Goal: Task Accomplishment & Management: Use online tool/utility

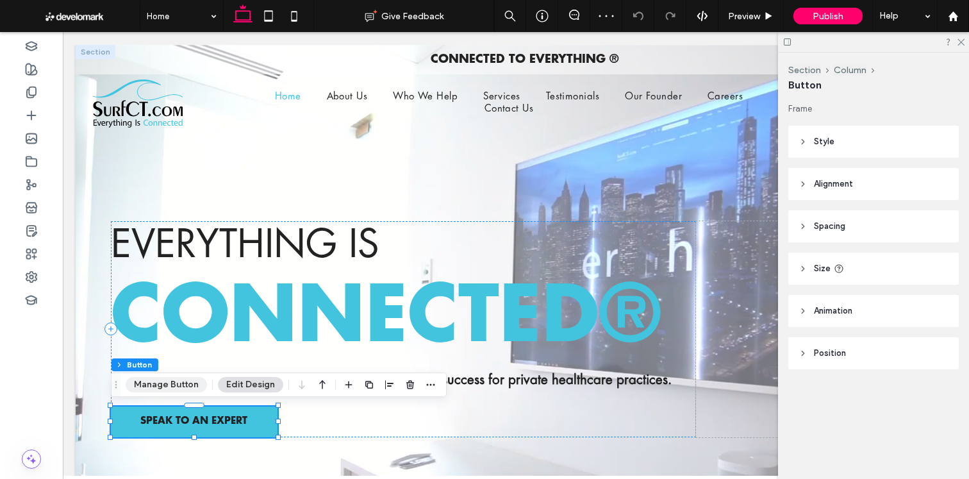
click at [181, 392] on div "Section Column Button Manage Button Edit Design" at bounding box center [279, 384] width 336 height 24
click at [181, 383] on button "Manage Button" at bounding box center [166, 384] width 81 height 15
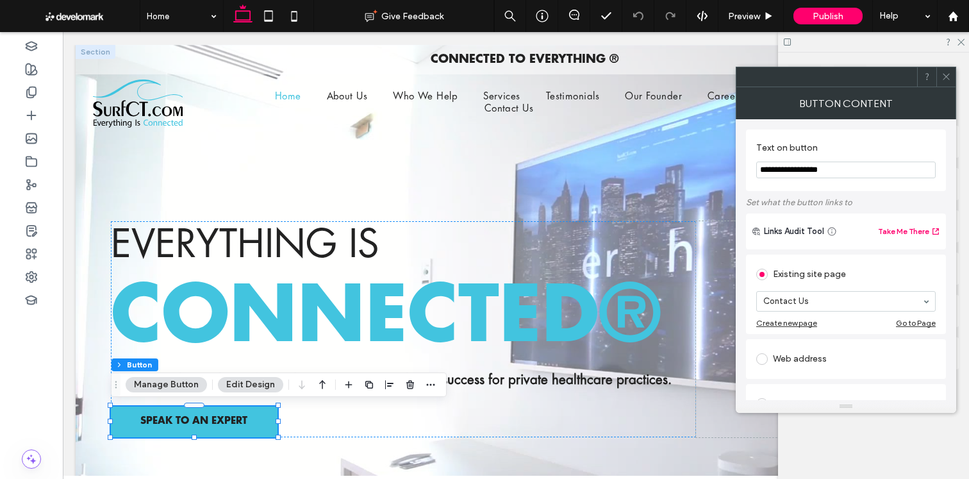
scroll to position [60, 0]
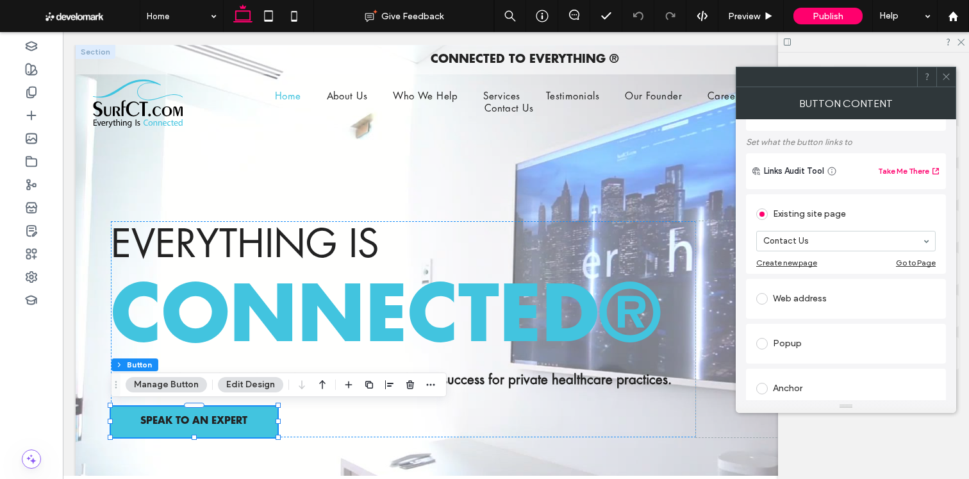
click at [943, 76] on icon at bounding box center [946, 77] width 10 height 10
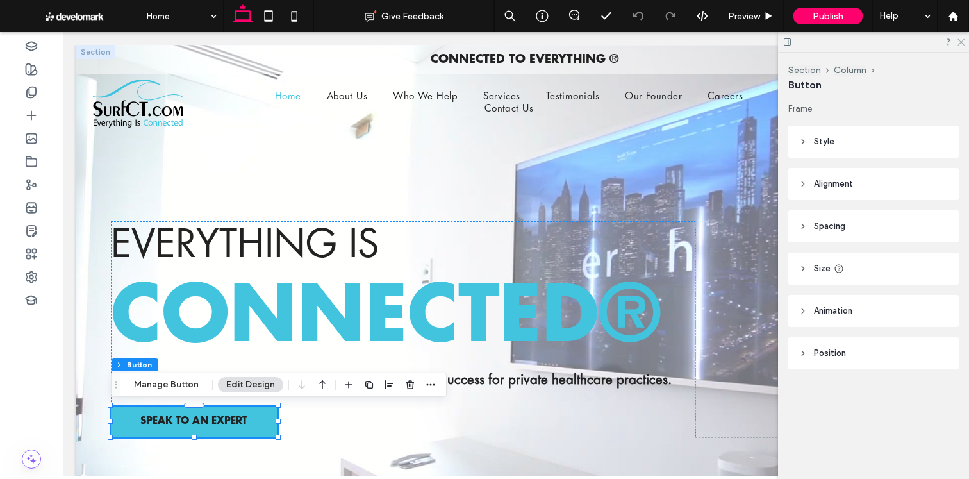
click at [960, 40] on icon at bounding box center [960, 41] width 8 height 8
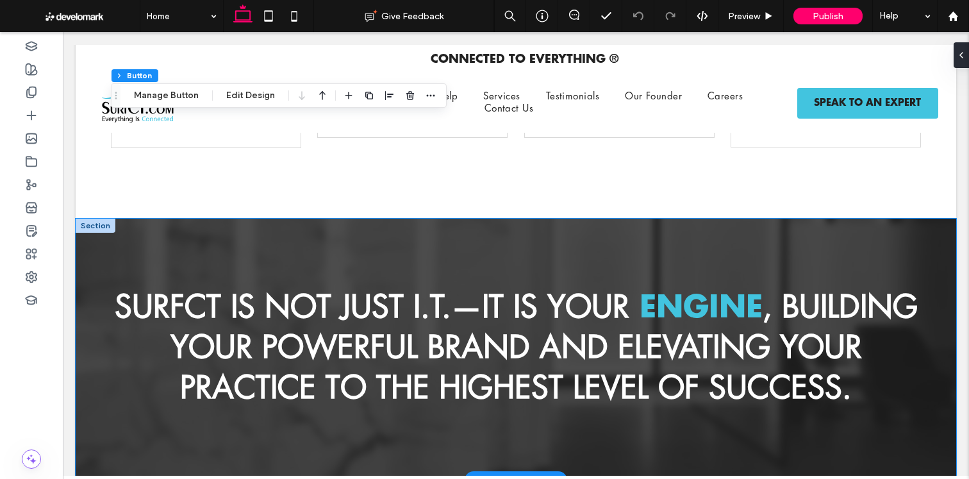
scroll to position [1607, 0]
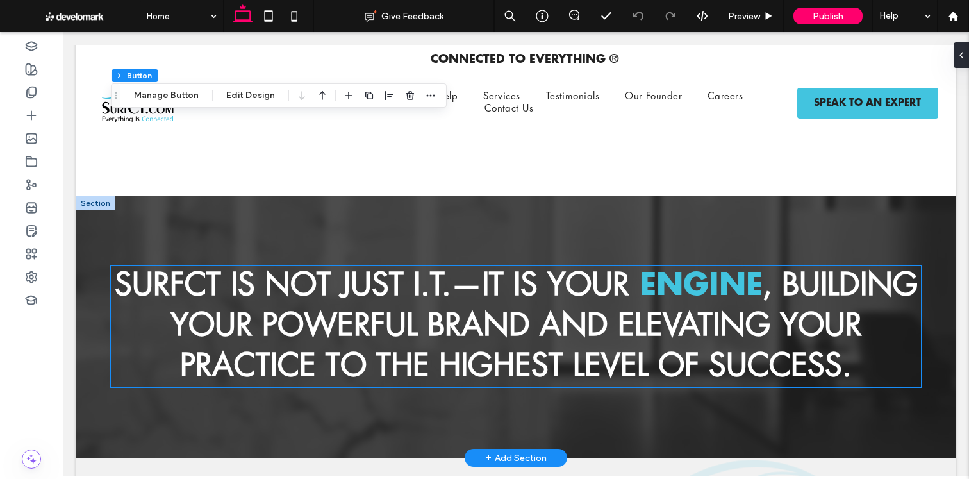
click at [270, 301] on span "SurfCT is not just I.T.—It is your" at bounding box center [372, 286] width 514 height 34
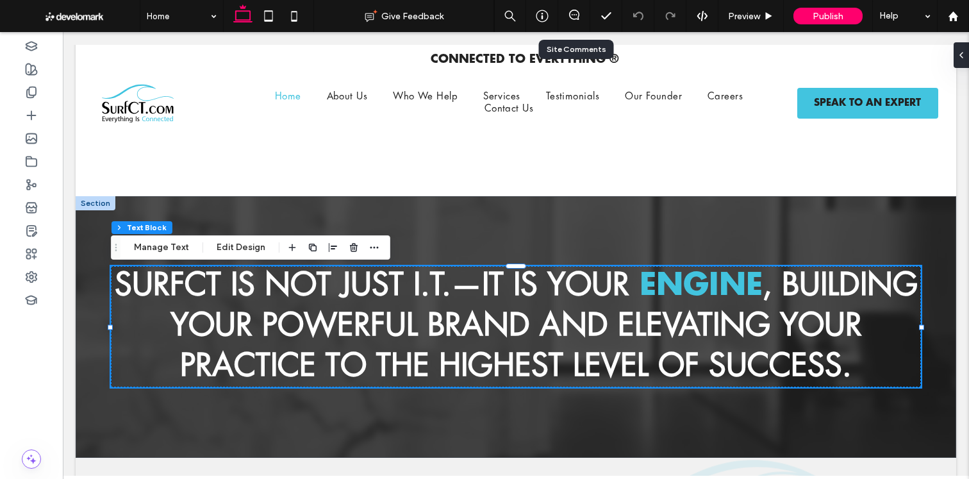
drag, startPoint x: 566, startPoint y: 22, endPoint x: 585, endPoint y: 24, distance: 20.0
click at [566, 22] on div at bounding box center [574, 16] width 32 height 32
click at [572, 17] on icon at bounding box center [574, 15] width 10 height 10
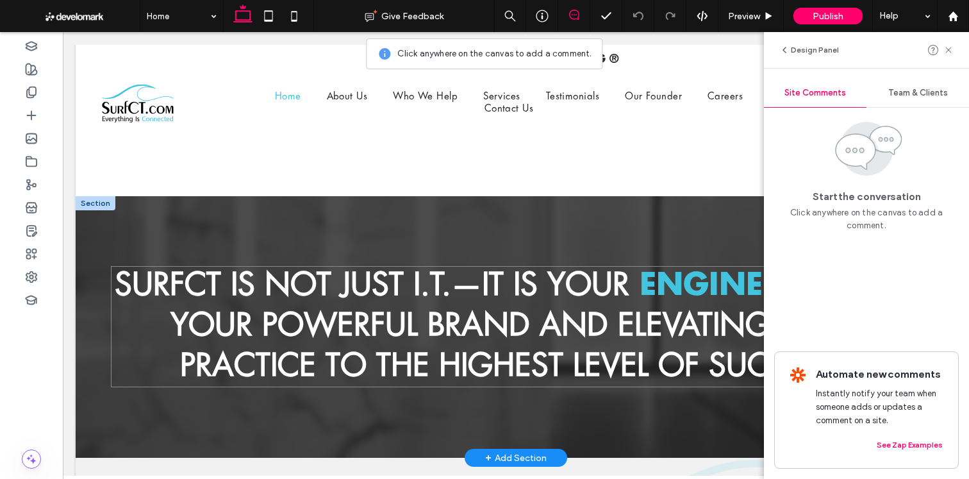
click at [183, 292] on span "SurfCT is not just I.T.—It is your" at bounding box center [372, 286] width 514 height 34
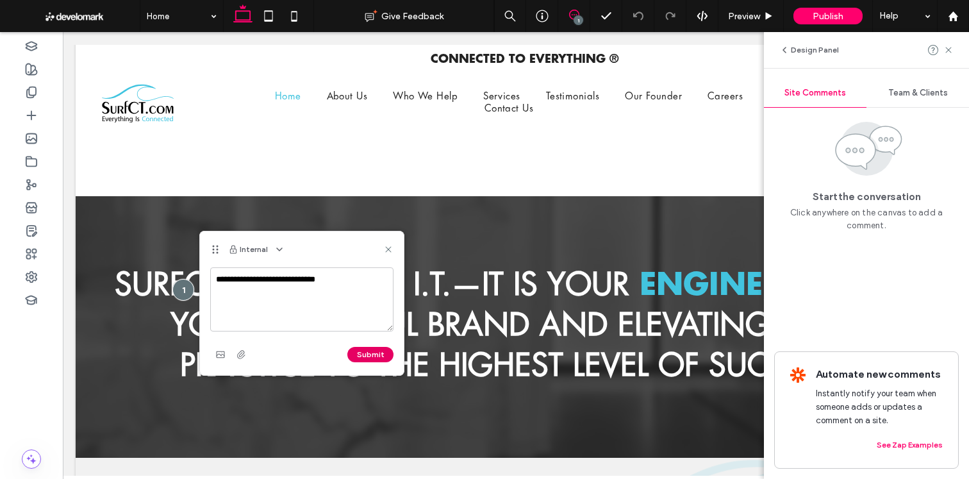
type textarea "**********"
click at [365, 347] on button "Submit" at bounding box center [370, 354] width 46 height 15
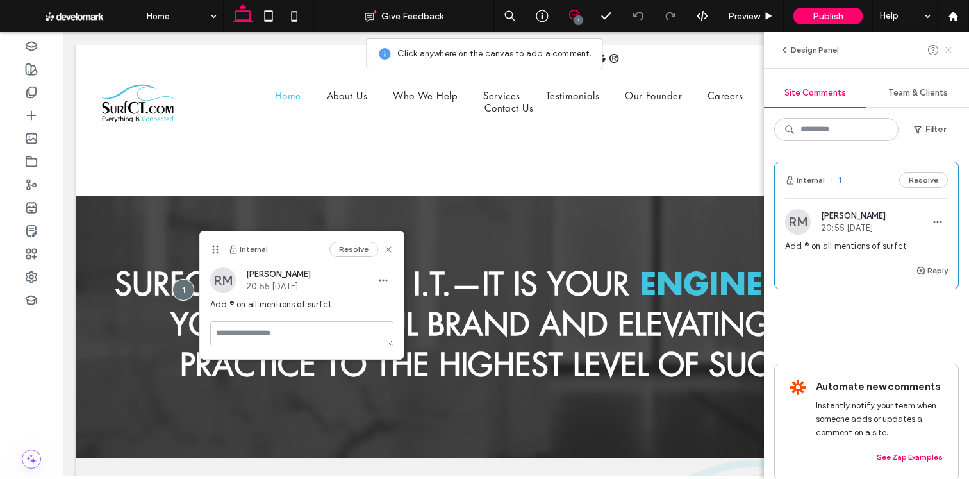
click at [947, 52] on icon at bounding box center [948, 50] width 10 height 10
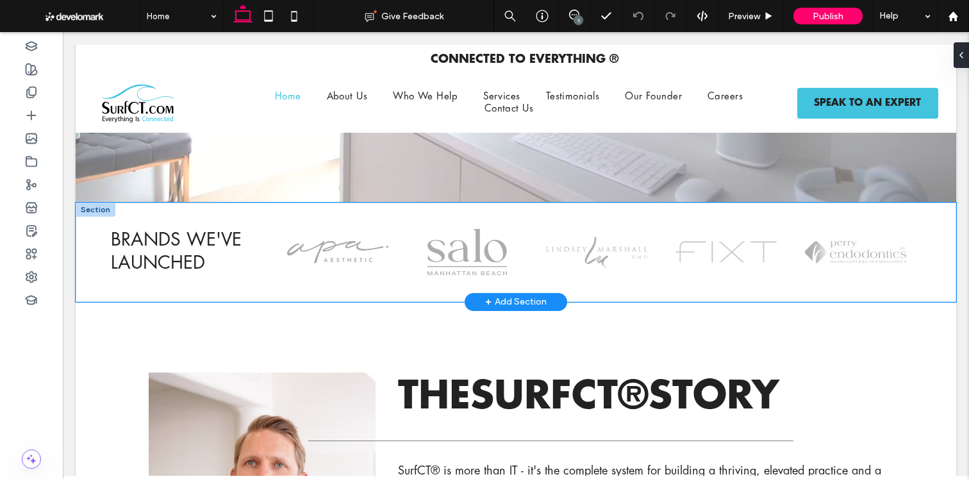
scroll to position [379, 0]
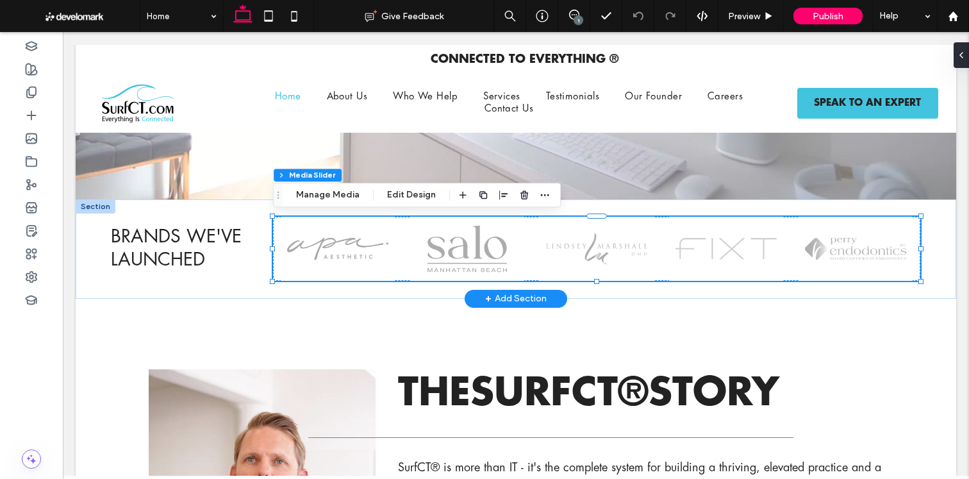
drag, startPoint x: 345, startPoint y: 201, endPoint x: 374, endPoint y: 206, distance: 29.8
click at [344, 201] on button "Manage Media" at bounding box center [328, 194] width 80 height 15
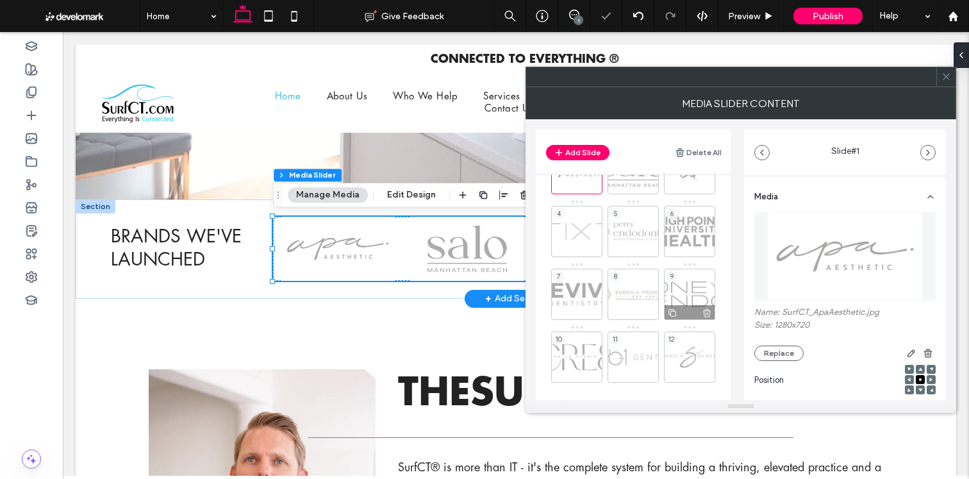
scroll to position [53, 0]
click at [950, 81] on div at bounding box center [945, 76] width 19 height 19
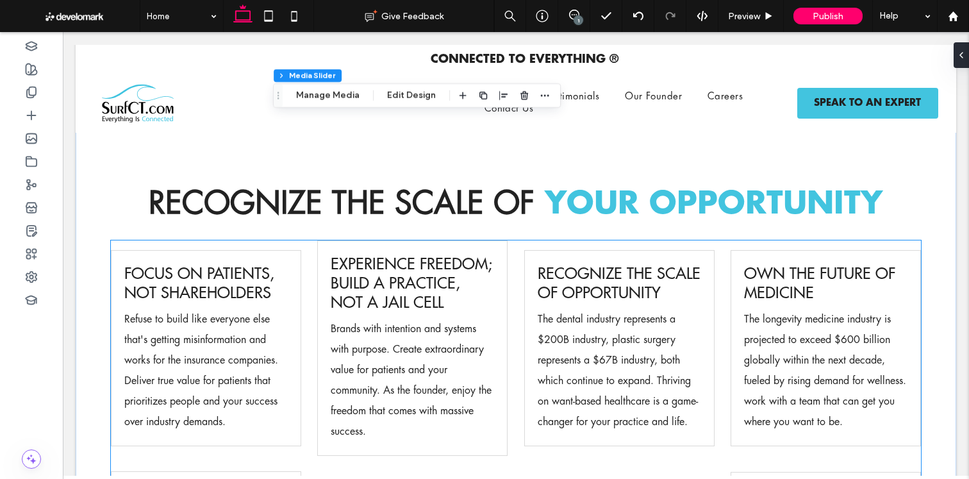
scroll to position [1090, 0]
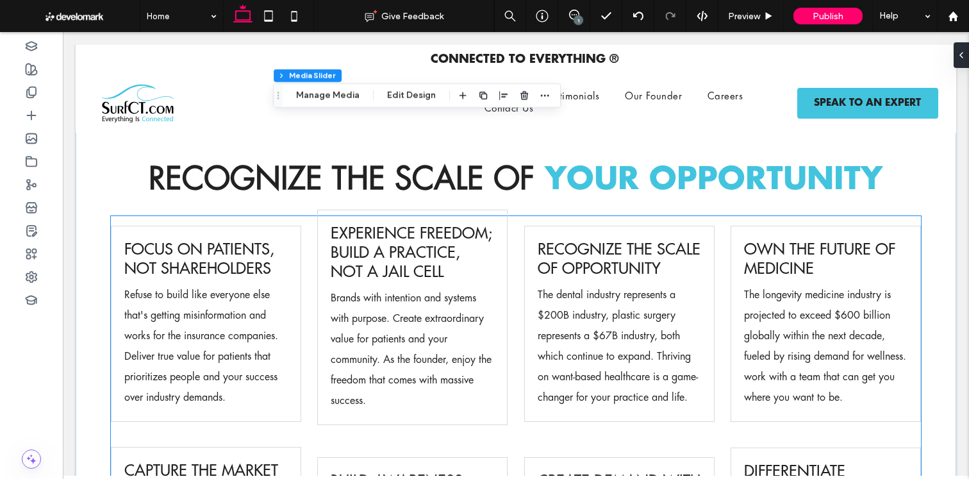
click at [382, 263] on span "Experience freedom; Build a practice, not a jail cell" at bounding box center [411, 252] width 161 height 58
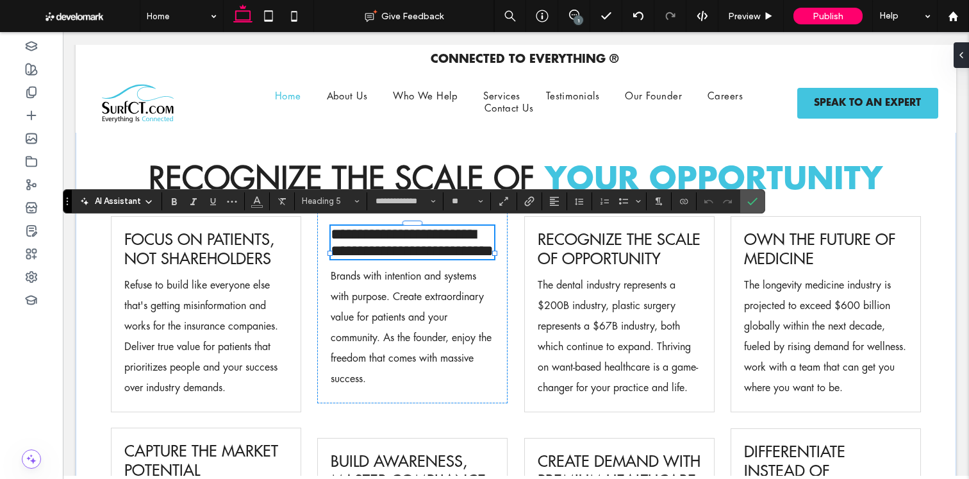
click at [397, 254] on span "**********" at bounding box center [412, 242] width 163 height 32
drag, startPoint x: 493, startPoint y: 233, endPoint x: 423, endPoint y: 233, distance: 69.8
click at [423, 233] on div "**********" at bounding box center [516, 392] width 880 height 604
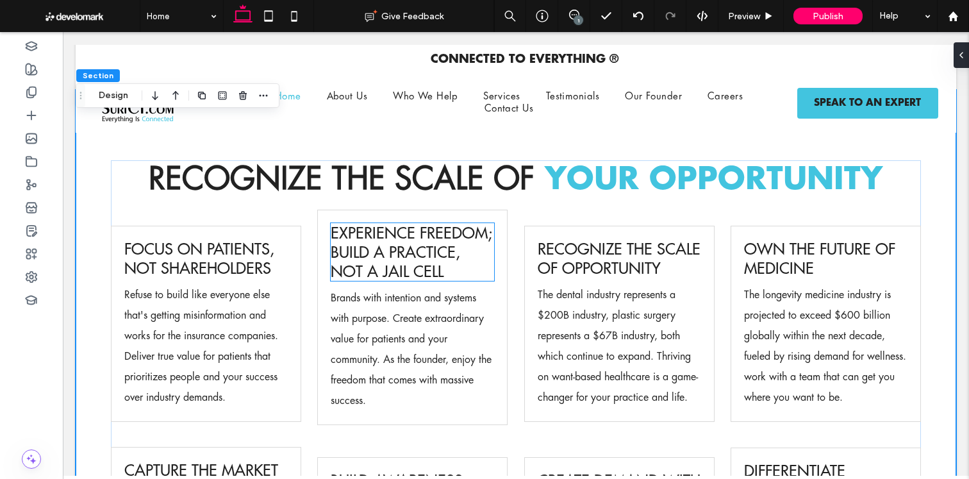
click at [352, 233] on span "Experience freedom; Build a practice, not a jail cell" at bounding box center [411, 252] width 161 height 58
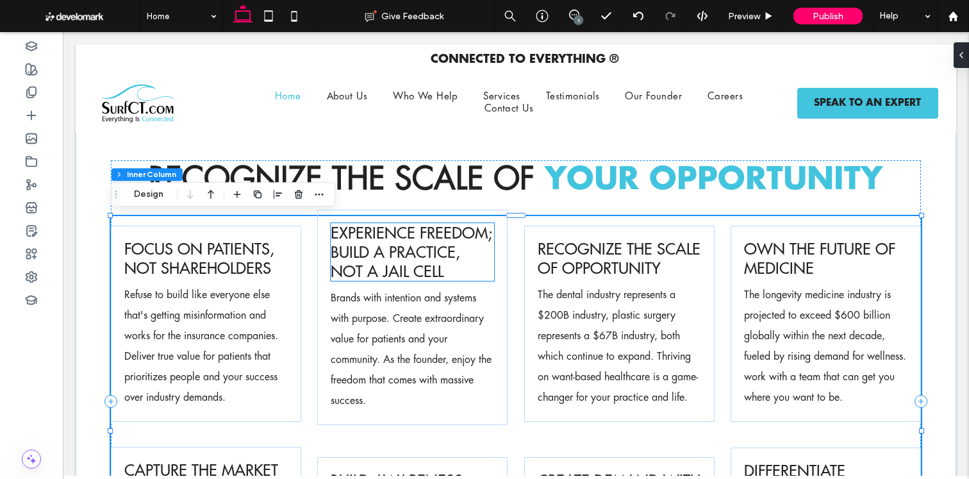
drag, startPoint x: 423, startPoint y: 232, endPoint x: 475, endPoint y: 233, distance: 51.2
click at [423, 232] on span "Experience freedom; Build a practice, not a jail cell" at bounding box center [411, 252] width 161 height 58
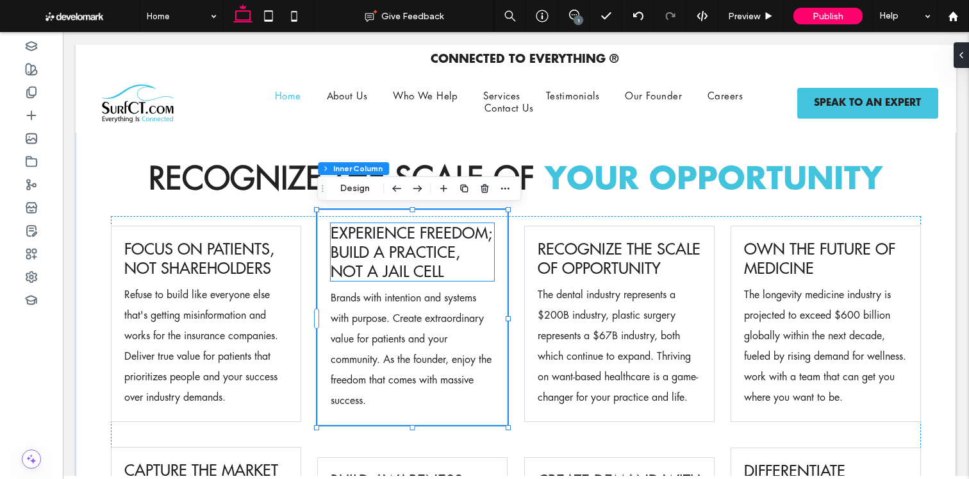
click at [476, 233] on span "Experience freedom; Build a practice, not a jail cell" at bounding box center [411, 252] width 161 height 58
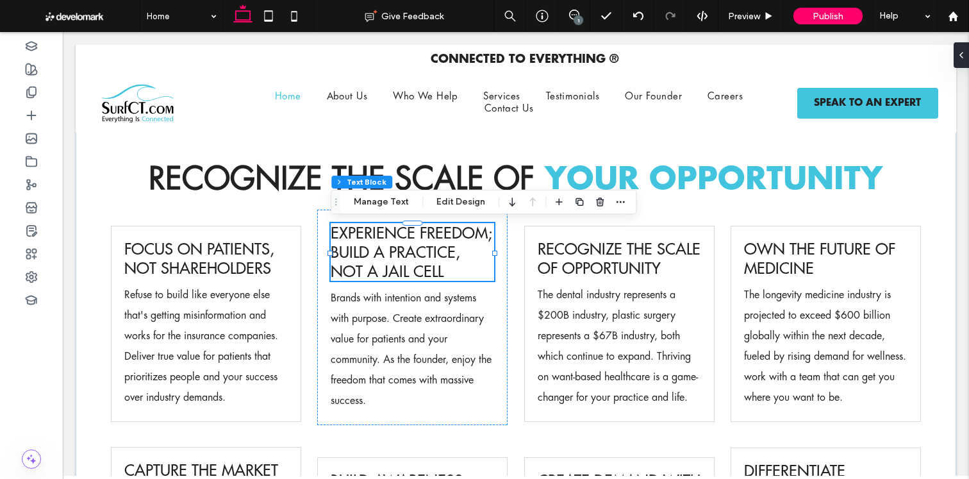
click at [492, 233] on h5 "Experience freedom; Build a practice, not a jail cell" at bounding box center [412, 252] width 163 height 58
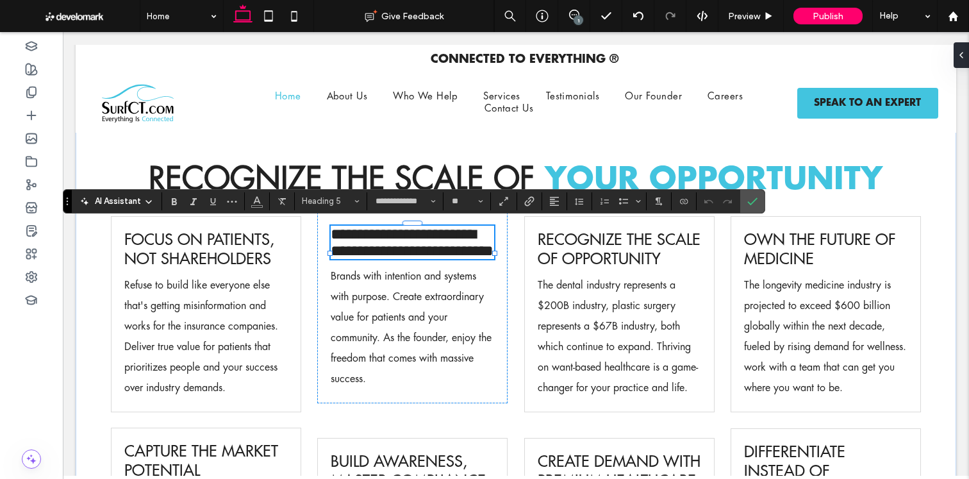
click at [490, 233] on span "**********" at bounding box center [412, 242] width 163 height 32
drag, startPoint x: 477, startPoint y: 233, endPoint x: 361, endPoint y: 232, distance: 116.0
click at [361, 232] on span "**********" at bounding box center [412, 242] width 163 height 32
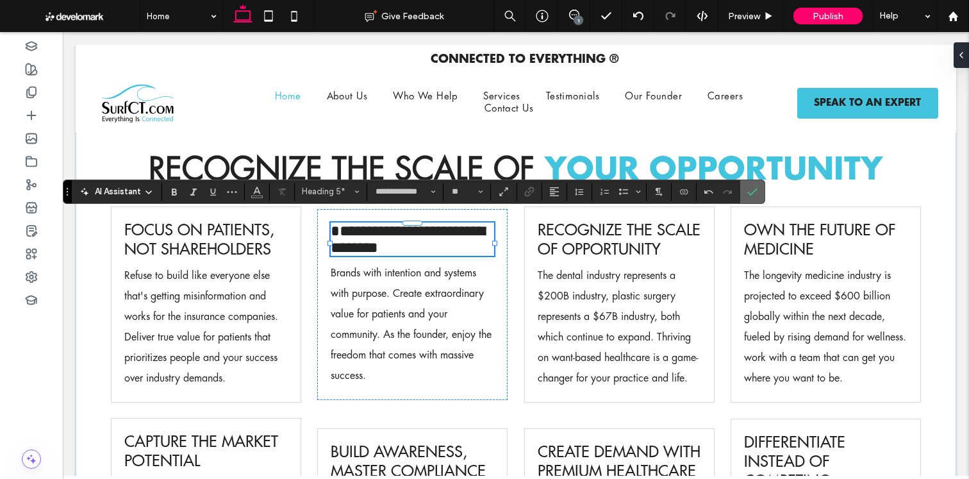
click at [751, 192] on icon "Confirm" at bounding box center [752, 191] width 10 height 10
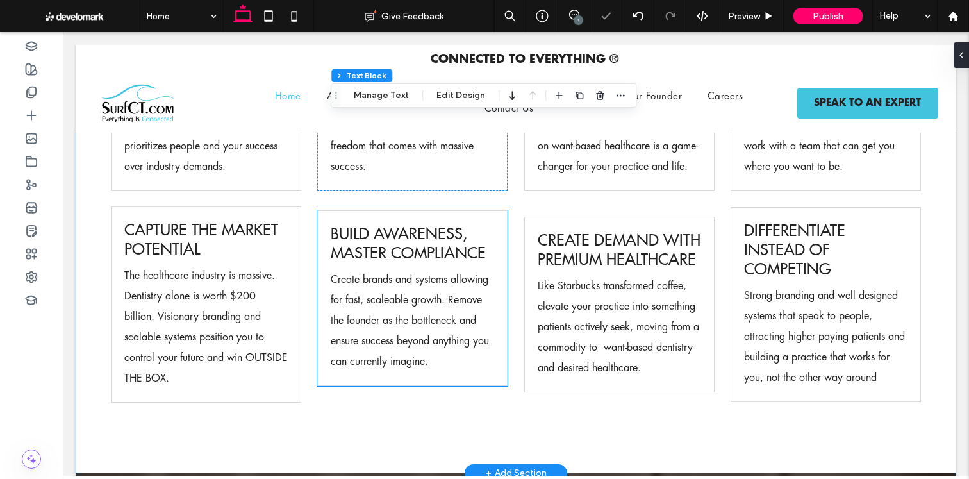
scroll to position [1312, 0]
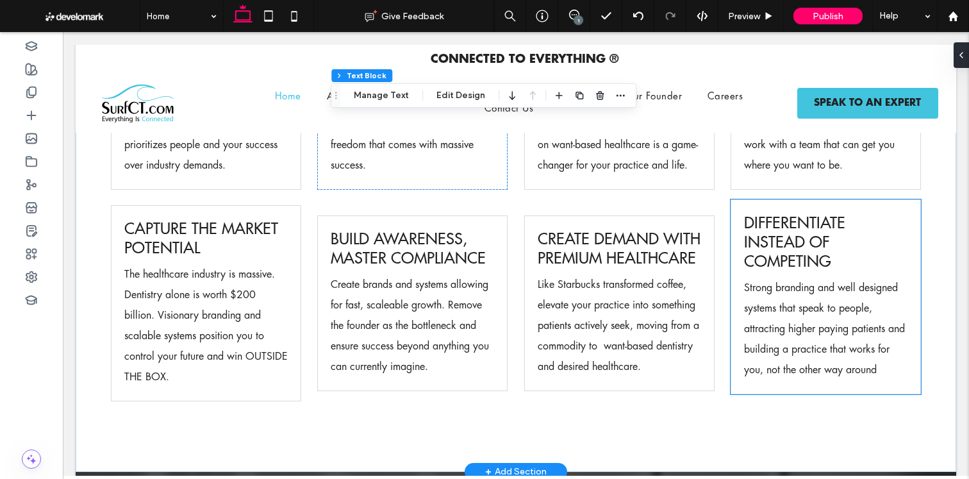
click at [824, 270] on span "Differentiate instead of competing" at bounding box center [794, 242] width 101 height 58
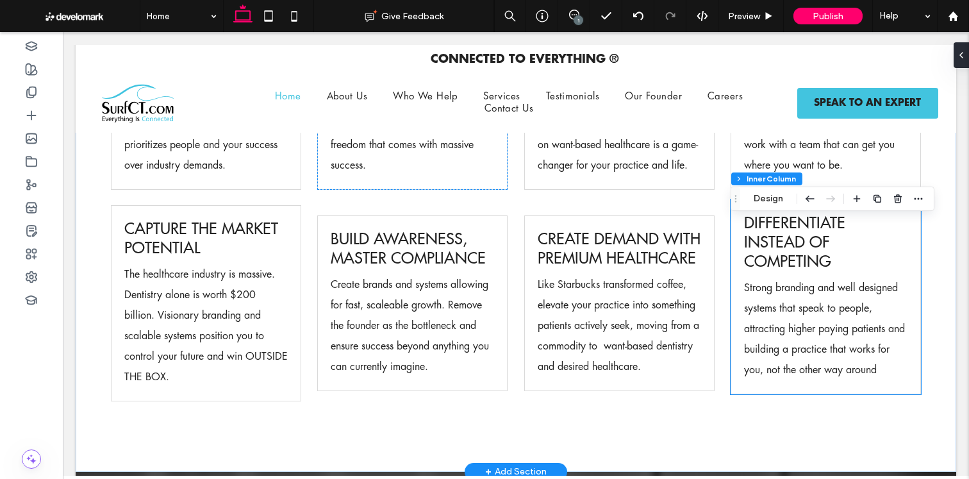
click at [824, 270] on span "Differentiate instead of competing" at bounding box center [794, 242] width 101 height 58
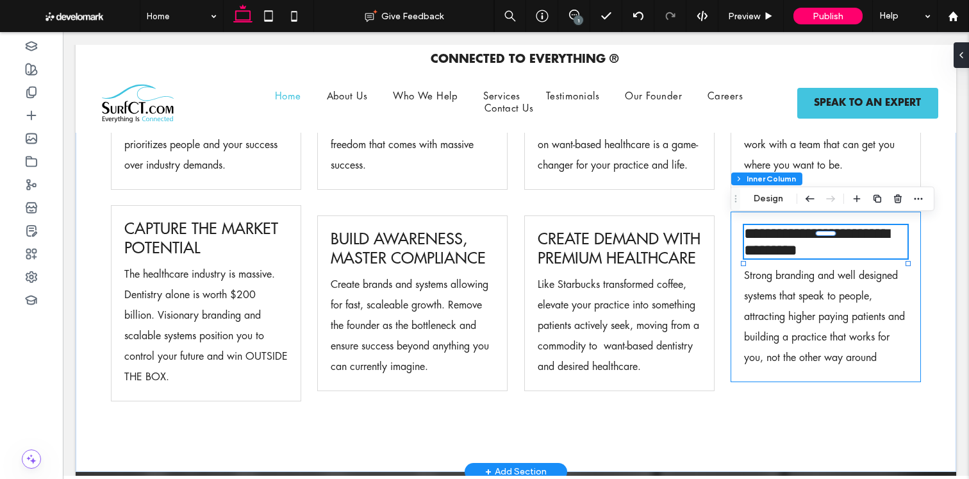
click at [824, 258] on span "**********" at bounding box center [816, 241] width 145 height 32
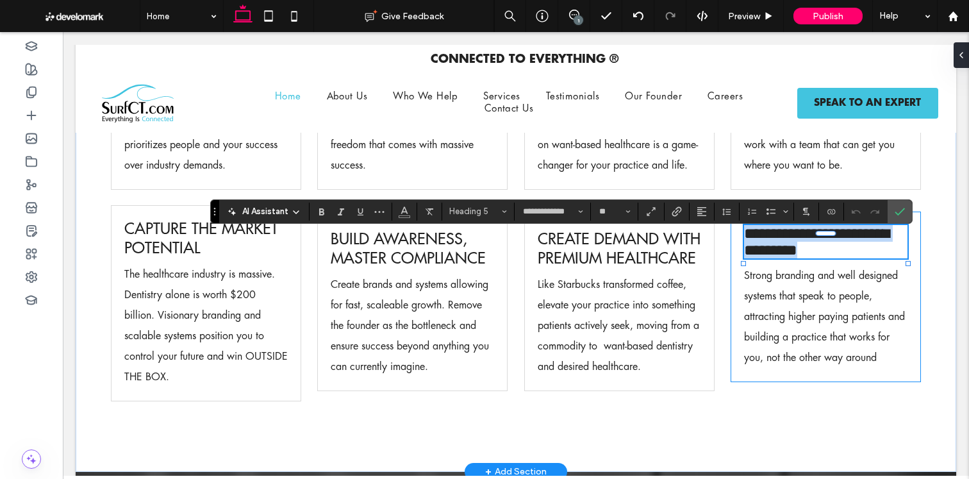
click at [818, 258] on span "**********" at bounding box center [816, 241] width 145 height 32
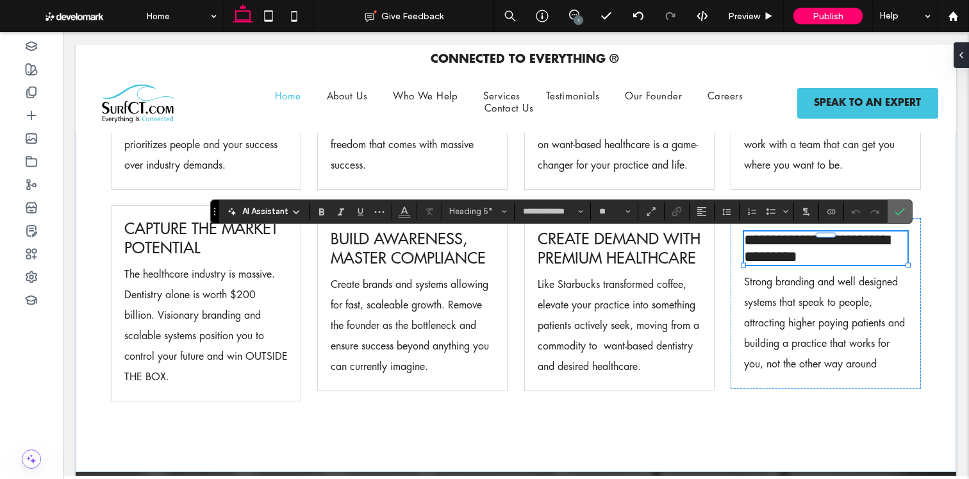
click at [899, 217] on span "Confirm" at bounding box center [897, 211] width 6 height 23
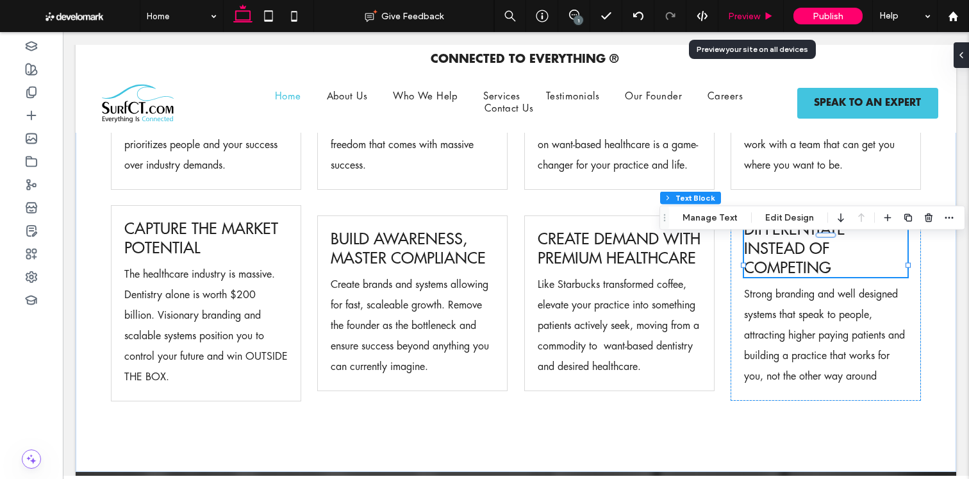
click at [758, 9] on div "Preview" at bounding box center [750, 16] width 65 height 32
click at [766, 17] on use at bounding box center [768, 15] width 6 height 7
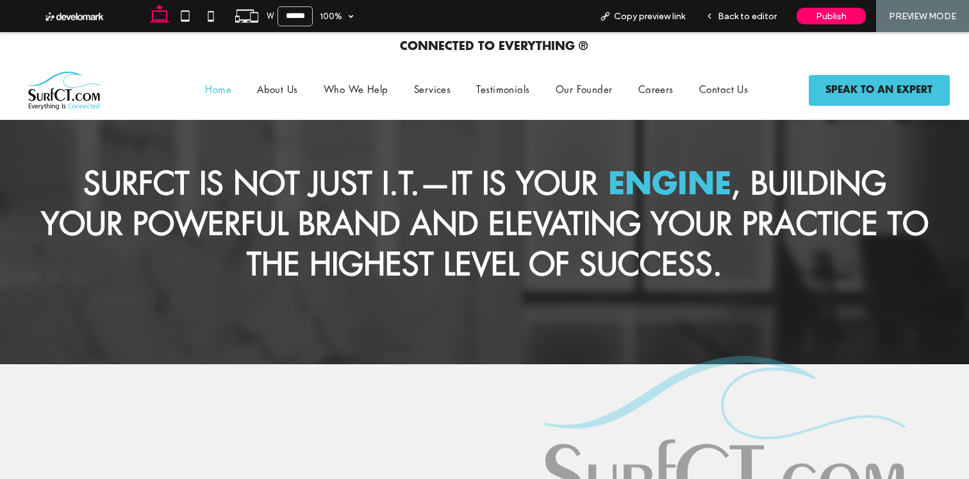
scroll to position [1729, 0]
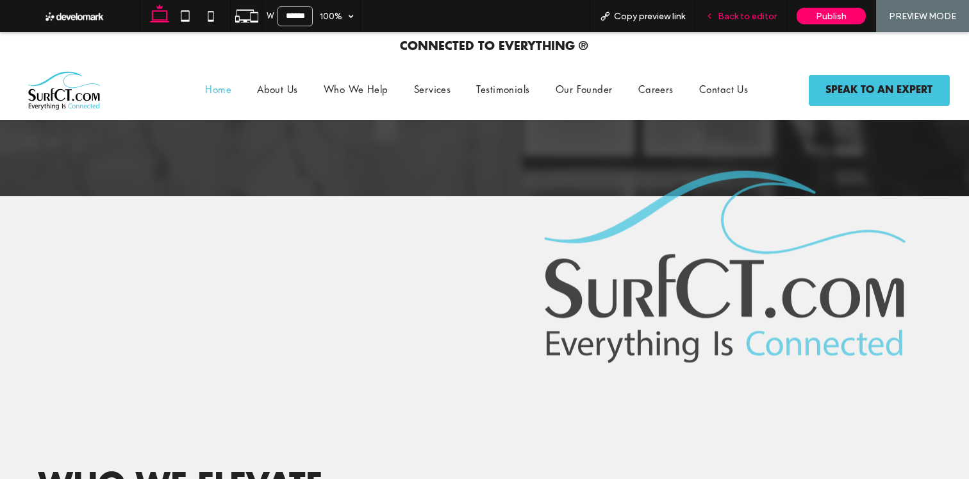
click at [732, 13] on span "Back to editor" at bounding box center [746, 16] width 59 height 11
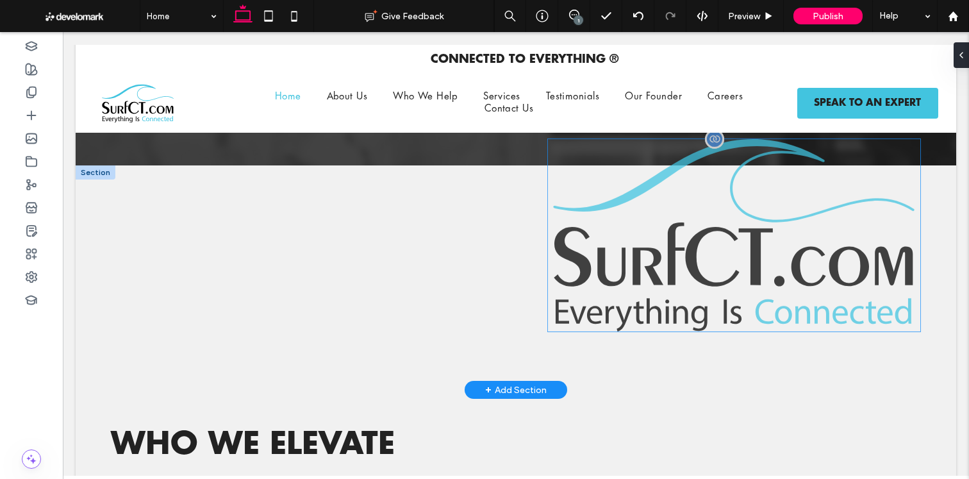
scroll to position [1894, 0]
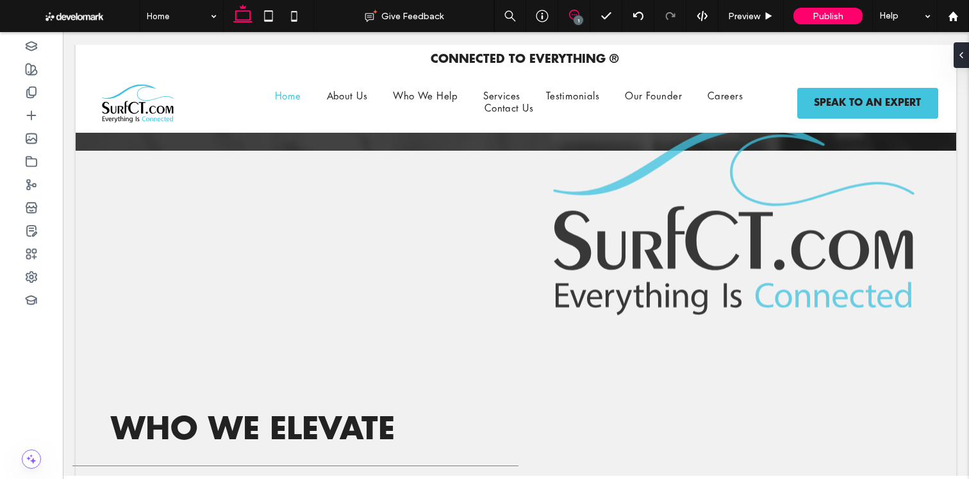
click at [567, 16] on span at bounding box center [573, 15] width 31 height 10
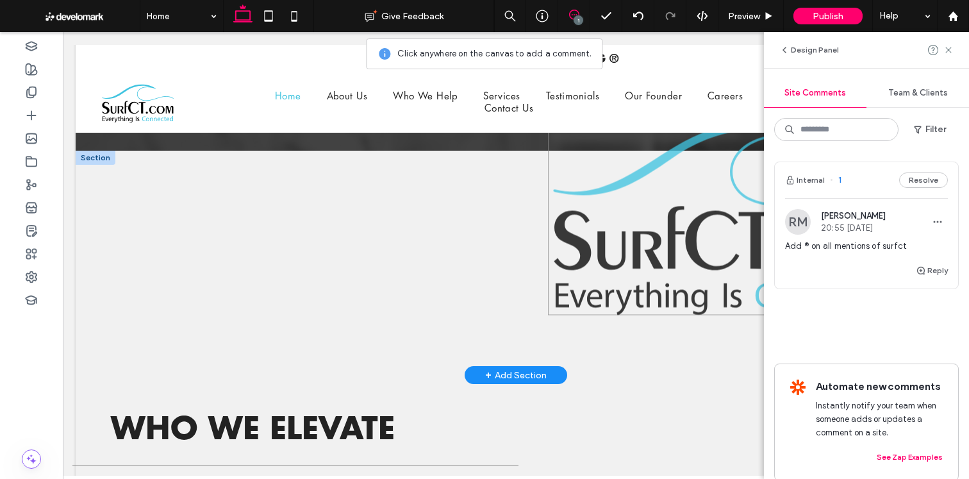
click at [685, 253] on img at bounding box center [734, 219] width 373 height 192
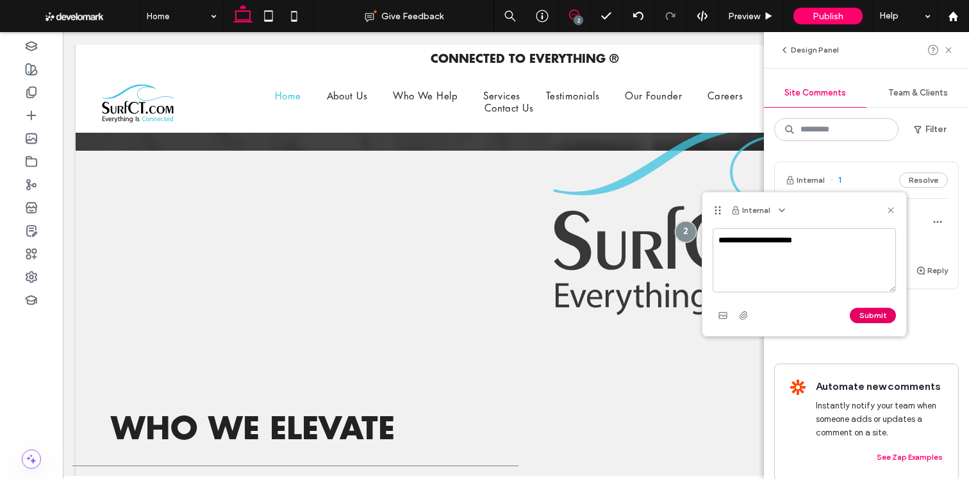
type textarea "**********"
click at [861, 315] on button "Submit" at bounding box center [872, 314] width 46 height 15
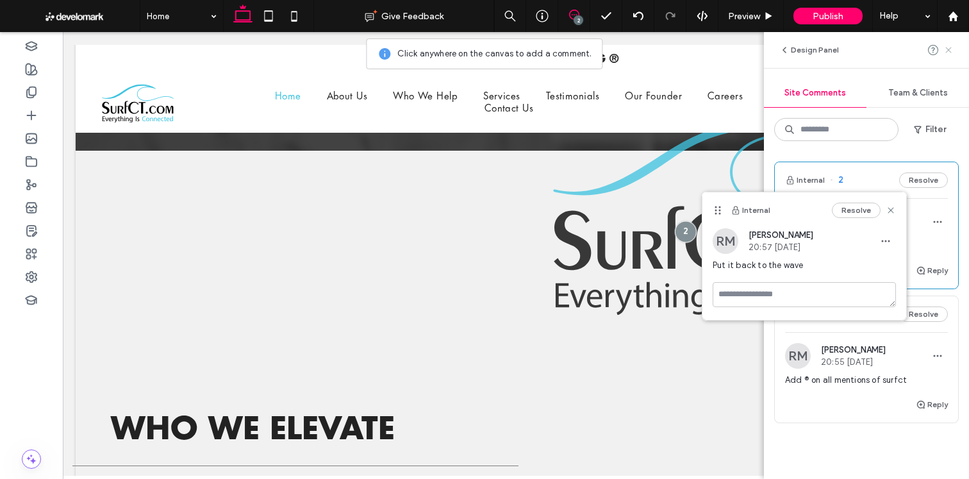
click at [947, 49] on use at bounding box center [948, 50] width 6 height 6
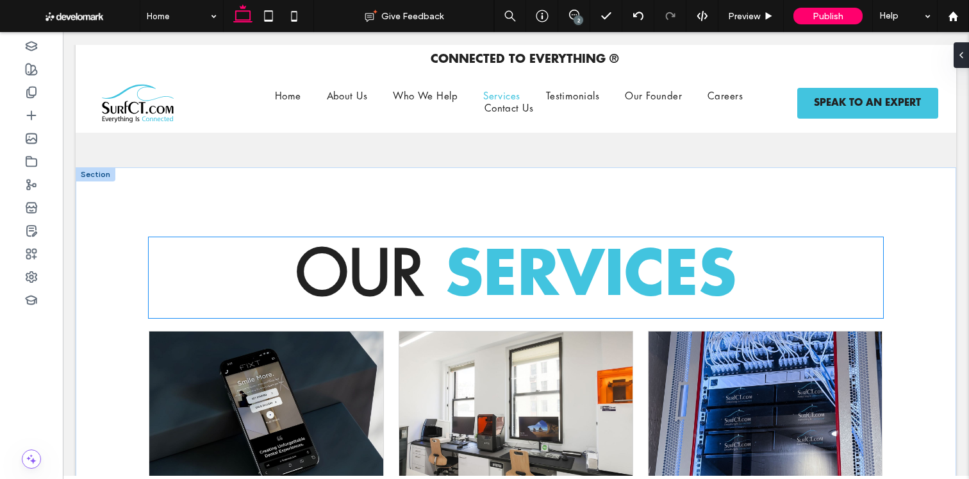
scroll to position [2937, 0]
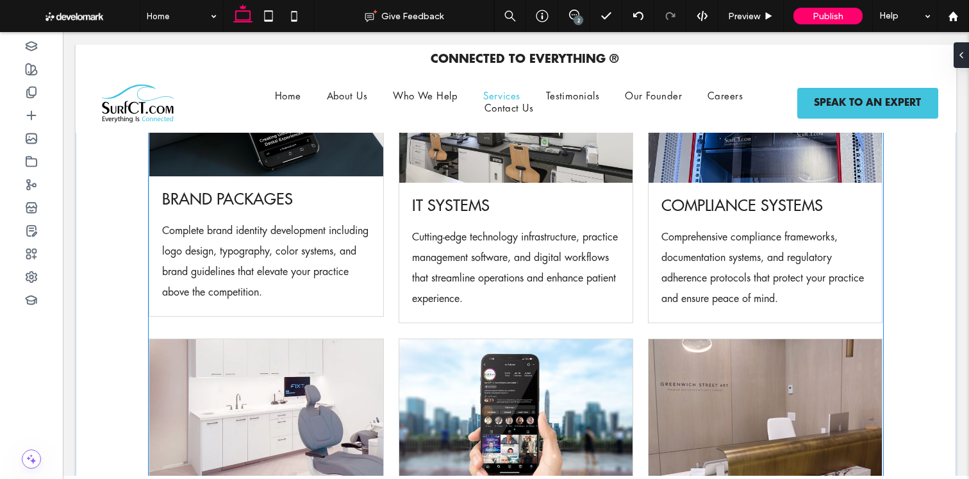
click at [245, 232] on div "Brand Packages Complete brand identity development including logo design, typog…" at bounding box center [266, 167] width 234 height 297
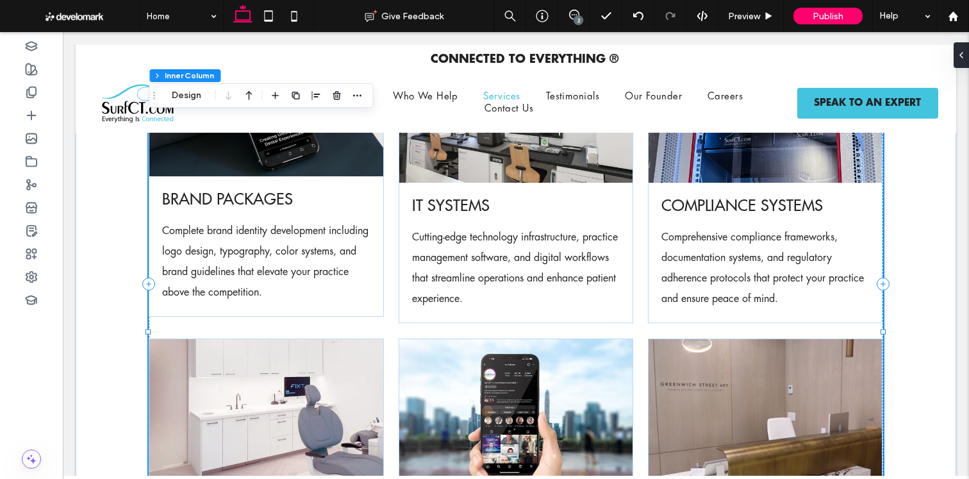
click at [245, 232] on div "Brand Packages Complete brand identity development including logo design, typog…" at bounding box center [266, 167] width 234 height 297
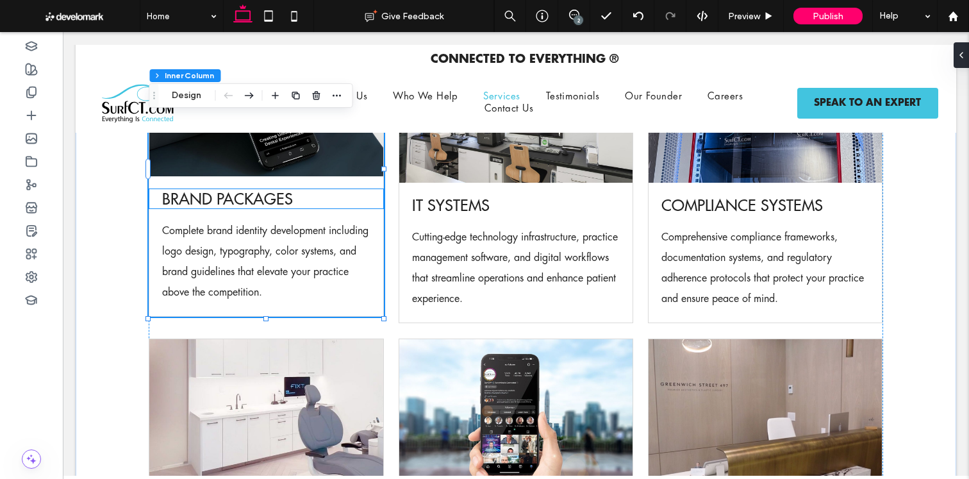
click at [261, 208] on span "Brand Packages" at bounding box center [227, 198] width 131 height 19
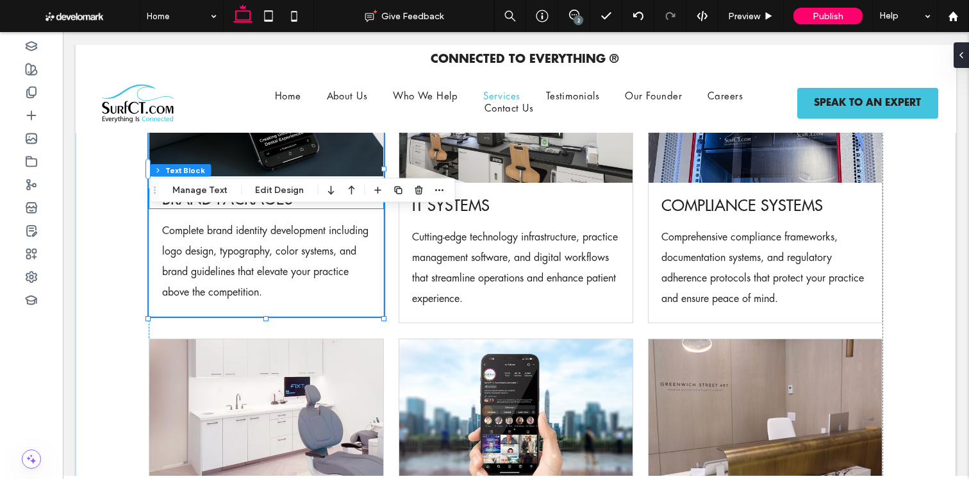
click at [261, 208] on span "Brand Packages" at bounding box center [227, 198] width 131 height 19
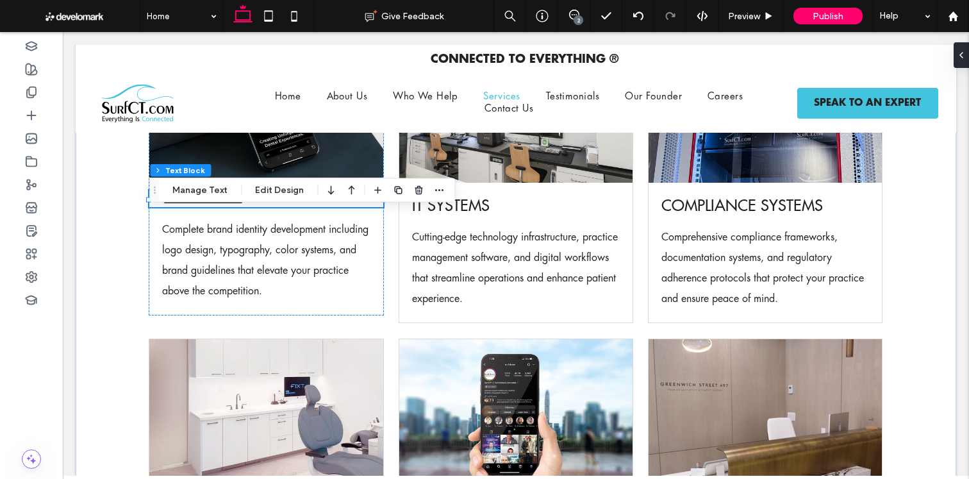
click at [244, 206] on span "**********" at bounding box center [203, 198] width 82 height 15
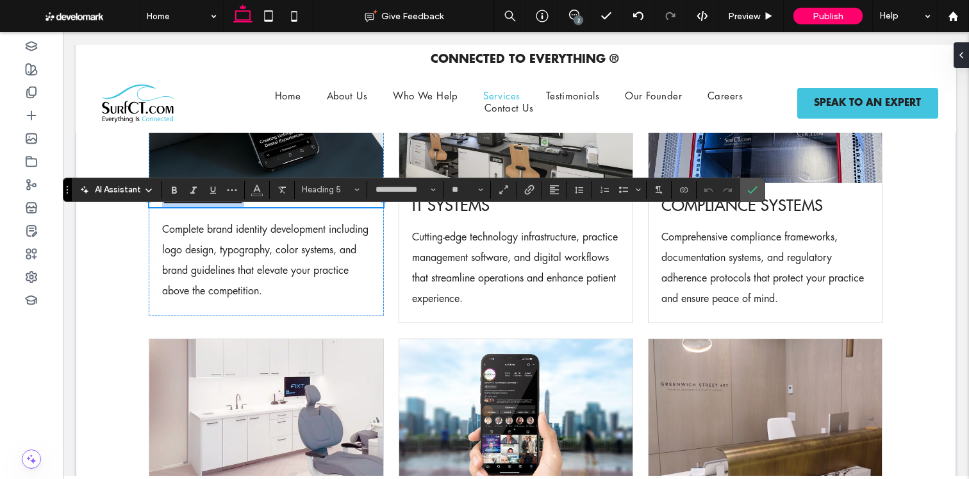
click at [244, 206] on span "**********" at bounding box center [203, 198] width 82 height 15
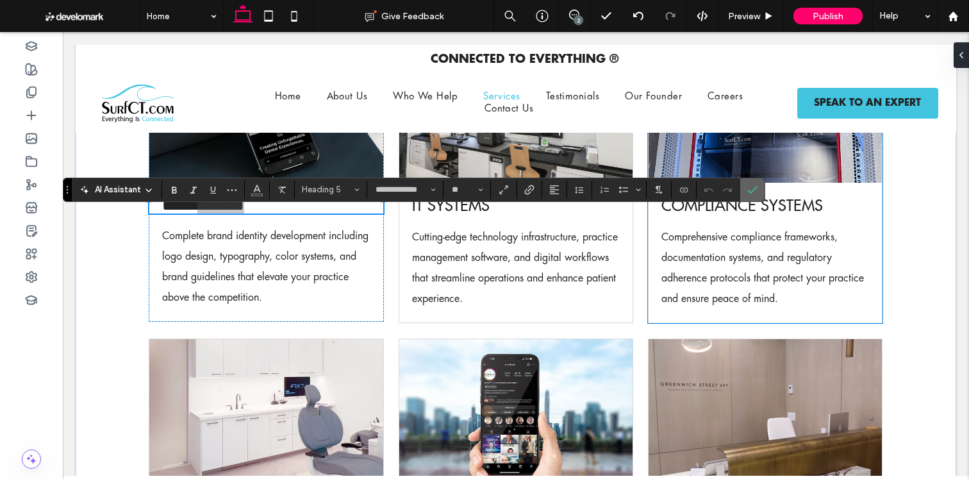
click at [751, 185] on icon "Confirm" at bounding box center [752, 189] width 10 height 10
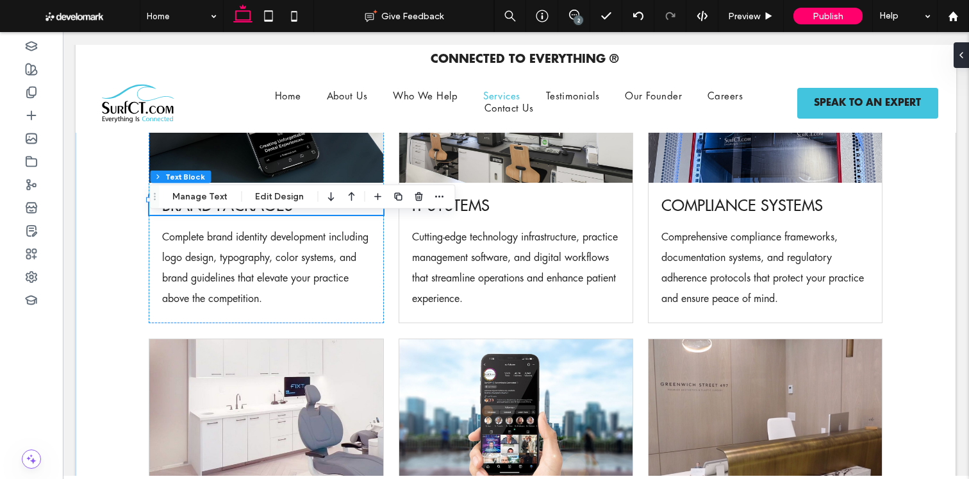
click at [572, 9] on div "2" at bounding box center [574, 16] width 32 height 32
click at [573, 20] on div "2" at bounding box center [578, 20] width 10 height 10
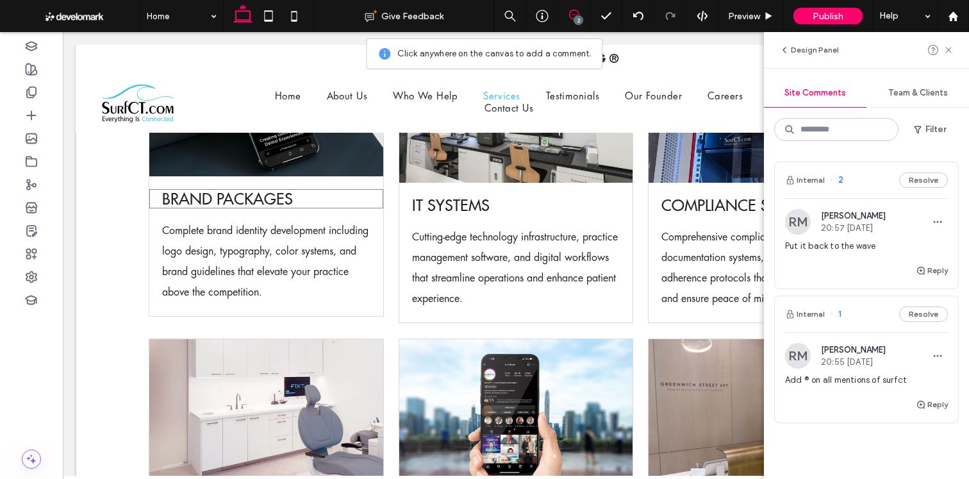
click at [270, 208] on span "Brand Packages" at bounding box center [227, 198] width 131 height 19
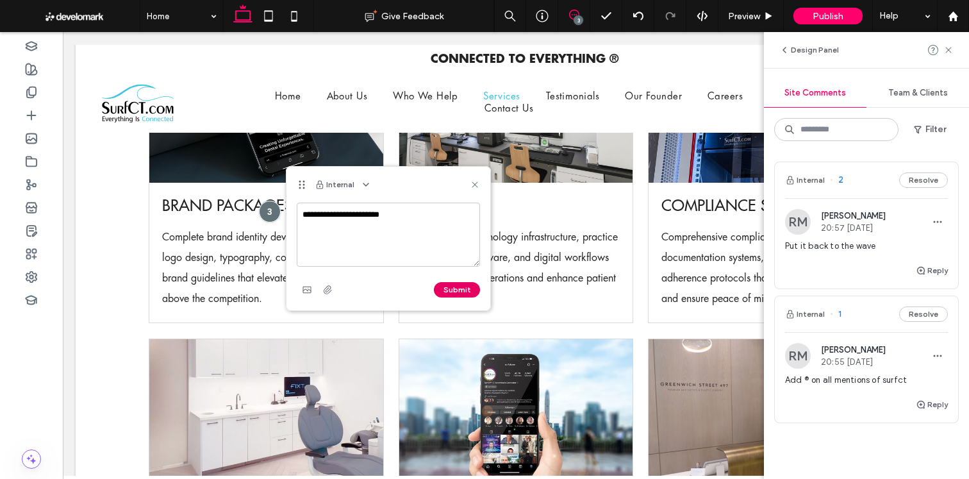
type textarea "**********"
click at [473, 292] on button "Submit" at bounding box center [457, 289] width 46 height 15
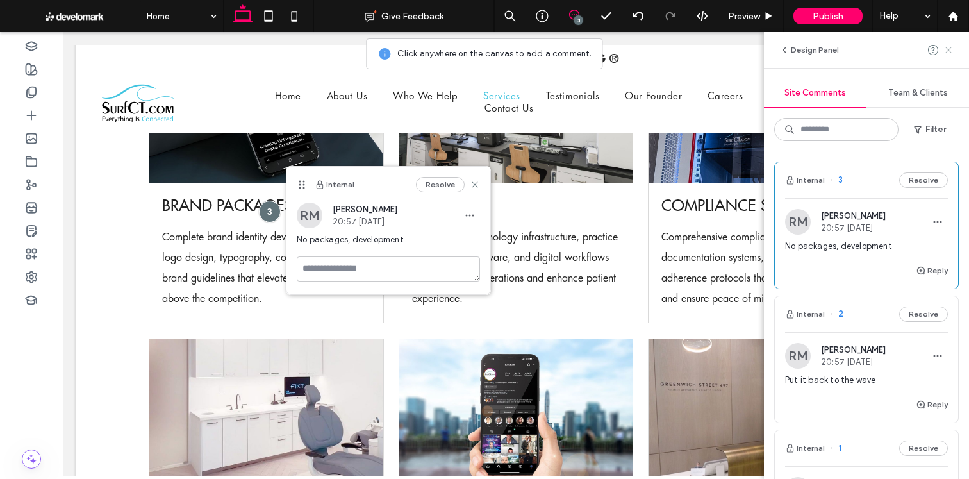
click at [948, 54] on icon at bounding box center [948, 50] width 10 height 10
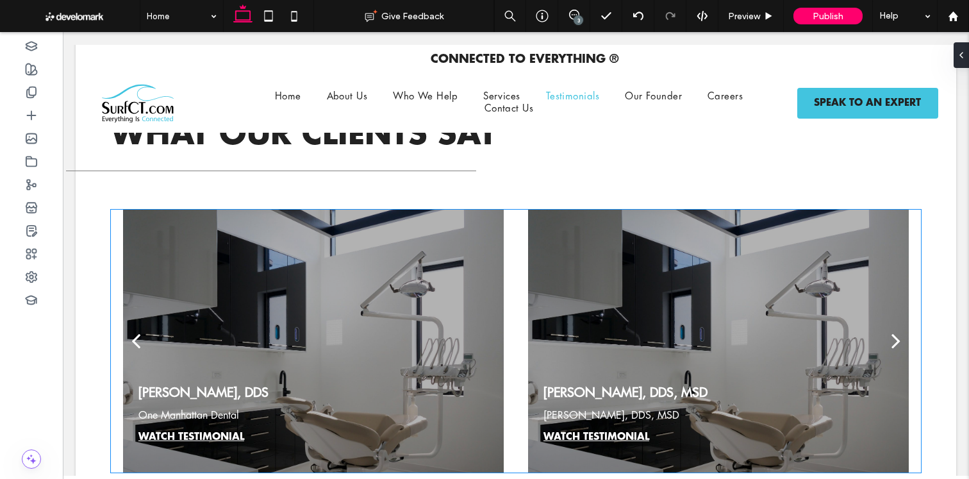
scroll to position [3706, 0]
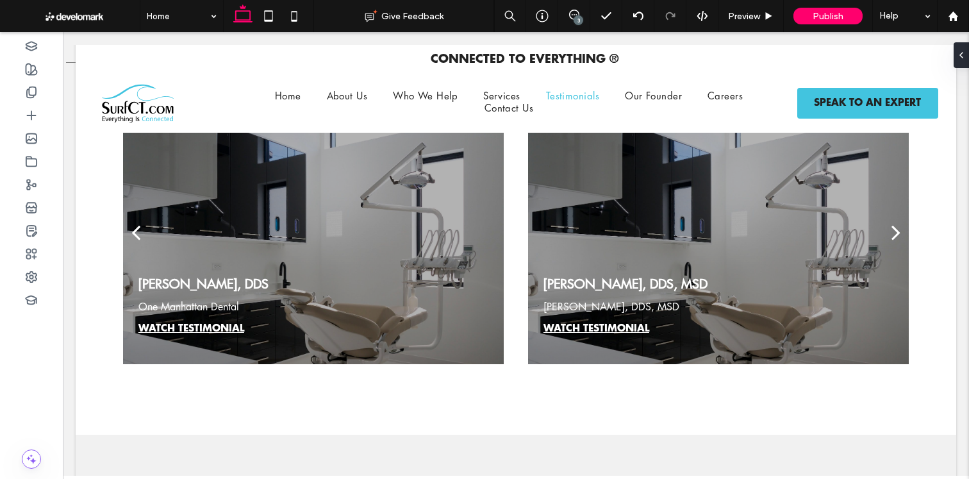
drag, startPoint x: 576, startPoint y: 19, endPoint x: 529, endPoint y: 28, distance: 47.6
click at [575, 19] on div "3" at bounding box center [578, 20] width 10 height 10
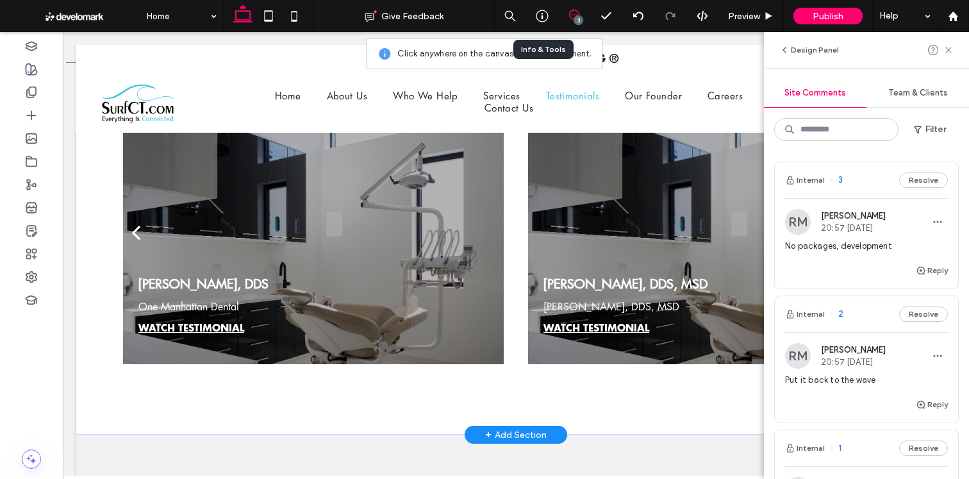
click at [390, 248] on div "[PERSON_NAME], DDS One Manhattan Dental WATCH TESTIMONIAL WATCH TESTIMONIAL" at bounding box center [313, 241] width 380 height 202
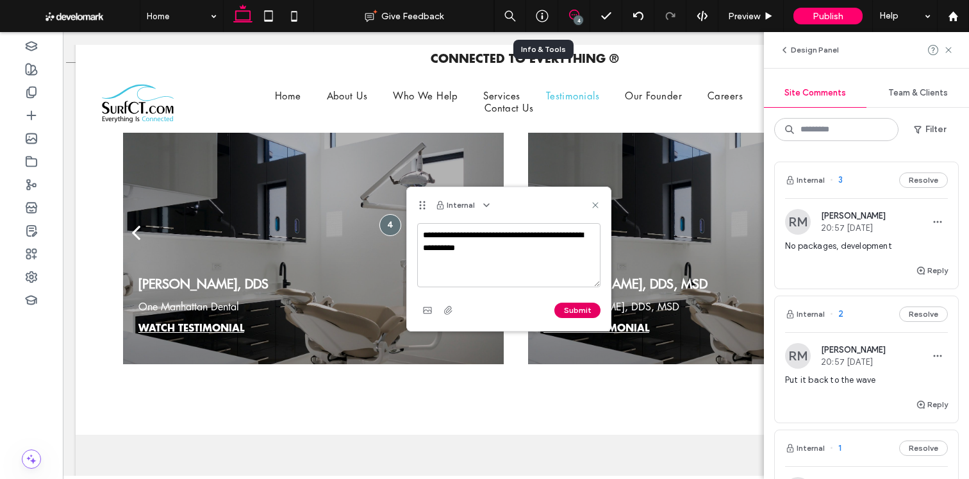
type textarea "**********"
click at [569, 302] on button "Submit" at bounding box center [577, 309] width 46 height 15
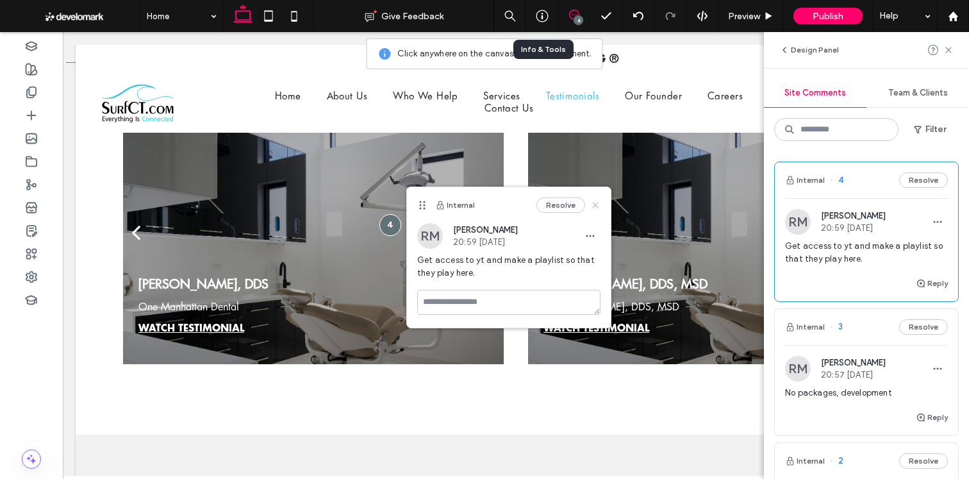
click at [595, 201] on icon at bounding box center [595, 205] width 10 height 10
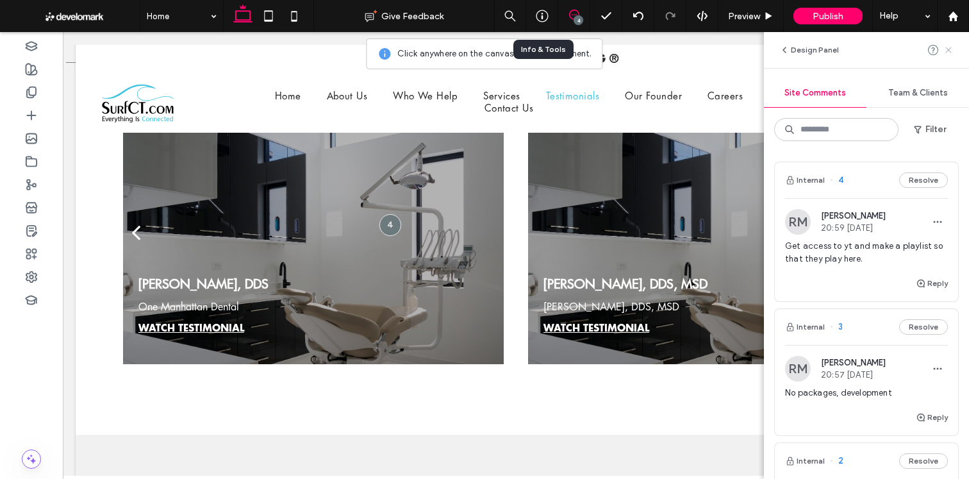
click at [949, 52] on icon at bounding box center [948, 50] width 10 height 10
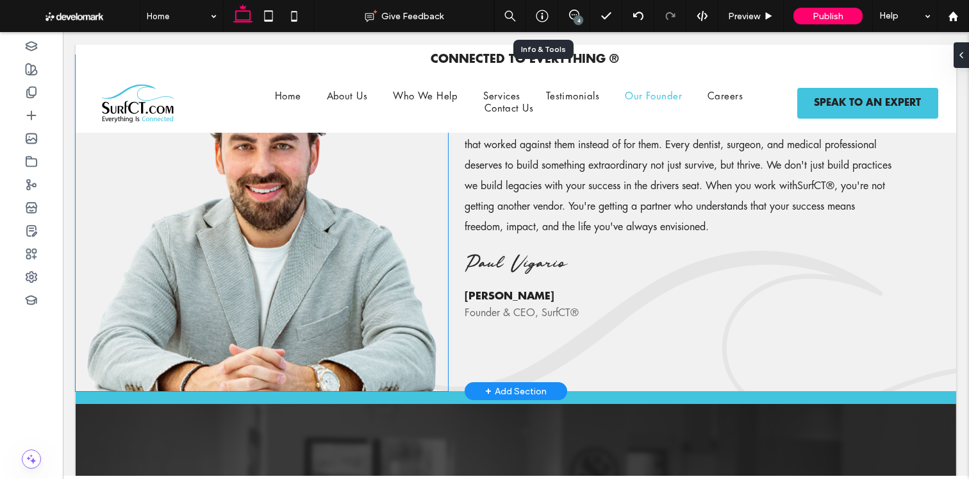
scroll to position [4101, 0]
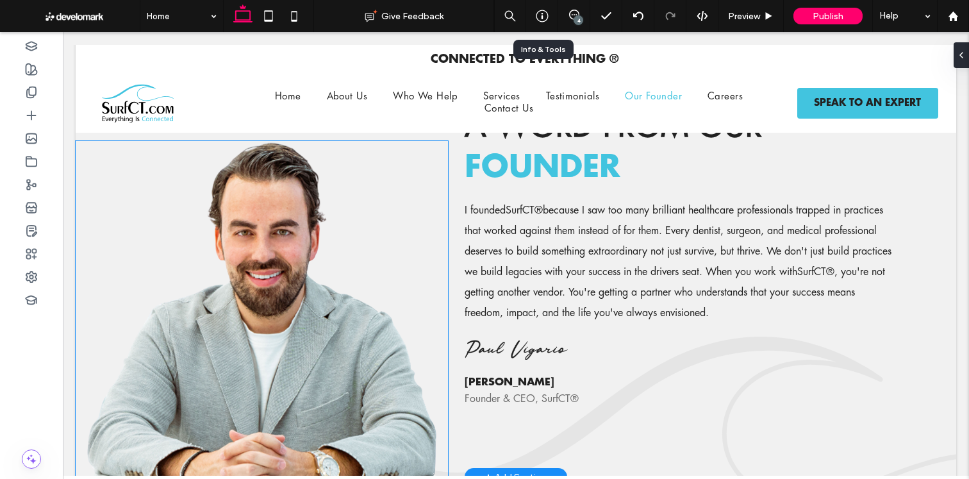
click at [332, 295] on img at bounding box center [262, 309] width 372 height 336
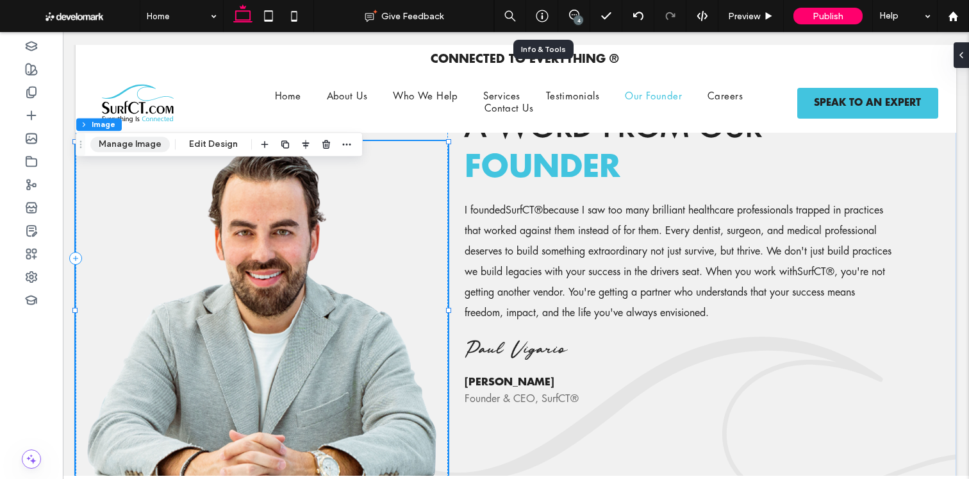
click at [151, 140] on button "Manage Image" at bounding box center [129, 143] width 79 height 15
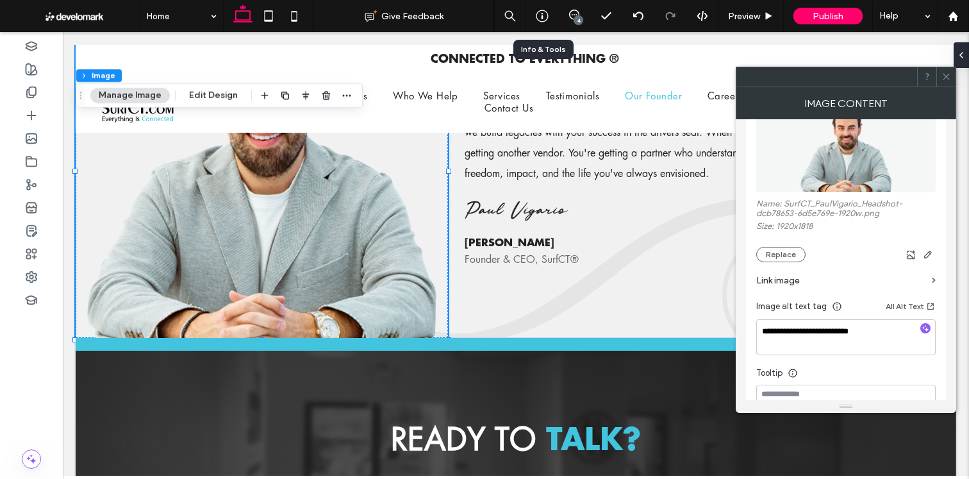
scroll to position [178, 0]
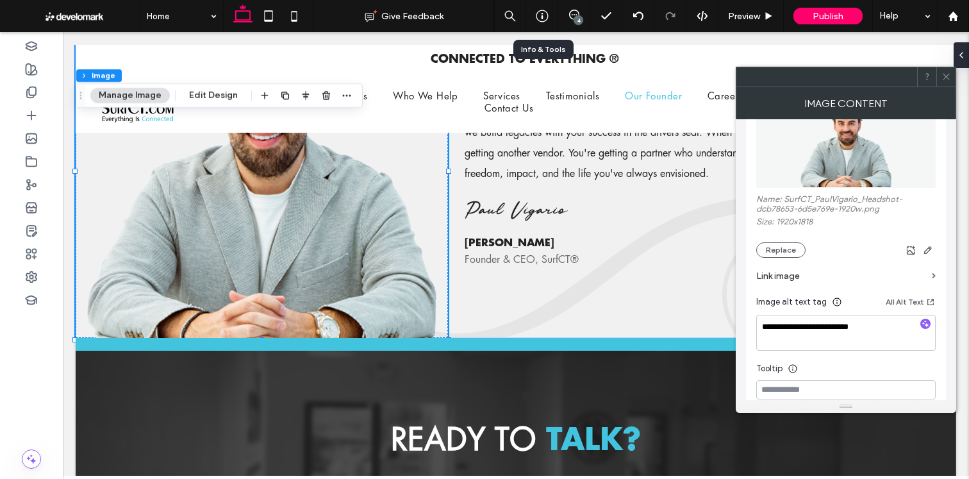
click at [944, 85] on span at bounding box center [946, 76] width 10 height 19
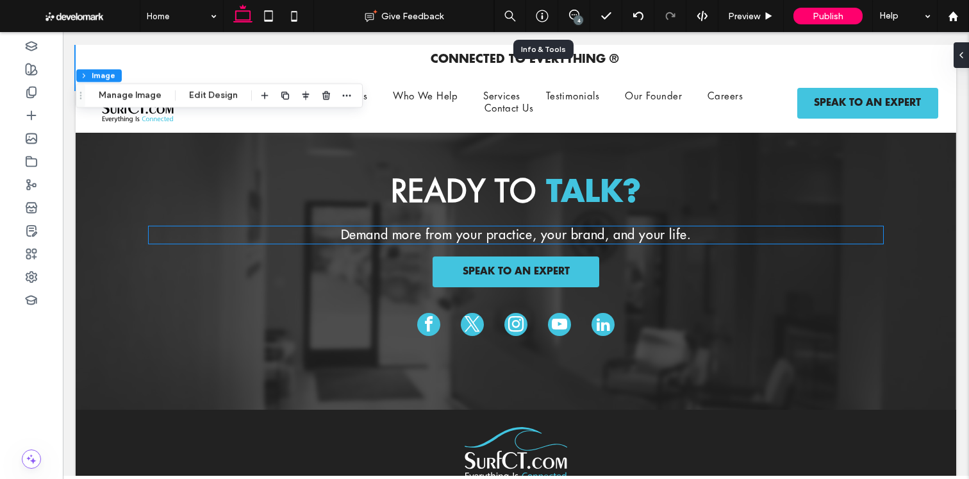
scroll to position [4497, 0]
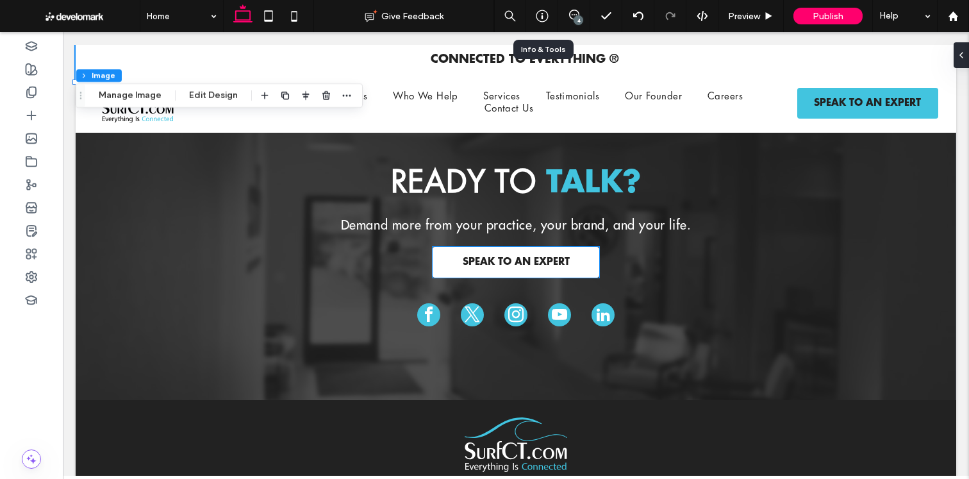
click at [515, 268] on span "SPEAK TO AN EXPERT" at bounding box center [515, 262] width 107 height 12
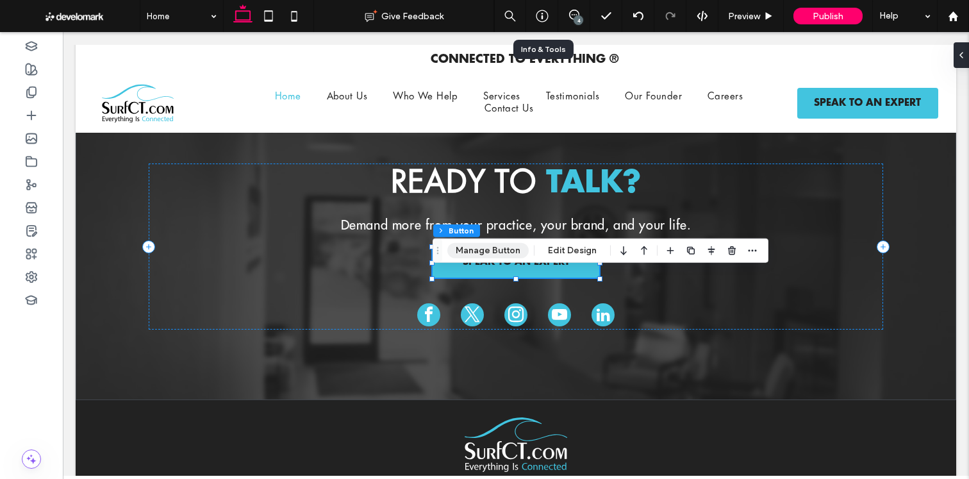
click at [466, 244] on button "Manage Button" at bounding box center [487, 250] width 81 height 15
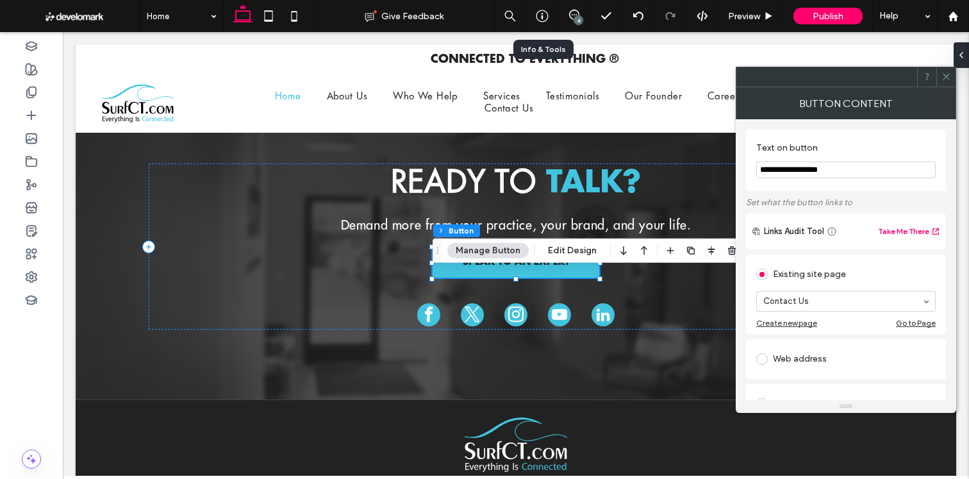
click at [943, 83] on span at bounding box center [946, 76] width 10 height 19
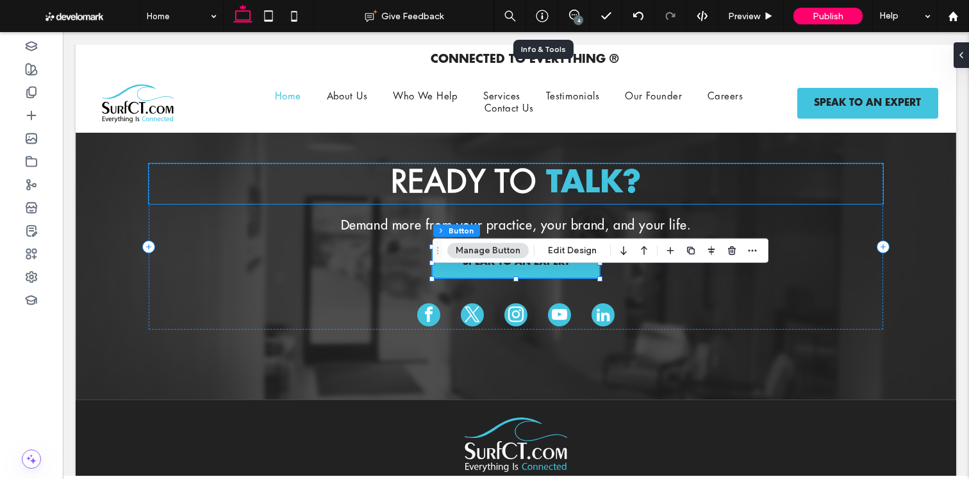
scroll to position [4582, 0]
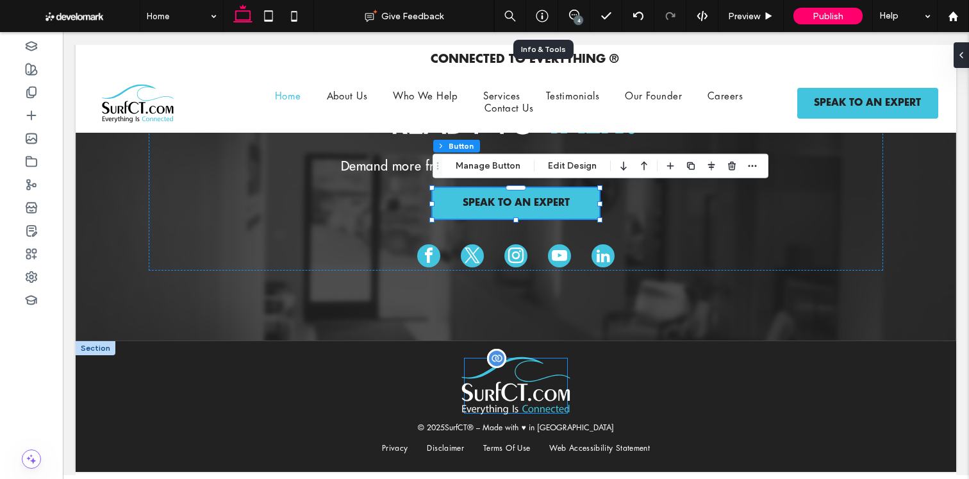
click at [523, 389] on img at bounding box center [515, 386] width 109 height 58
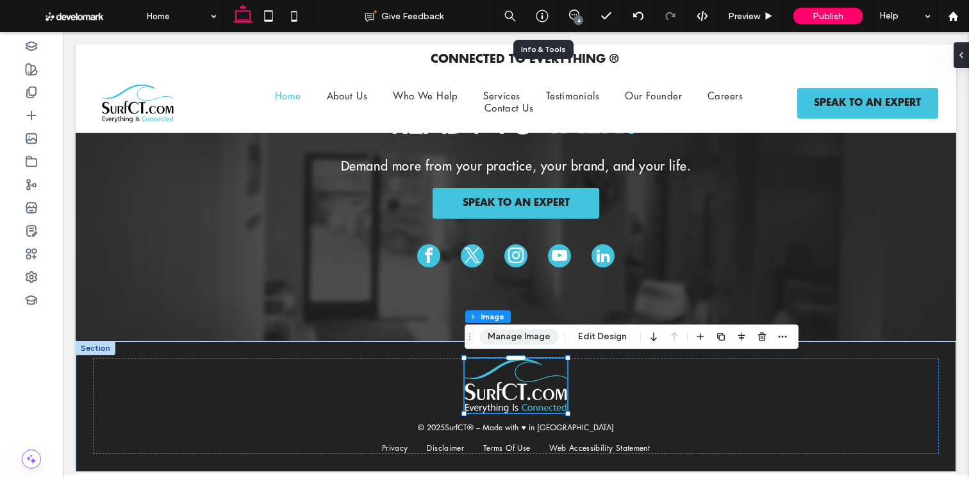
click at [510, 331] on button "Manage Image" at bounding box center [518, 336] width 79 height 15
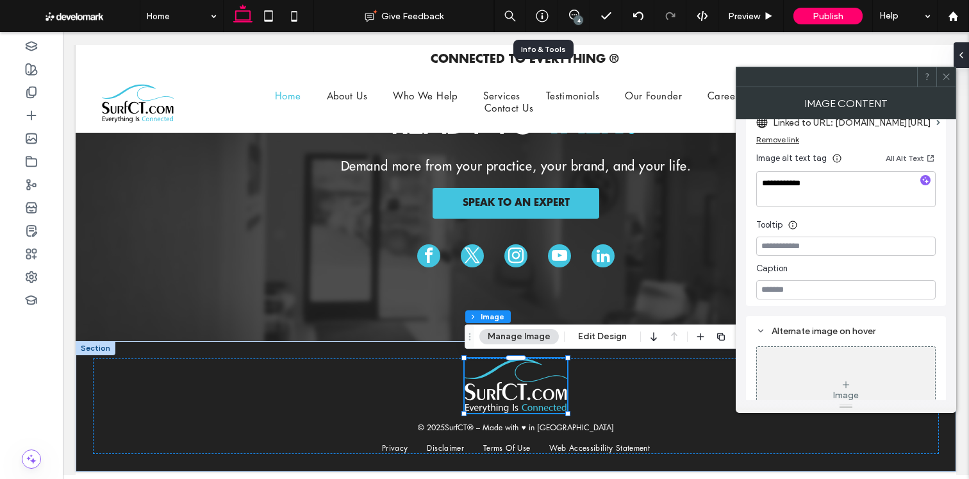
scroll to position [378, 0]
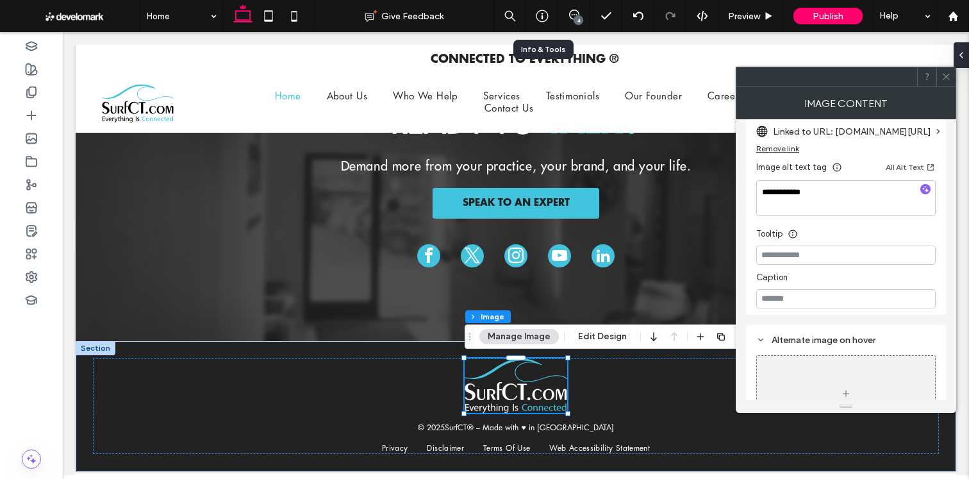
click at [883, 140] on label "Linked to URL: [DOMAIN_NAME][URL]" at bounding box center [852, 132] width 158 height 24
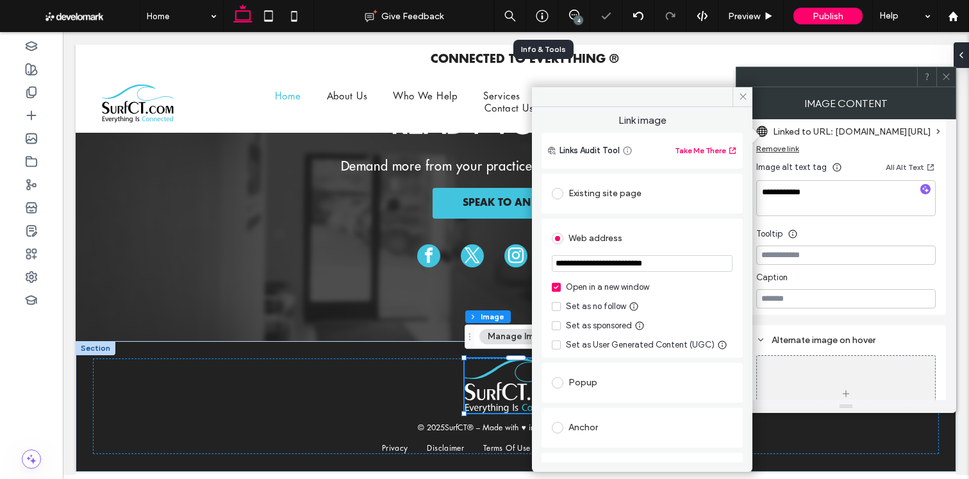
click at [610, 268] on input "**********" at bounding box center [642, 263] width 181 height 17
click at [603, 251] on section "**********" at bounding box center [642, 265] width 181 height 32
click at [598, 259] on input "**********" at bounding box center [642, 263] width 181 height 17
type input "**********"
click at [745, 87] on span at bounding box center [742, 96] width 20 height 19
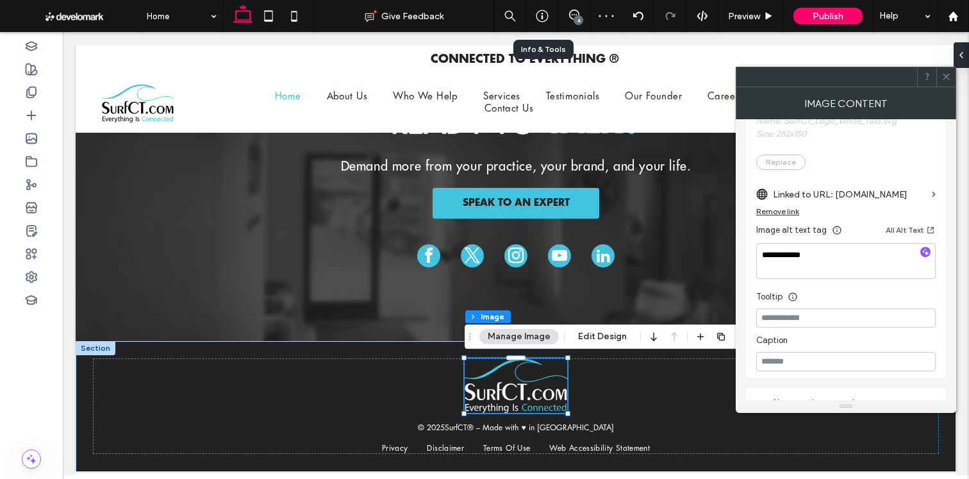
scroll to position [245, 0]
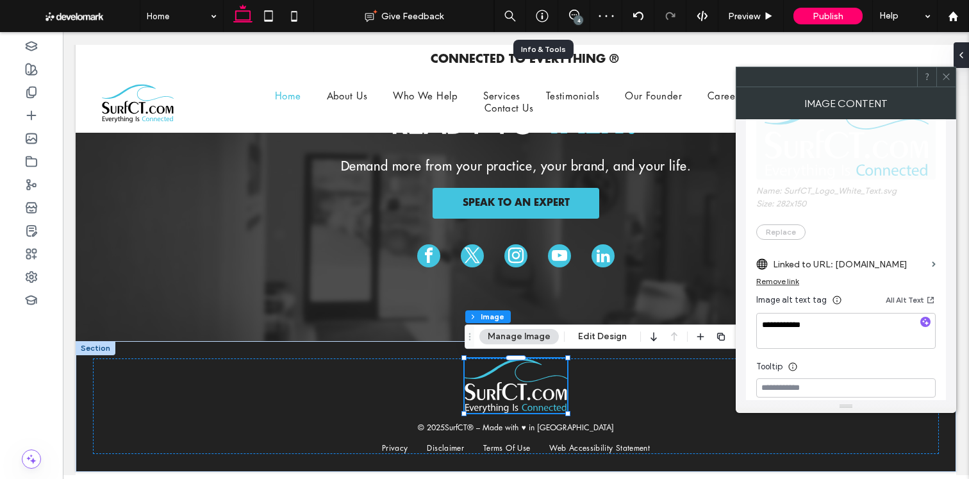
click at [843, 259] on label "Linked to URL: [DOMAIN_NAME]" at bounding box center [850, 264] width 154 height 24
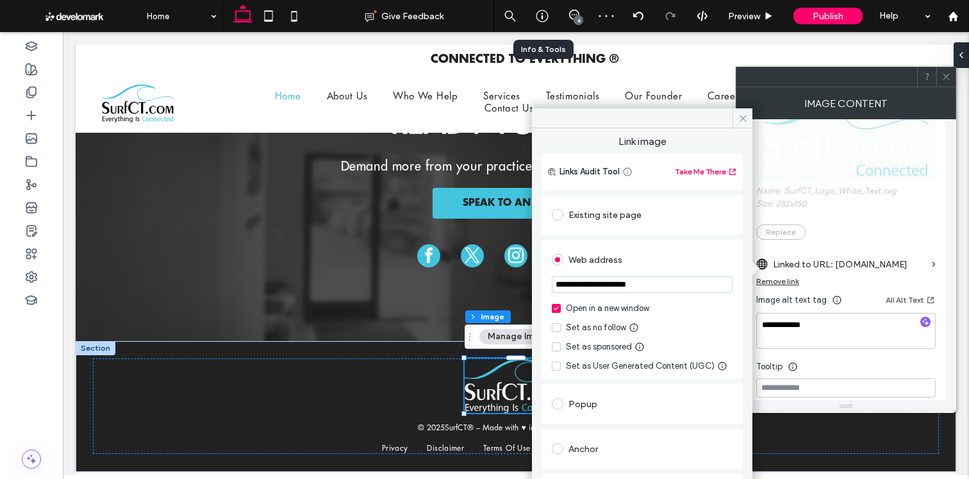
click at [594, 309] on div "Open in a new window" at bounding box center [607, 308] width 83 height 13
click at [739, 113] on icon at bounding box center [743, 118] width 10 height 10
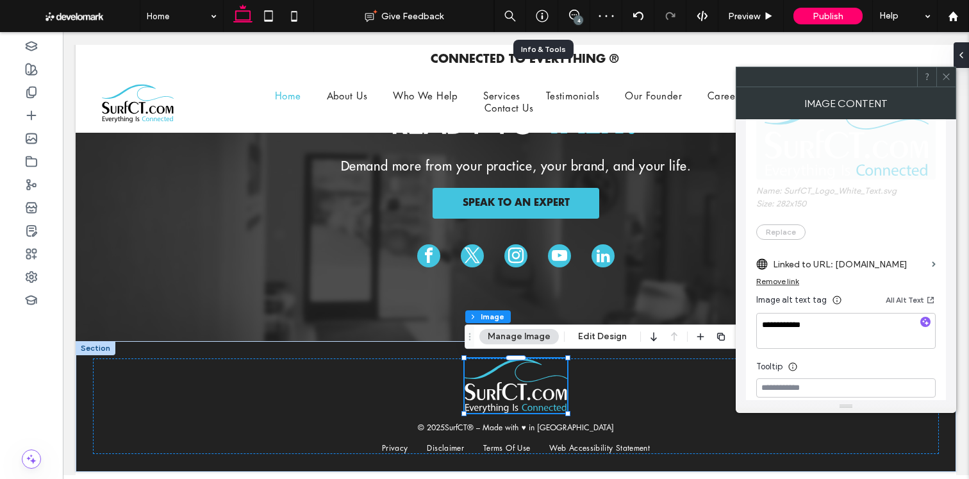
click at [945, 80] on icon at bounding box center [946, 77] width 10 height 10
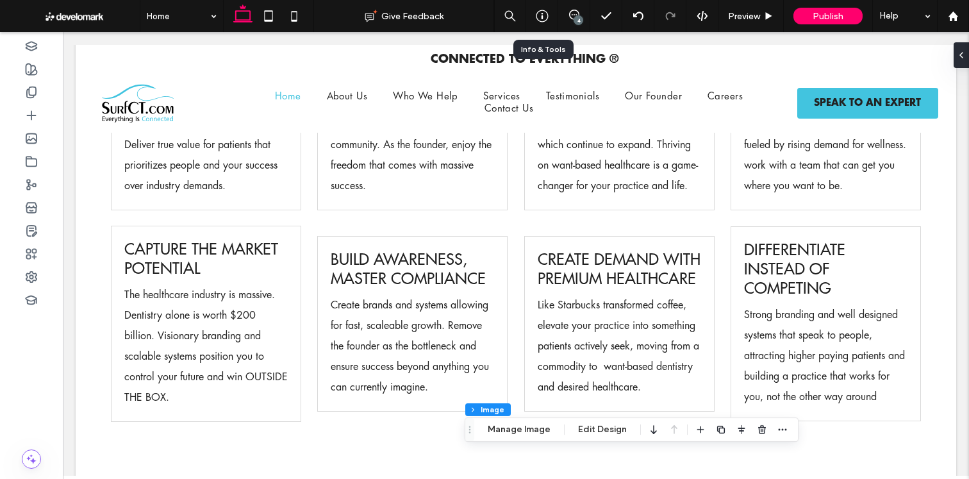
scroll to position [0, 0]
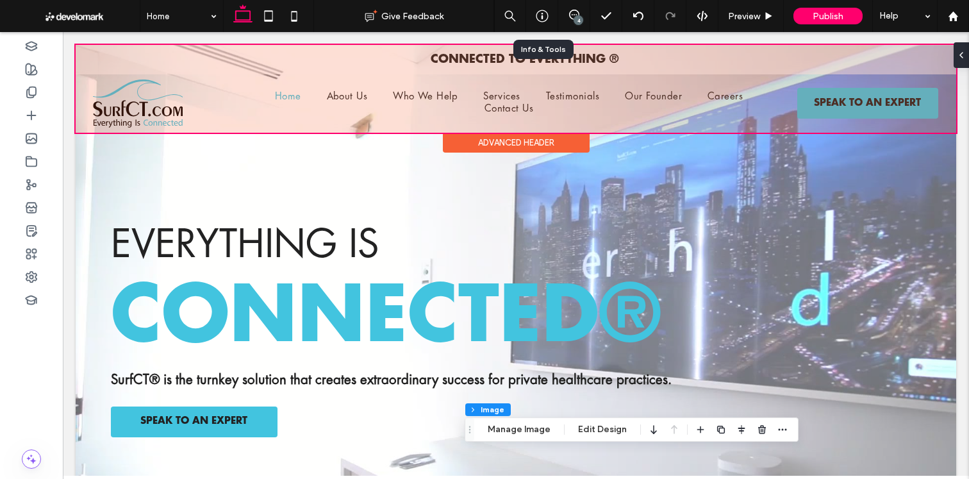
drag, startPoint x: 165, startPoint y: 124, endPoint x: 158, endPoint y: 119, distance: 8.4
click at [165, 123] on div at bounding box center [516, 89] width 880 height 88
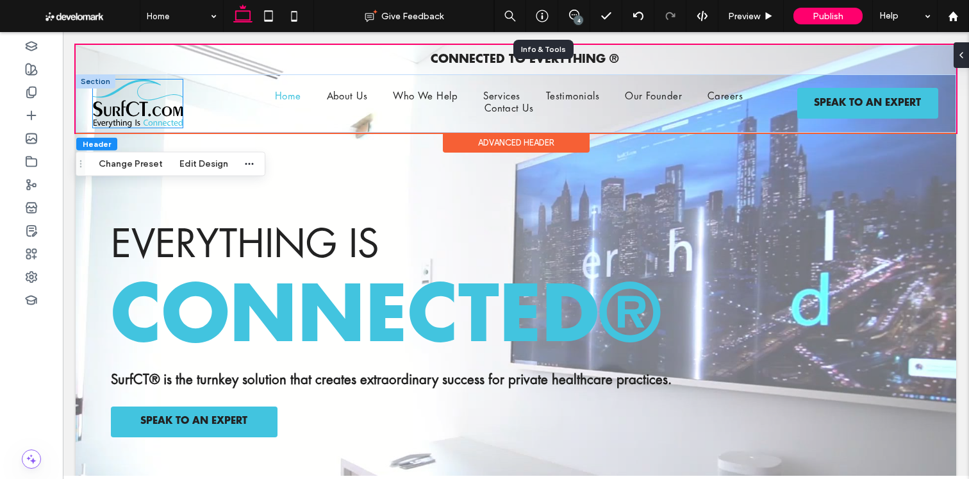
click at [63, 32] on img at bounding box center [63, 32] width 0 height 0
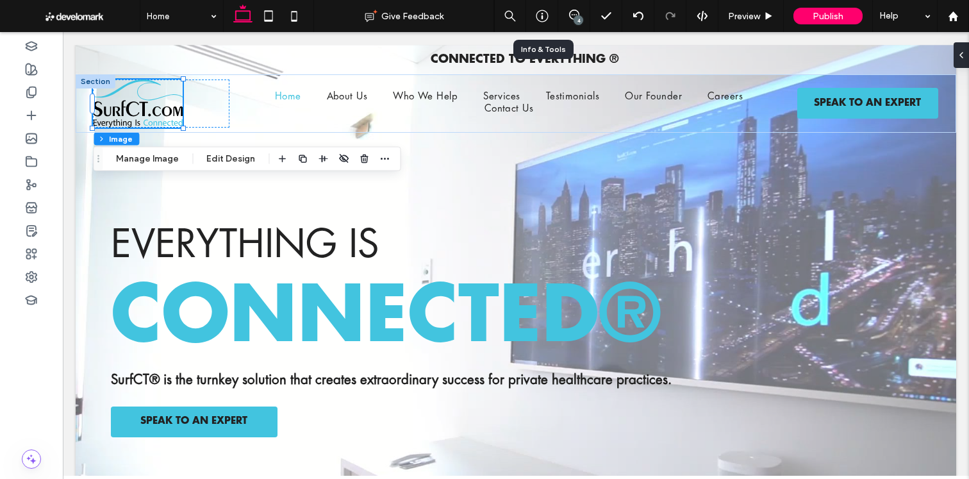
drag, startPoint x: 172, startPoint y: 161, endPoint x: 211, endPoint y: 169, distance: 40.5
click at [172, 161] on button "Manage Image" at bounding box center [147, 158] width 79 height 15
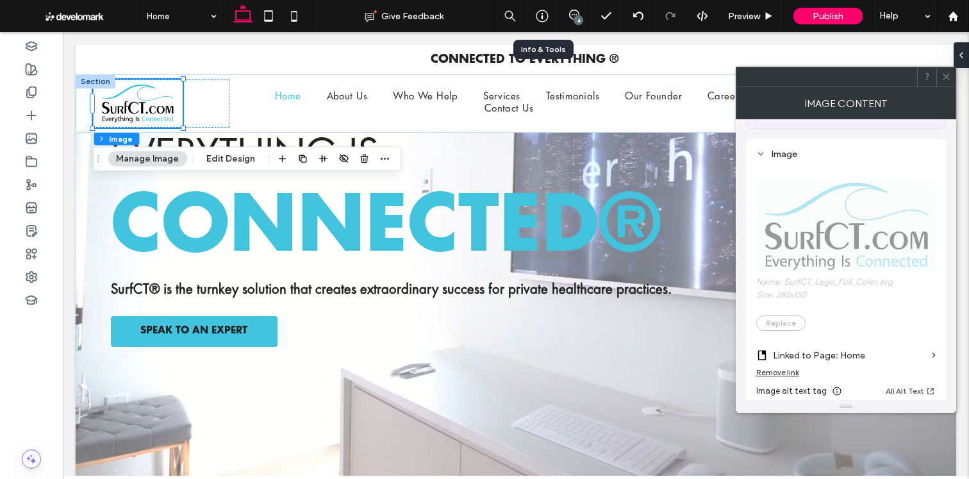
scroll to position [277, 0]
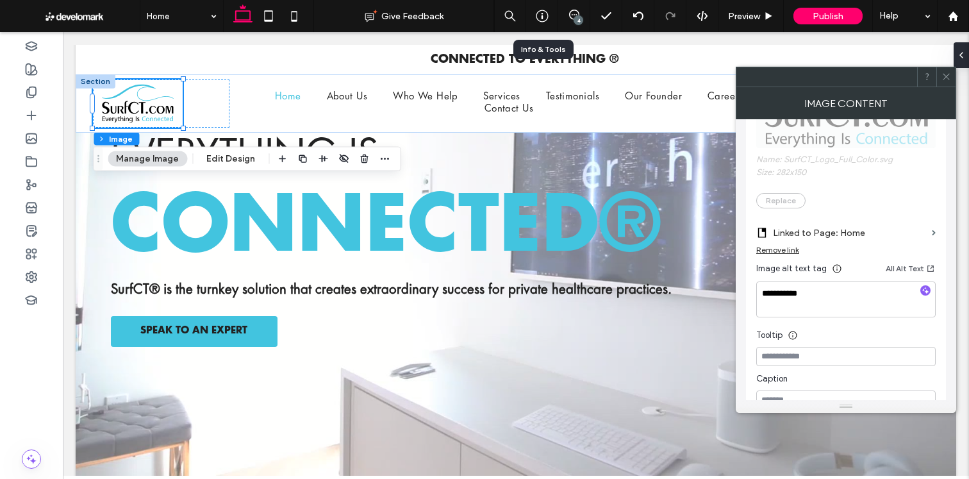
click at [859, 239] on label "Linked to Page: Home" at bounding box center [850, 233] width 154 height 24
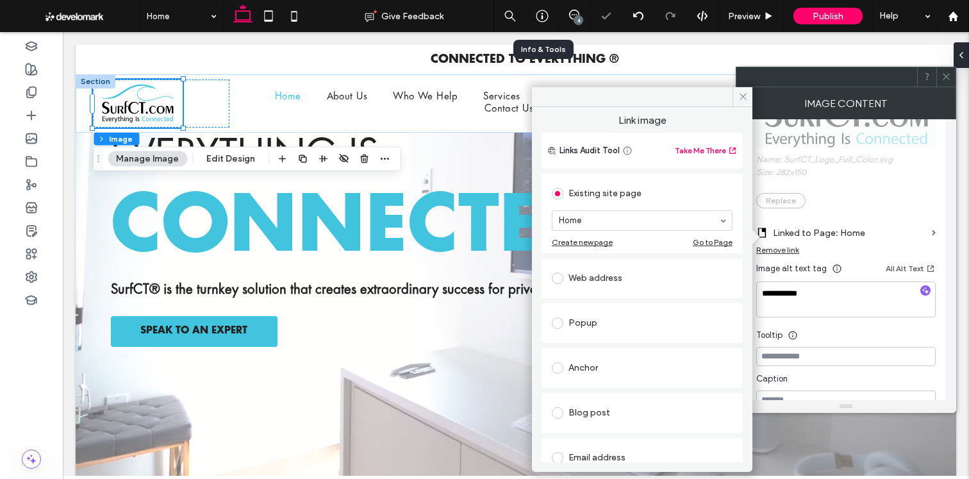
drag, startPoint x: 737, startPoint y: 96, endPoint x: 890, endPoint y: 90, distance: 153.2
click at [737, 96] on span at bounding box center [742, 96] width 20 height 19
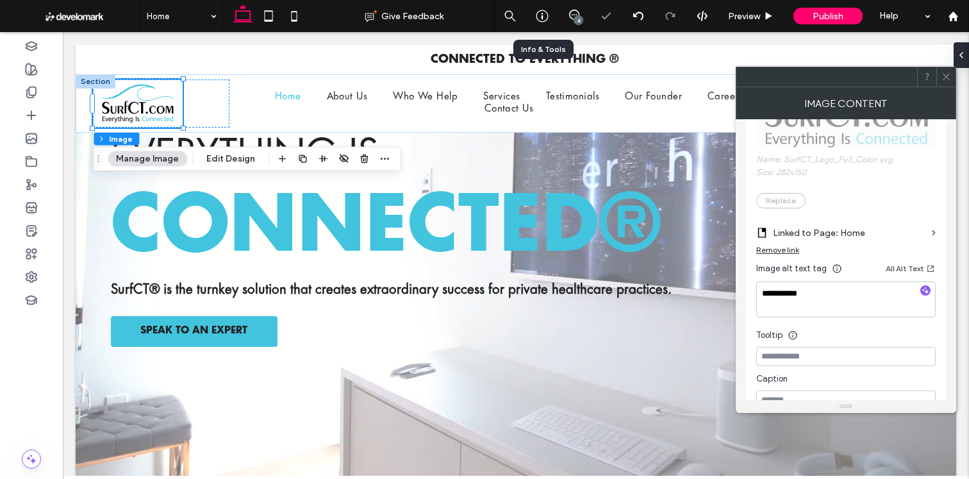
drag, startPoint x: 949, startPoint y: 76, endPoint x: 748, endPoint y: 93, distance: 202.5
click at [949, 76] on icon at bounding box center [946, 77] width 10 height 10
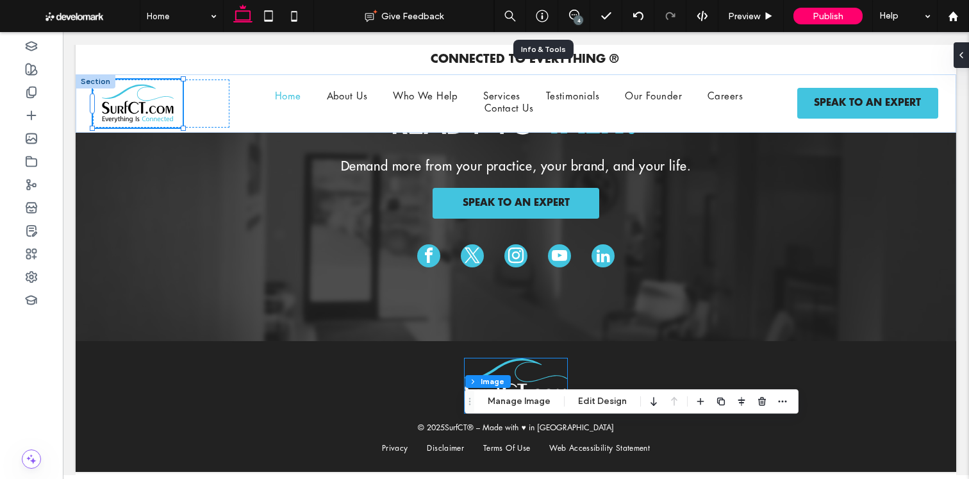
scroll to position [4517, 0]
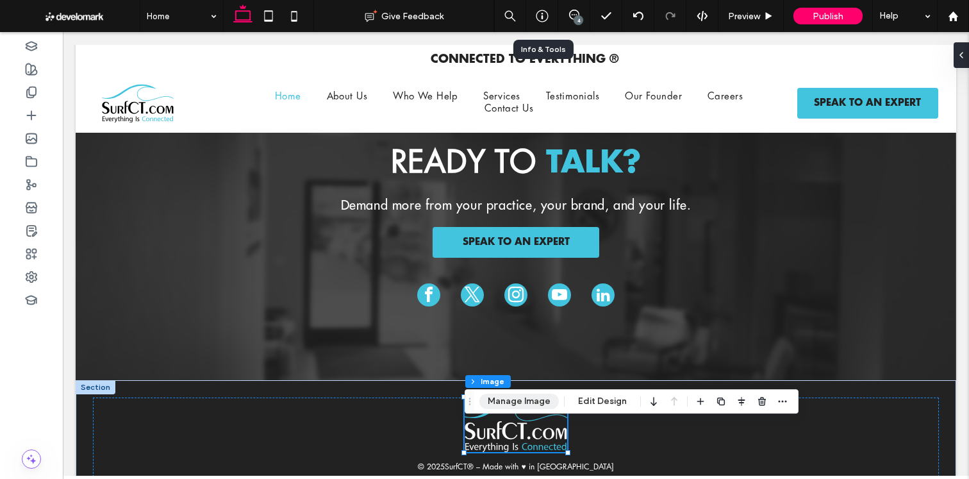
click at [523, 400] on button "Manage Image" at bounding box center [518, 400] width 79 height 15
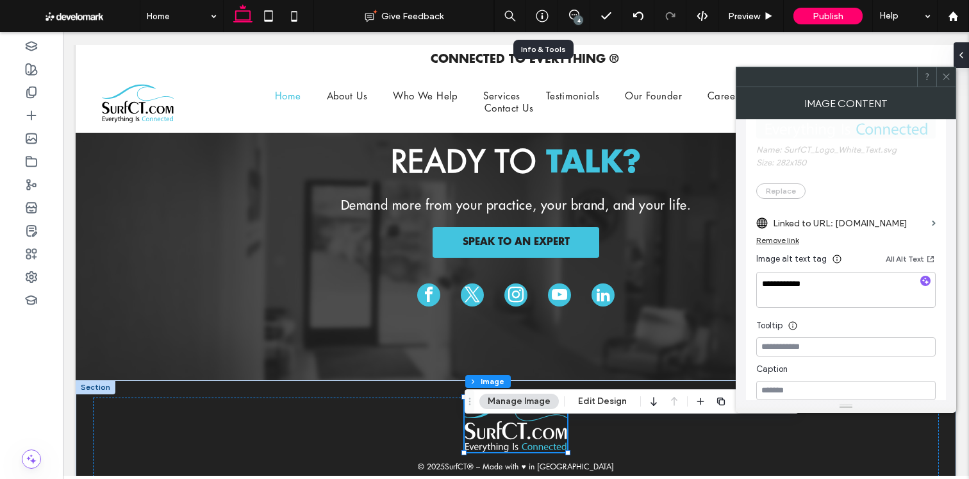
scroll to position [287, 0]
click at [850, 221] on label "Linked to URL: [DOMAIN_NAME]" at bounding box center [850, 223] width 154 height 24
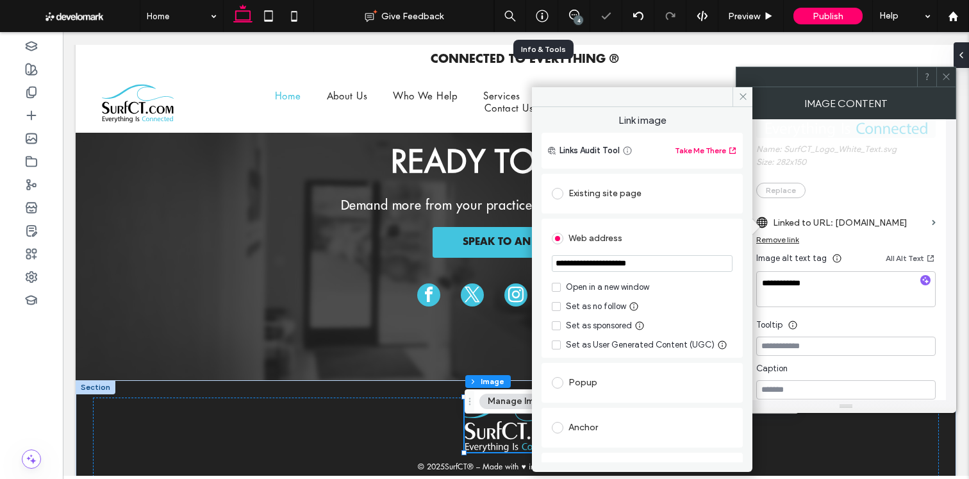
click at [594, 183] on div "Existing site page" at bounding box center [642, 193] width 181 height 20
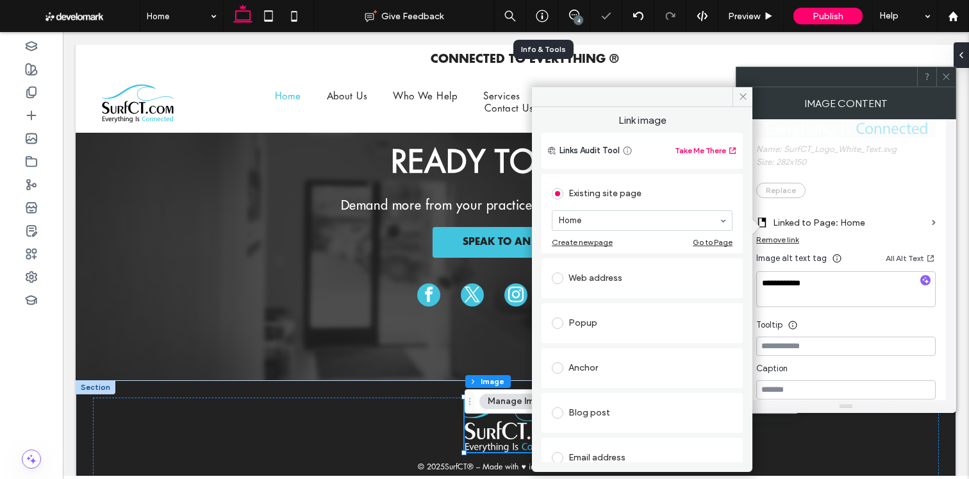
drag, startPoint x: 744, startPoint y: 98, endPoint x: 789, endPoint y: 96, distance: 44.9
click at [743, 98] on icon at bounding box center [743, 97] width 10 height 10
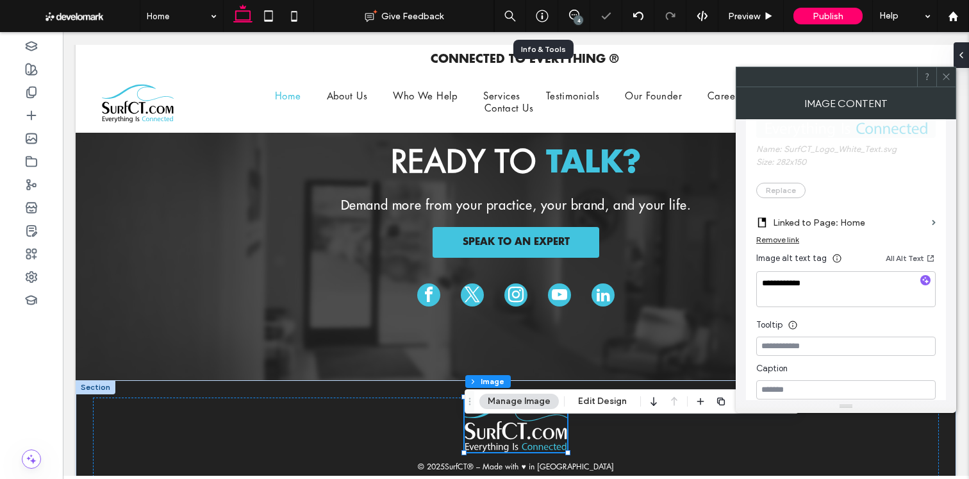
drag, startPoint x: 942, startPoint y: 78, endPoint x: 748, endPoint y: 198, distance: 228.4
click at [942, 77] on icon at bounding box center [946, 77] width 10 height 10
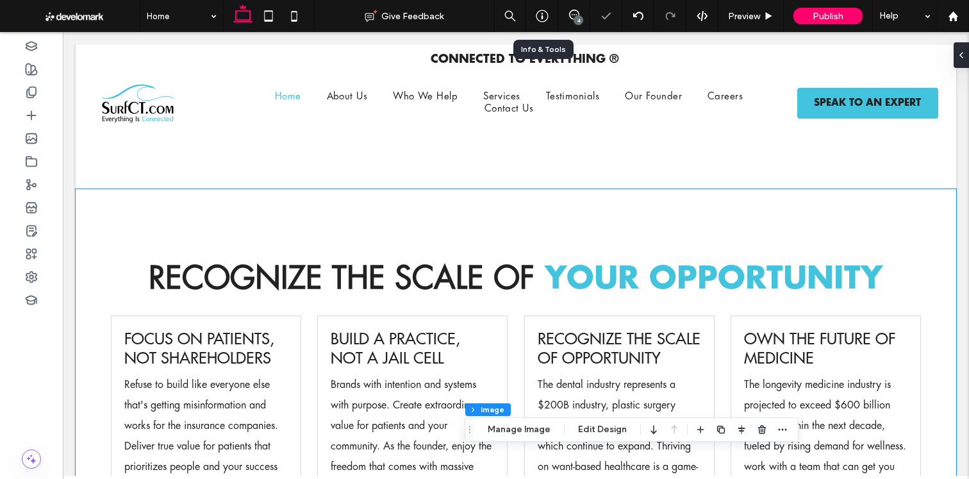
scroll to position [0, 0]
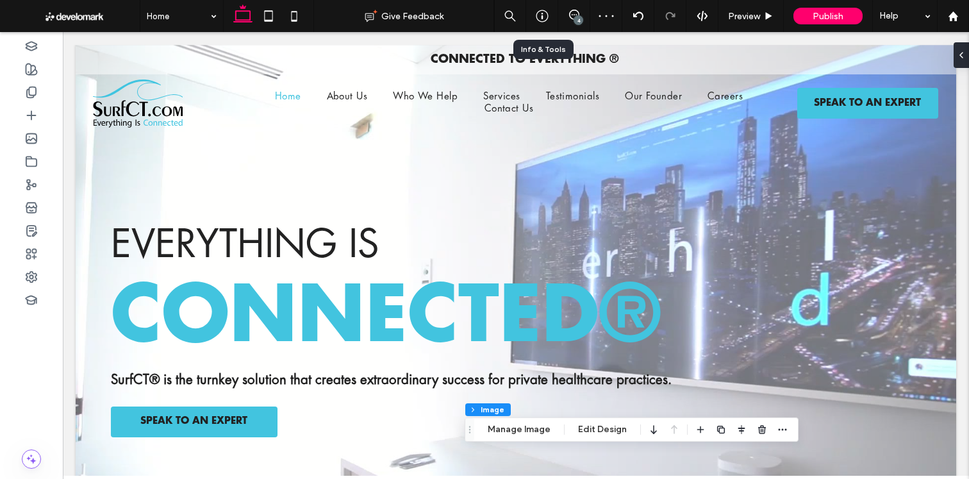
drag, startPoint x: 297, startPoint y: 19, endPoint x: 372, endPoint y: 335, distance: 325.3
click at [297, 19] on use at bounding box center [294, 16] width 6 height 10
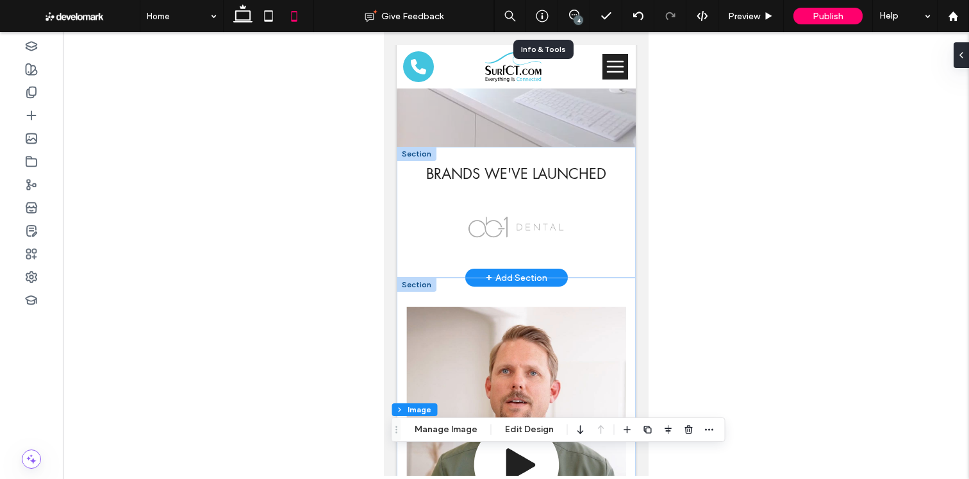
scroll to position [345, 0]
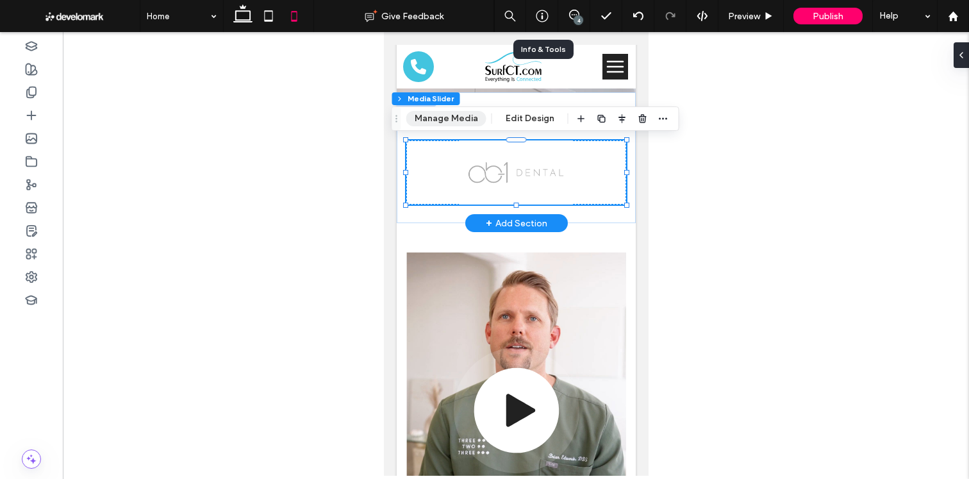
click at [450, 120] on button "Manage Media" at bounding box center [446, 118] width 80 height 15
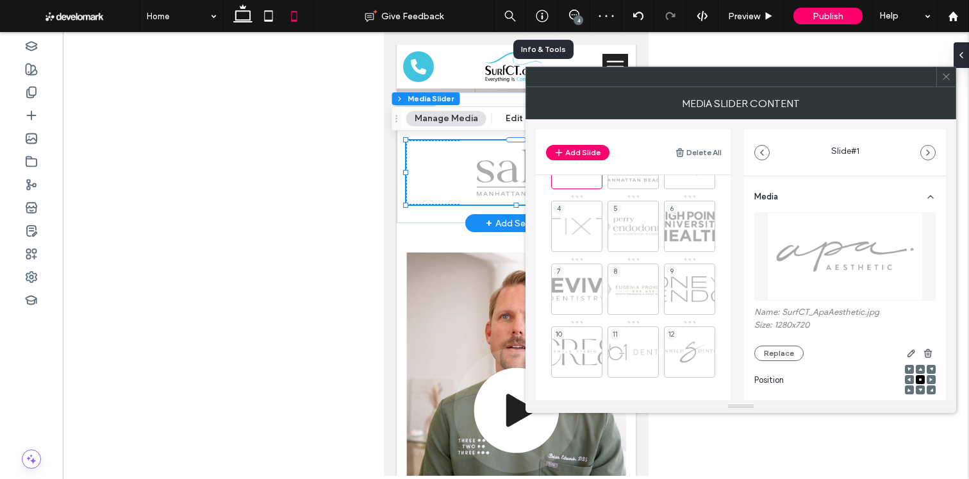
scroll to position [183, 0]
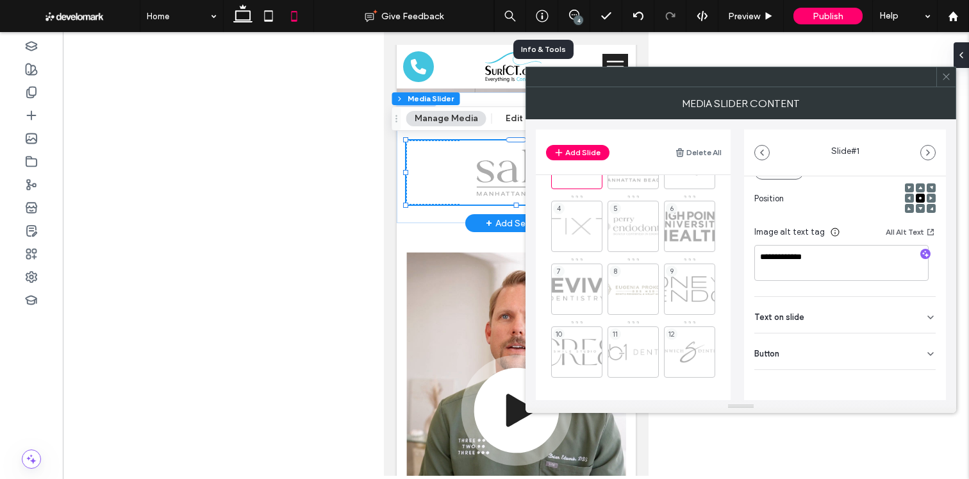
click at [944, 76] on icon at bounding box center [946, 77] width 10 height 10
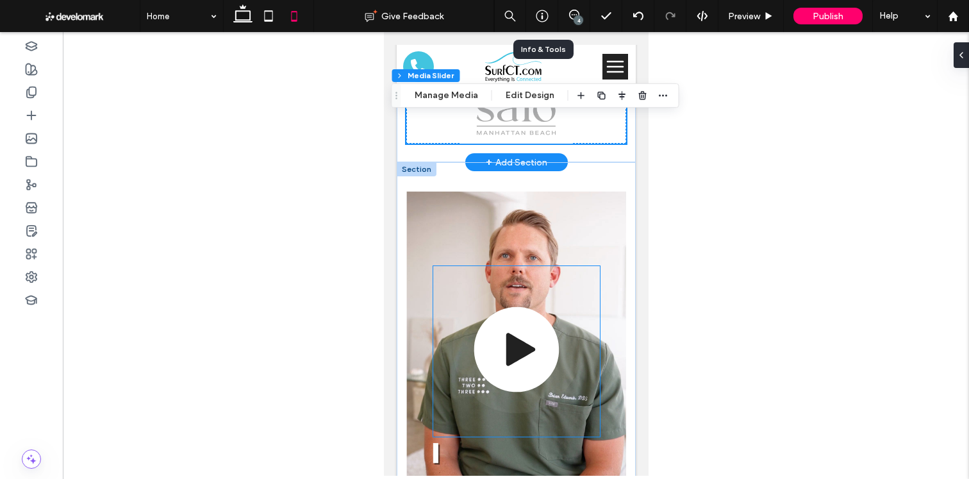
scroll to position [474, 0]
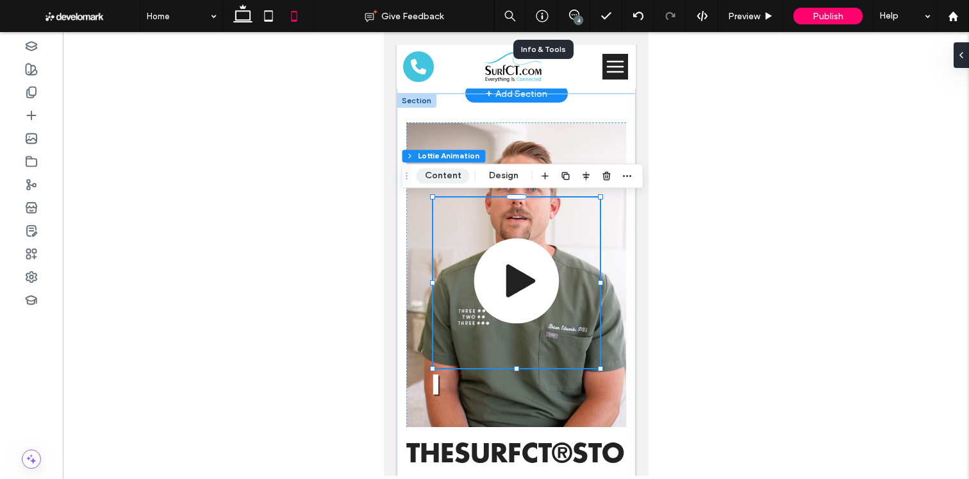
click at [460, 176] on button "Content" at bounding box center [442, 175] width 53 height 15
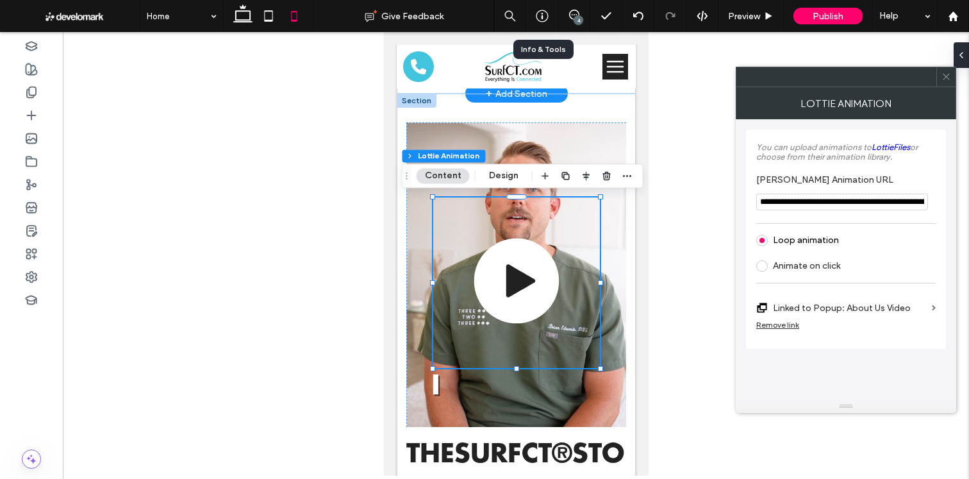
click at [945, 74] on icon at bounding box center [946, 77] width 10 height 10
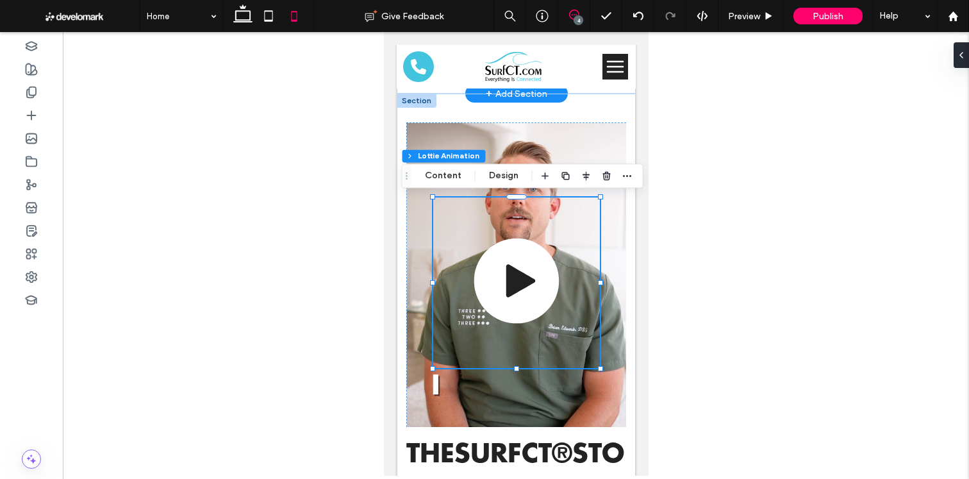
click at [580, 12] on span at bounding box center [573, 15] width 31 height 10
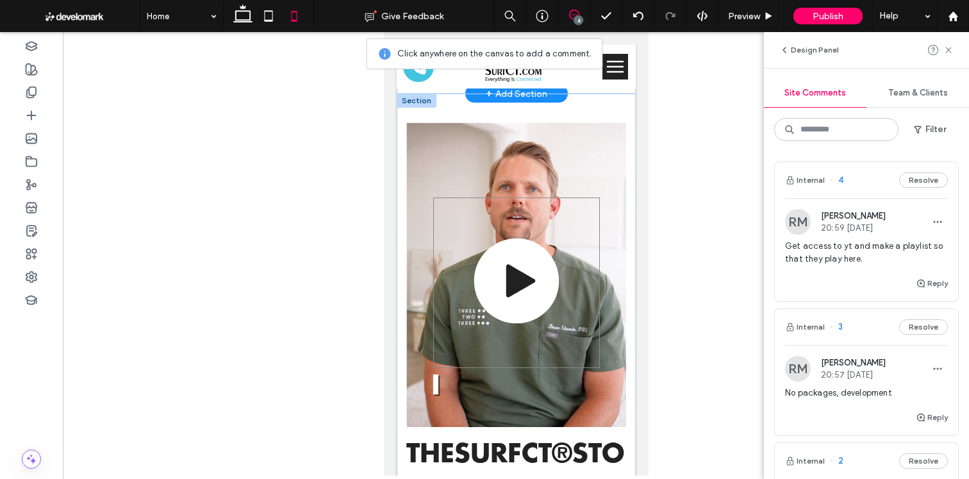
click at [523, 284] on icon at bounding box center [519, 280] width 29 height 33
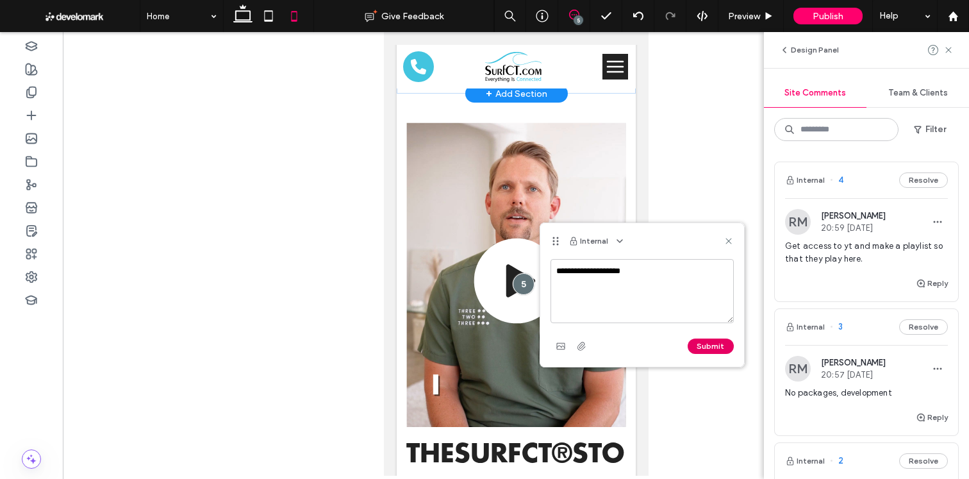
type textarea "**********"
click at [696, 342] on button "Submit" at bounding box center [710, 345] width 46 height 15
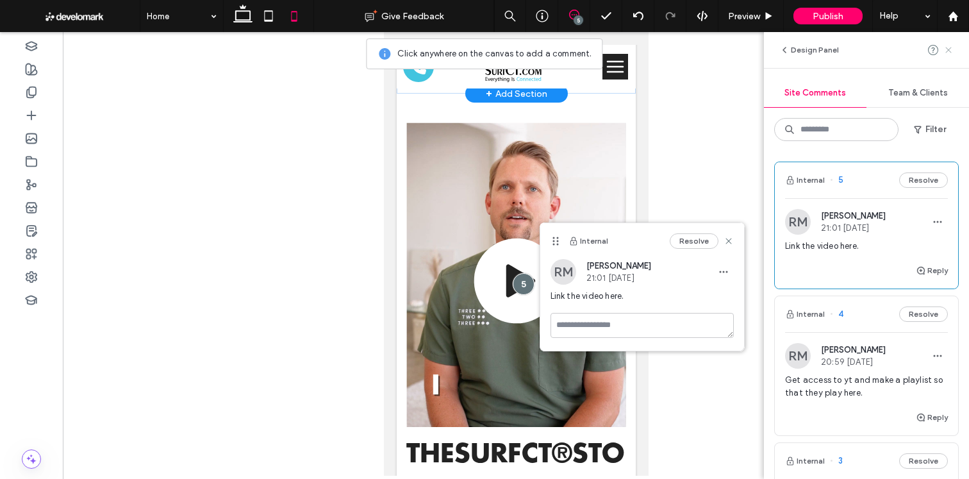
click at [949, 51] on icon at bounding box center [948, 50] width 10 height 10
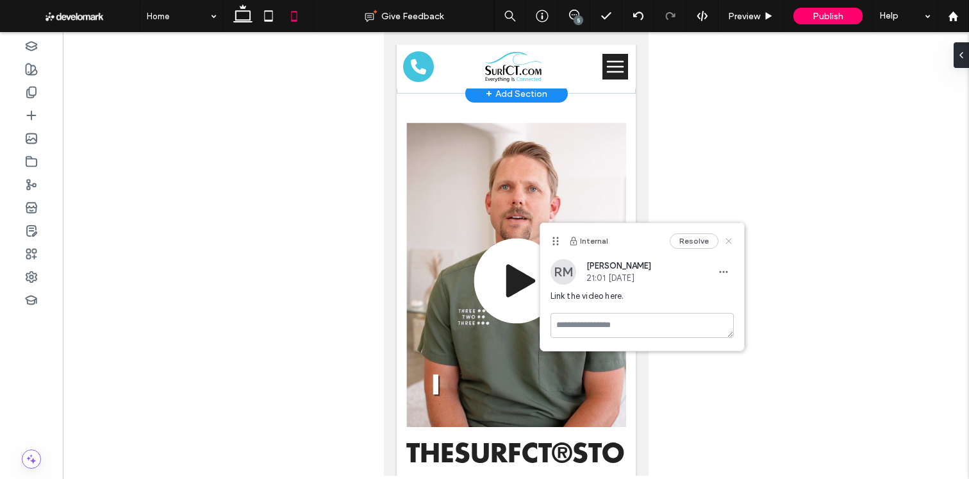
click at [728, 241] on use at bounding box center [728, 241] width 6 height 6
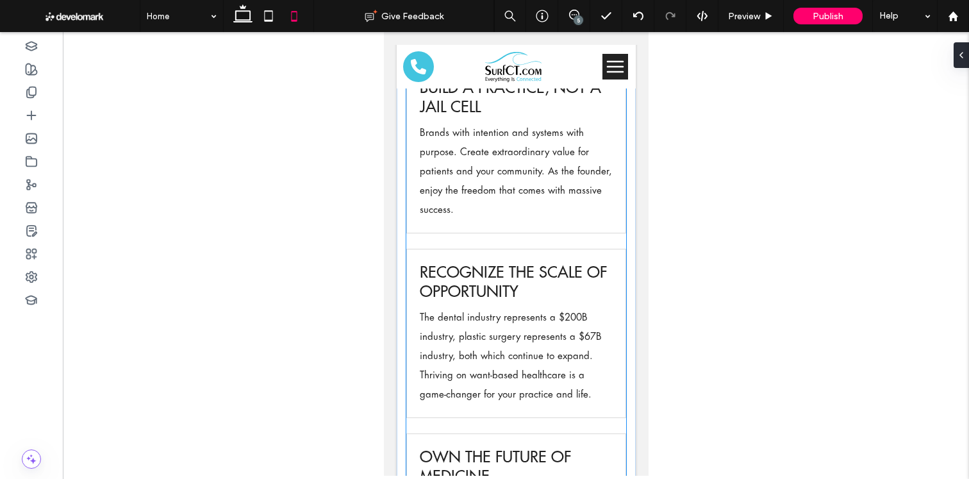
scroll to position [1776, 0]
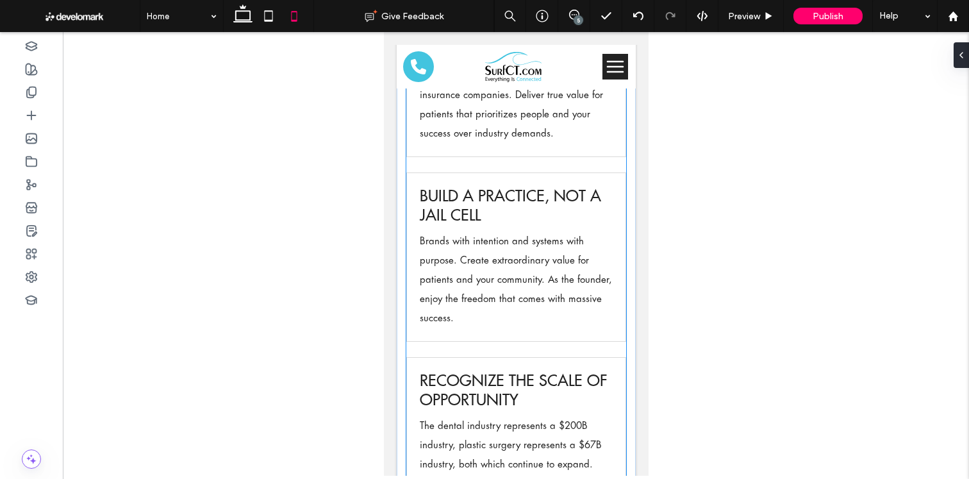
click at [476, 204] on span "Build a practice, not a jail cell" at bounding box center [509, 205] width 181 height 38
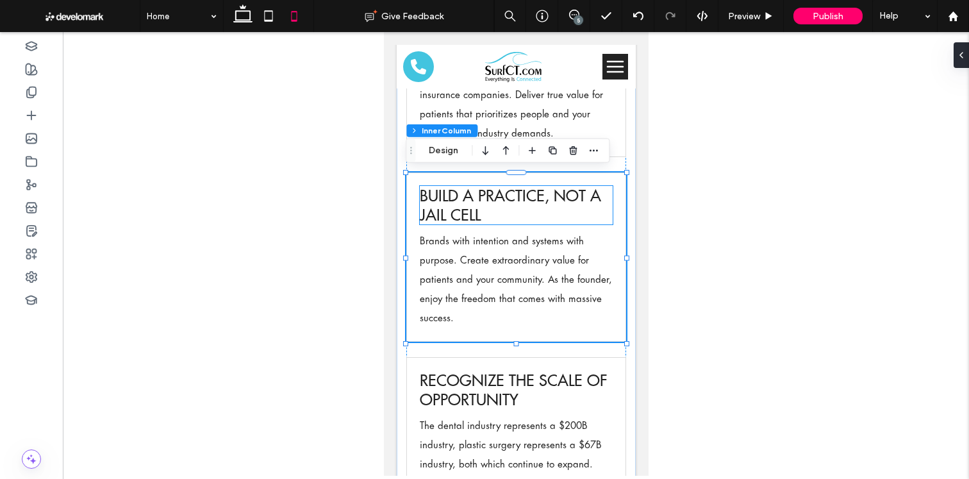
click at [439, 191] on span "Build a practice, not a jail cell" at bounding box center [509, 205] width 181 height 38
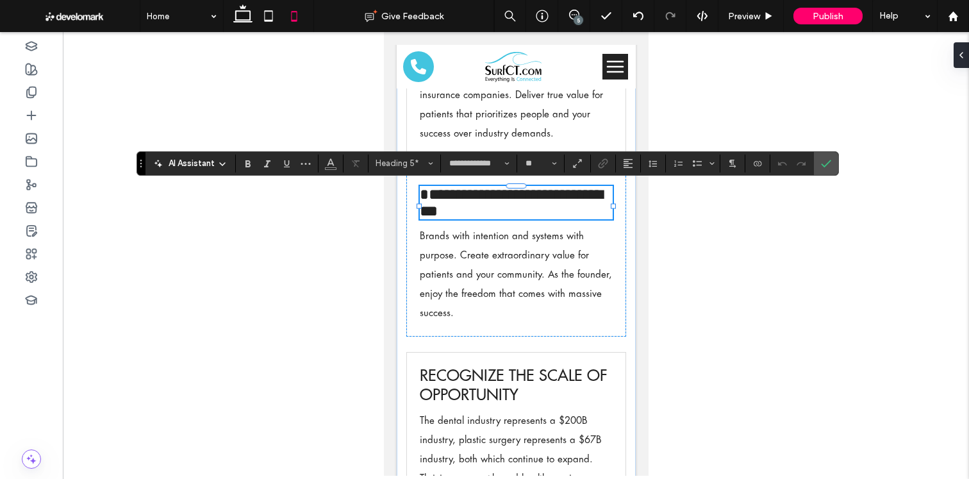
click at [429, 191] on span "**********" at bounding box center [510, 202] width 183 height 32
click at [424, 193] on span "**********" at bounding box center [510, 202] width 183 height 32
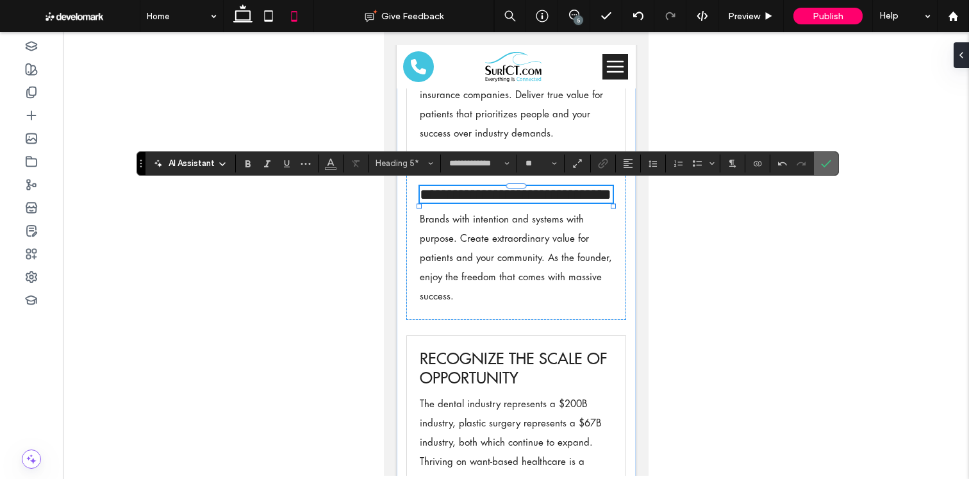
click at [830, 167] on icon "Confirm" at bounding box center [826, 163] width 10 height 10
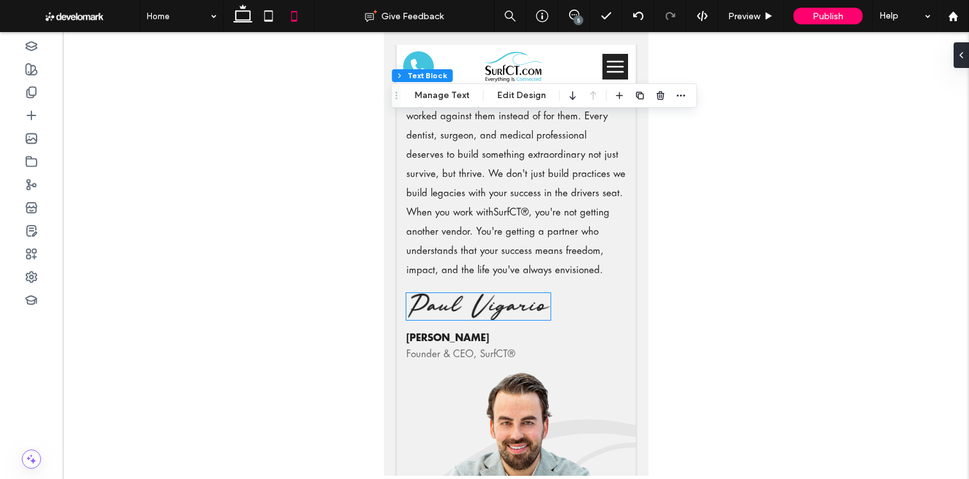
scroll to position [6735, 0]
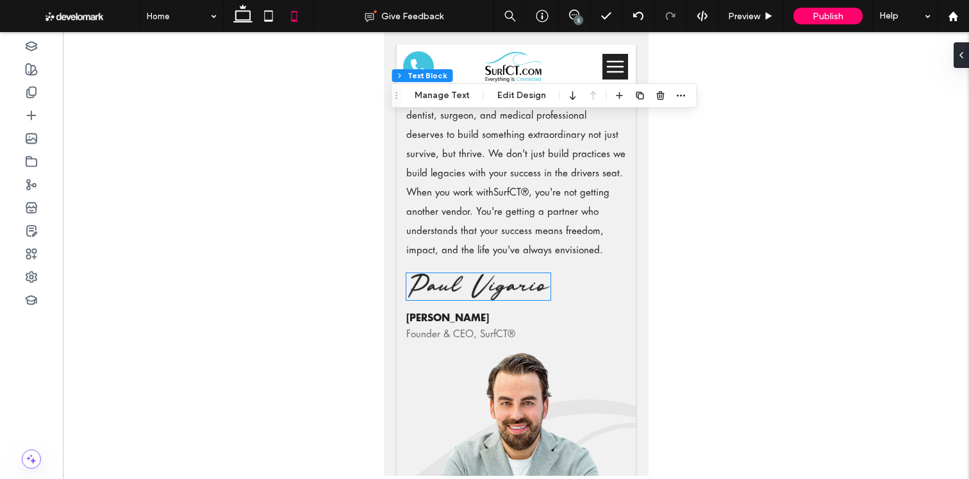
click at [514, 279] on img at bounding box center [477, 286] width 144 height 27
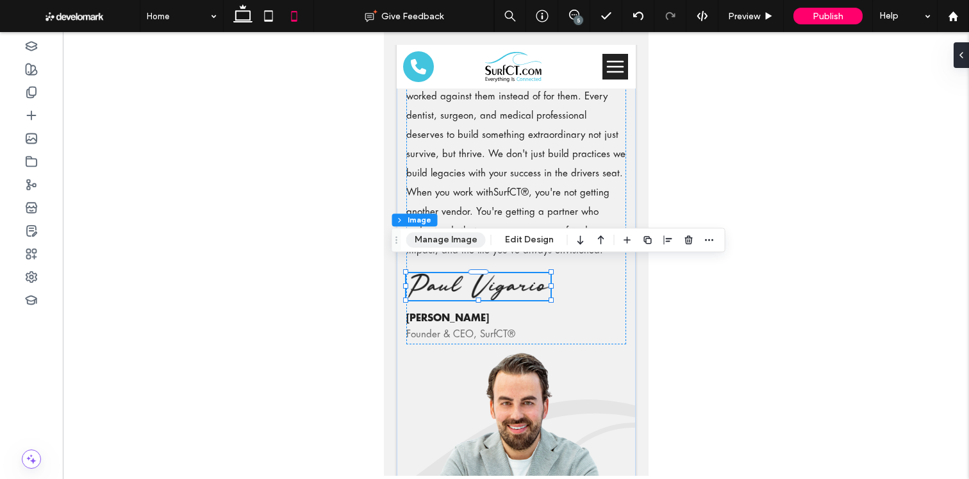
click at [452, 243] on button "Manage Image" at bounding box center [445, 239] width 79 height 15
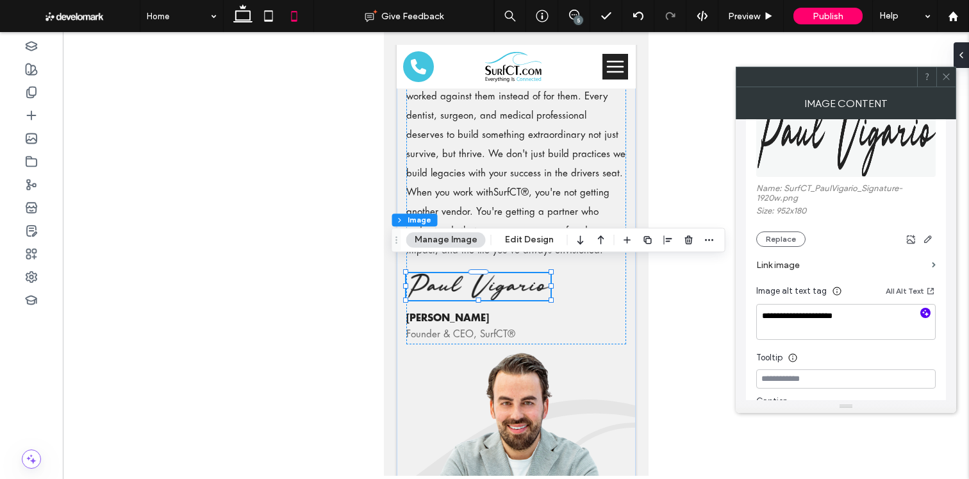
scroll to position [230, 0]
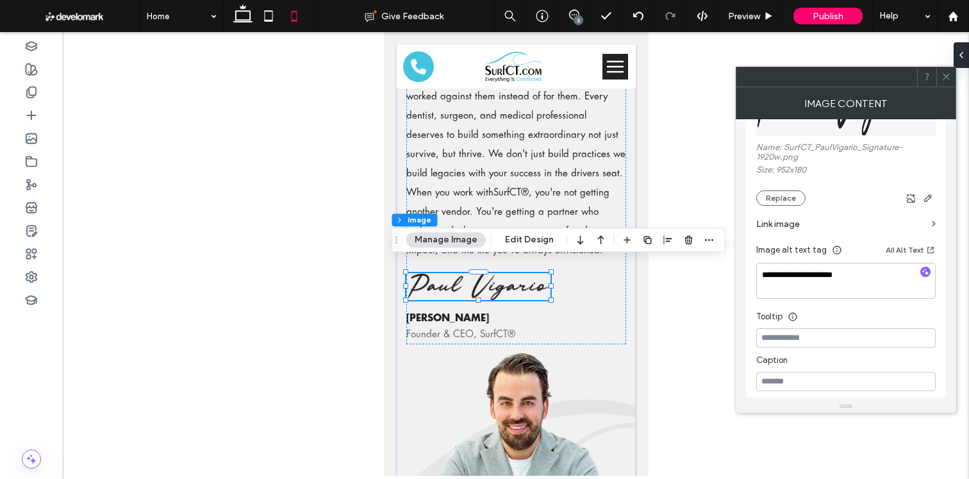
click at [945, 83] on span at bounding box center [946, 76] width 10 height 19
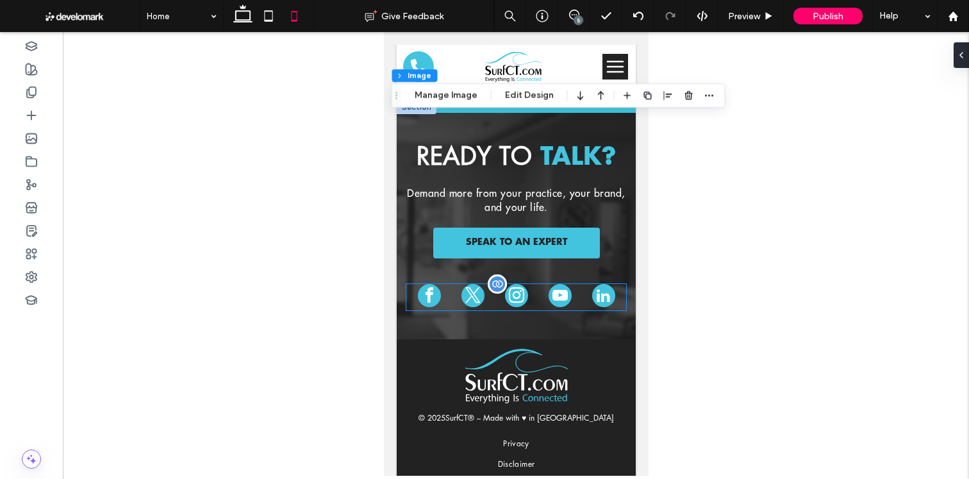
scroll to position [7216, 0]
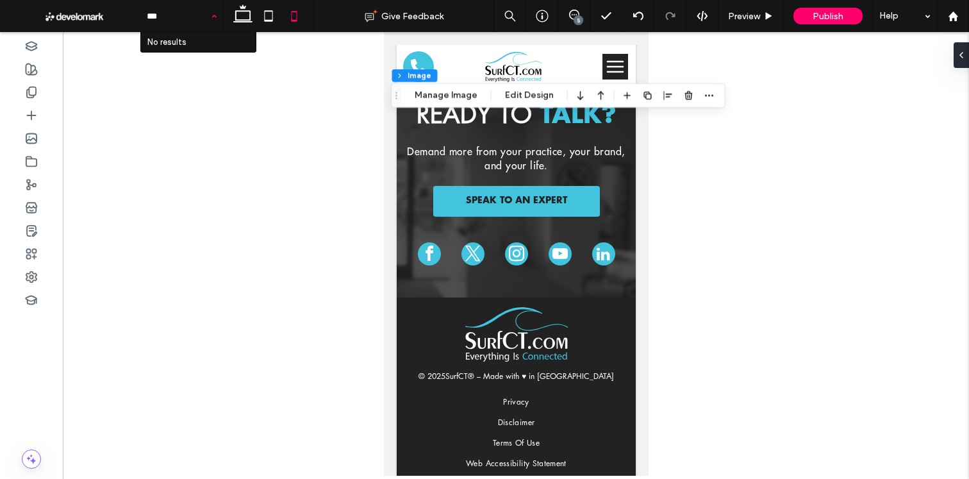
type input "**"
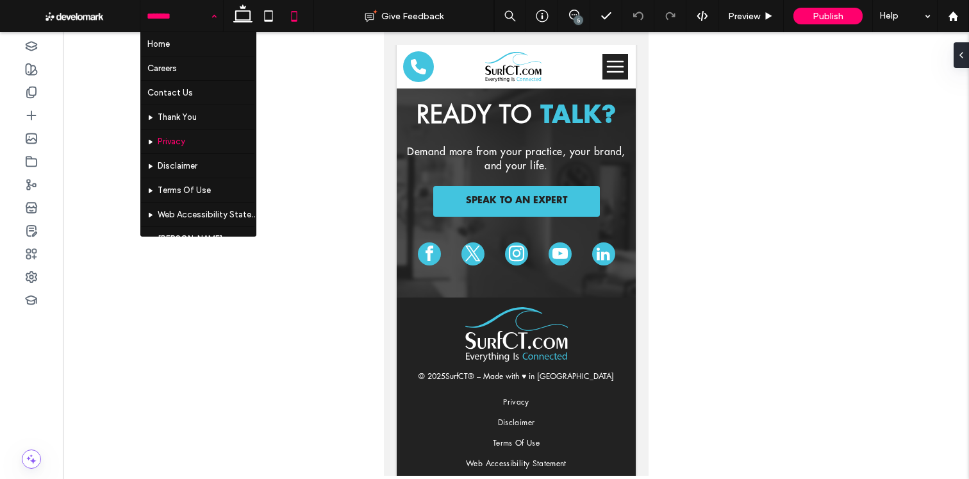
click at [193, 10] on input at bounding box center [178, 16] width 63 height 32
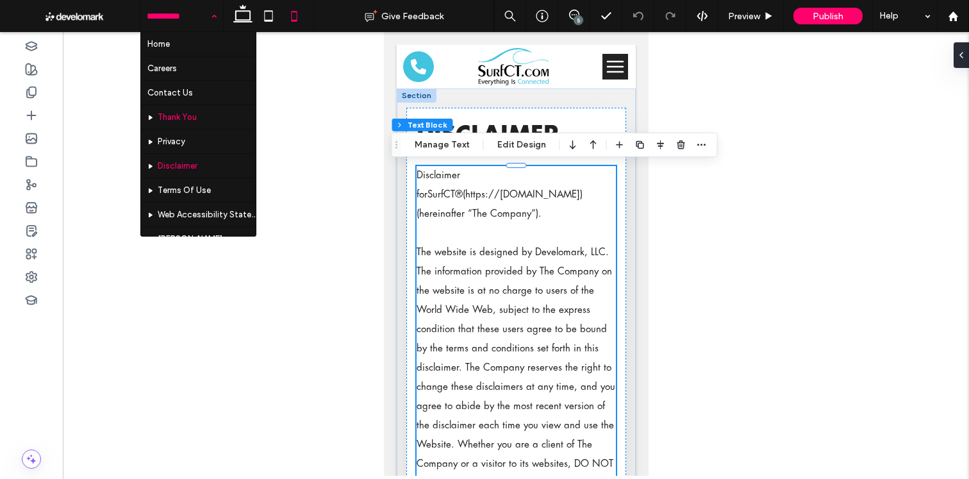
drag, startPoint x: 176, startPoint y: 21, endPoint x: 212, endPoint y: 111, distance: 97.4
click at [175, 21] on input at bounding box center [178, 16] width 63 height 32
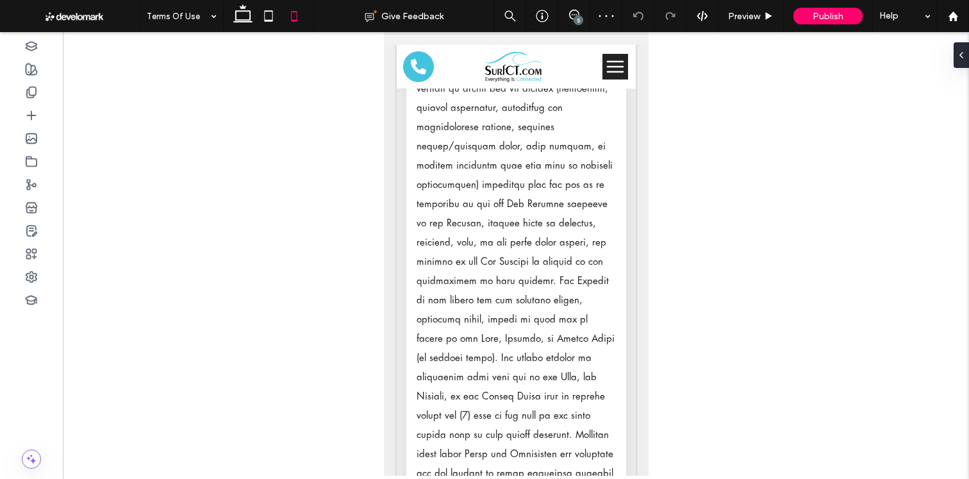
scroll to position [3707, 0]
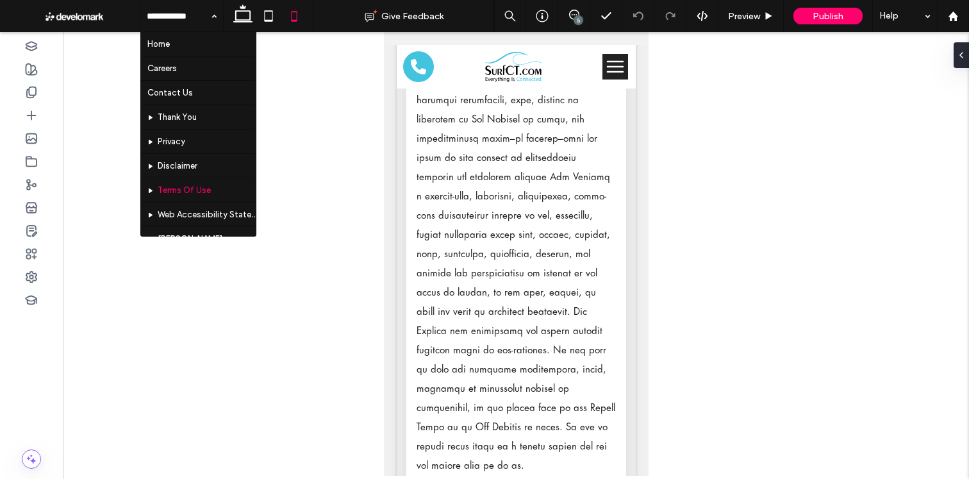
click at [187, 6] on input at bounding box center [178, 16] width 63 height 32
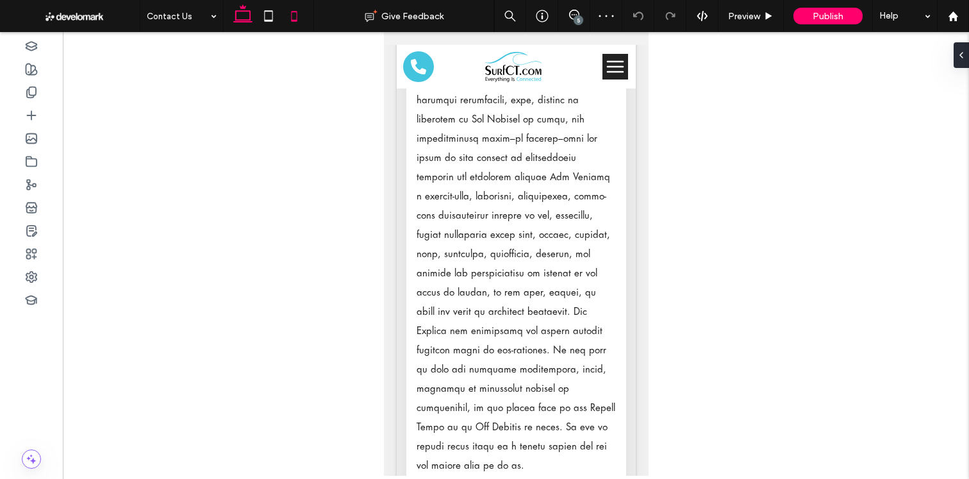
click at [241, 14] on icon at bounding box center [243, 16] width 26 height 26
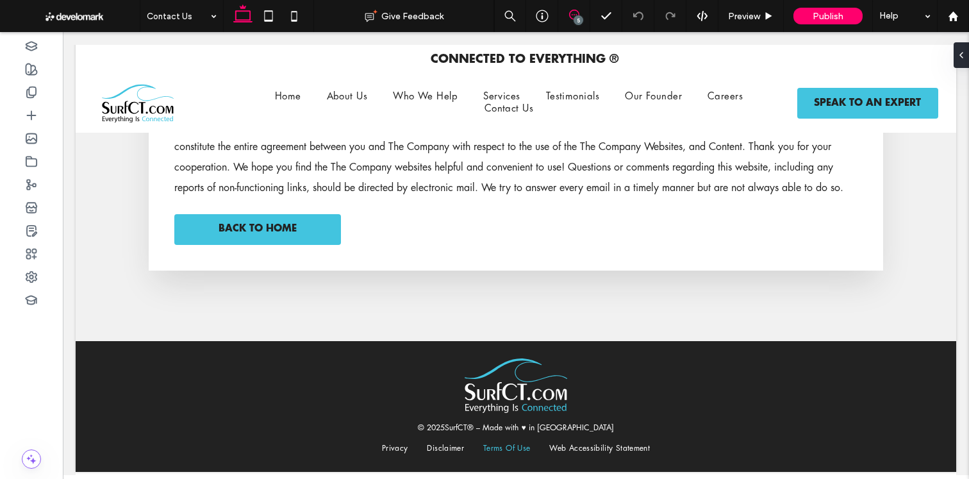
click at [568, 13] on span at bounding box center [573, 15] width 31 height 10
click at [577, 26] on div "5" at bounding box center [574, 16] width 32 height 32
click at [577, 16] on div "5" at bounding box center [578, 20] width 10 height 10
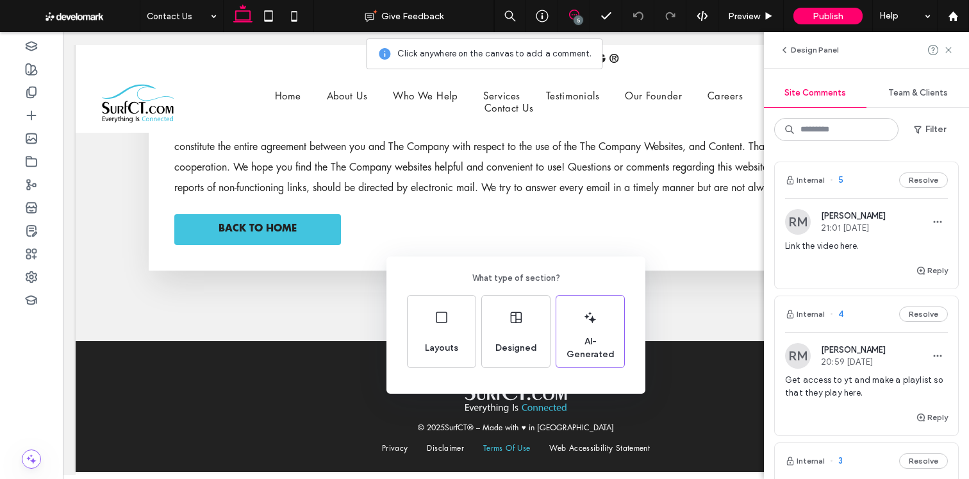
click at [566, 427] on div "What type of section? Layouts Designed AI-Generated" at bounding box center [484, 270] width 969 height 541
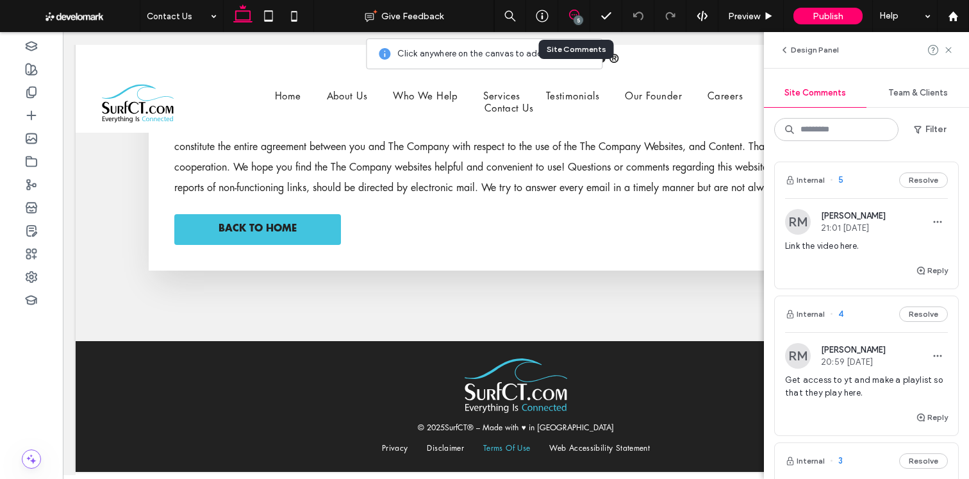
click at [572, 24] on div "5" at bounding box center [574, 16] width 32 height 32
click at [573, 20] on div "5" at bounding box center [578, 20] width 10 height 10
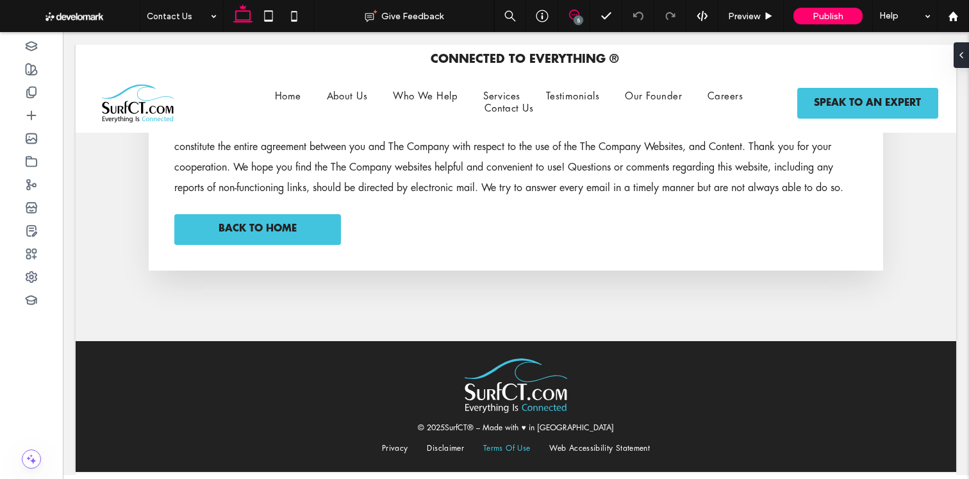
click at [572, 17] on icon at bounding box center [574, 15] width 10 height 10
click at [571, 29] on div "5" at bounding box center [574, 16] width 32 height 32
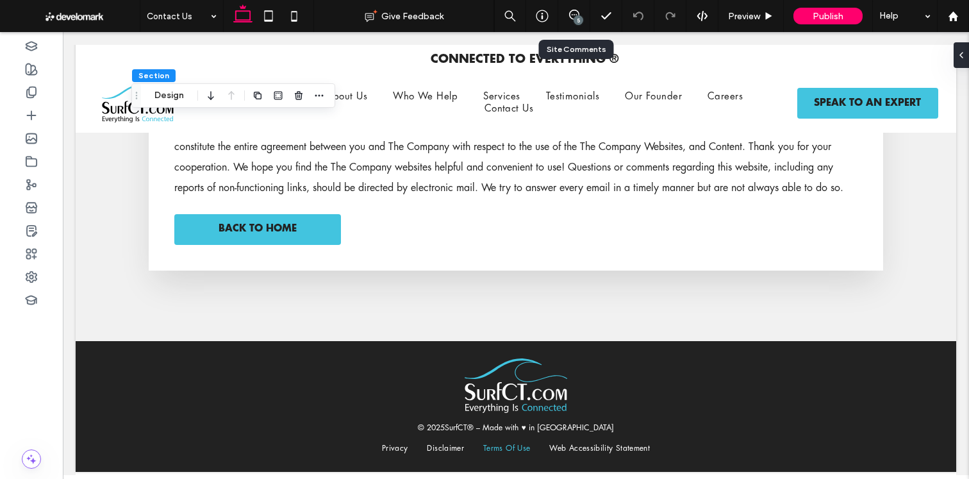
click at [575, 8] on div "5" at bounding box center [574, 16] width 32 height 32
click at [575, 15] on icon at bounding box center [574, 15] width 10 height 10
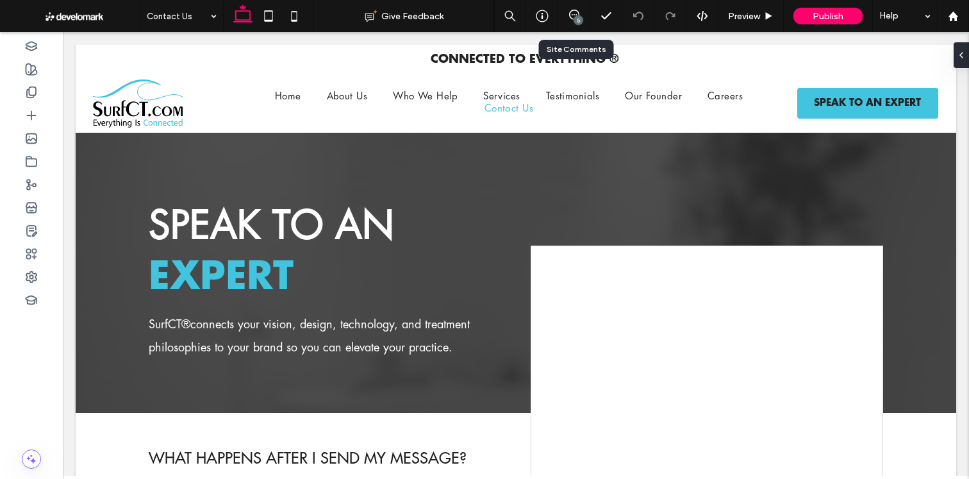
click at [572, 26] on div "5" at bounding box center [574, 16] width 32 height 32
click at [577, 13] on icon at bounding box center [574, 15] width 10 height 10
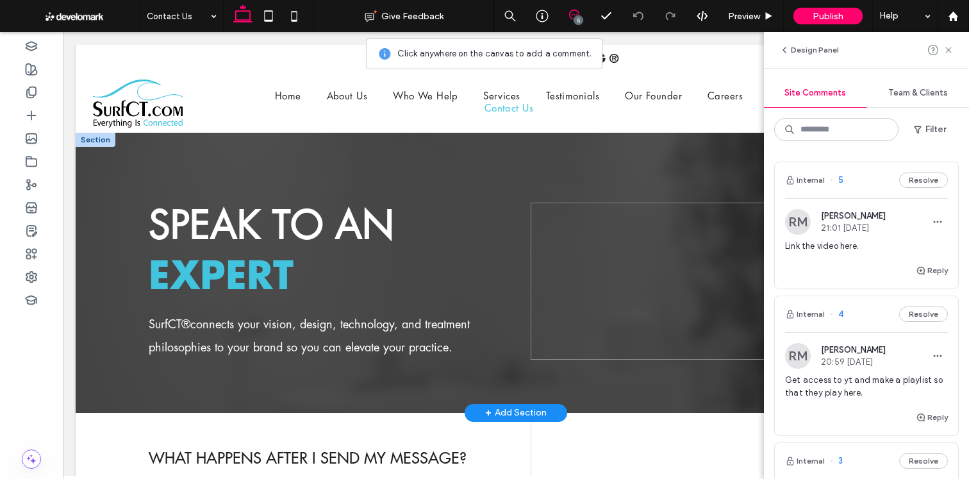
click at [578, 331] on span at bounding box center [706, 280] width 352 height 157
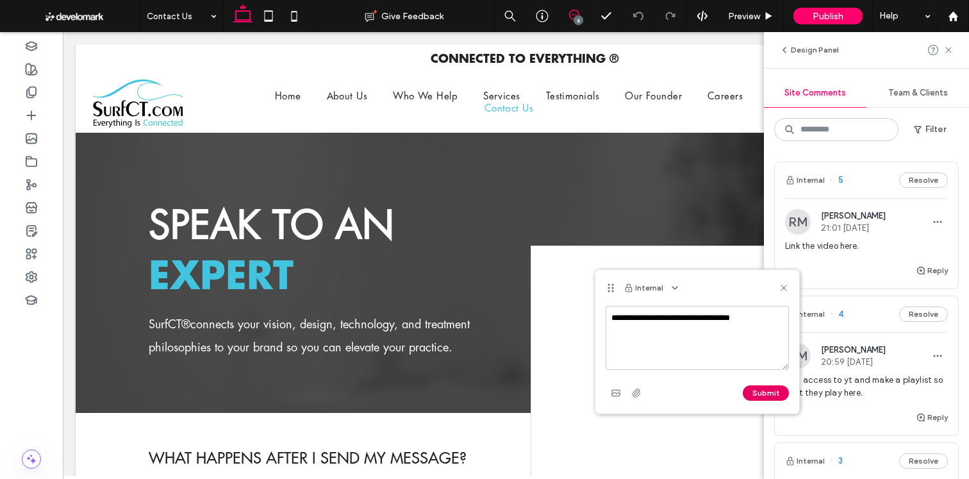
type textarea "**********"
click at [773, 396] on button "Submit" at bounding box center [765, 392] width 46 height 15
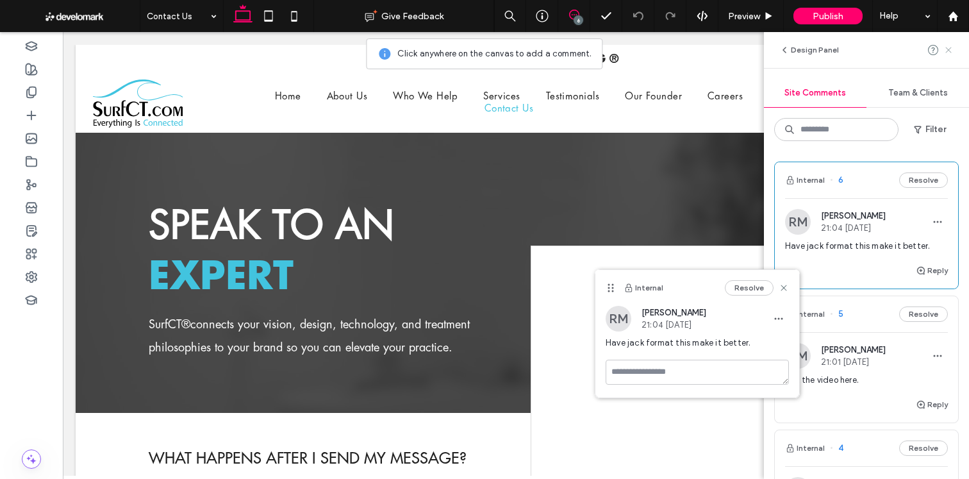
click at [949, 53] on icon at bounding box center [948, 50] width 10 height 10
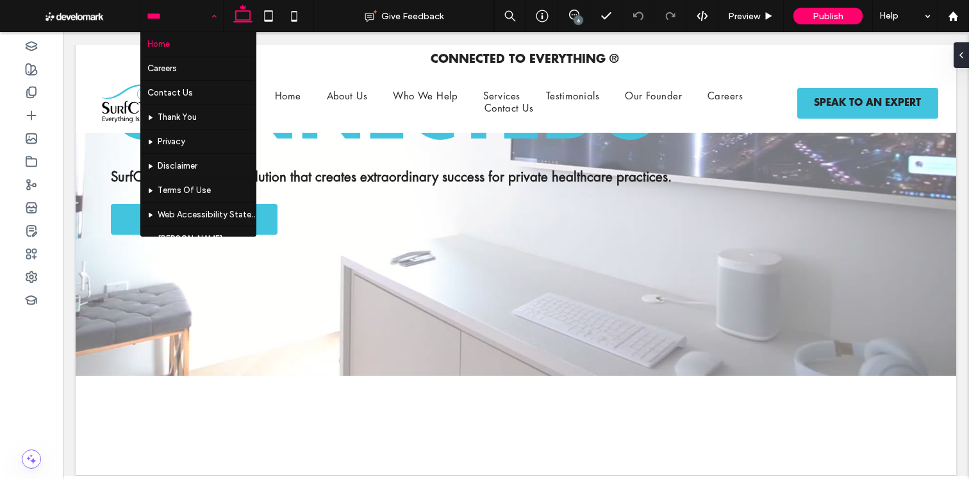
scroll to position [675, 0]
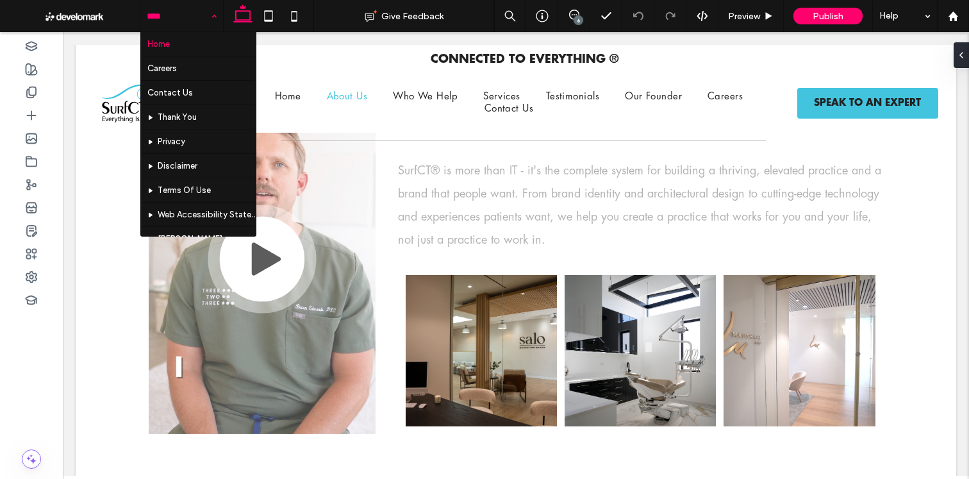
drag, startPoint x: 577, startPoint y: 13, endPoint x: 577, endPoint y: 30, distance: 16.7
click at [577, 13] on icon at bounding box center [574, 15] width 10 height 10
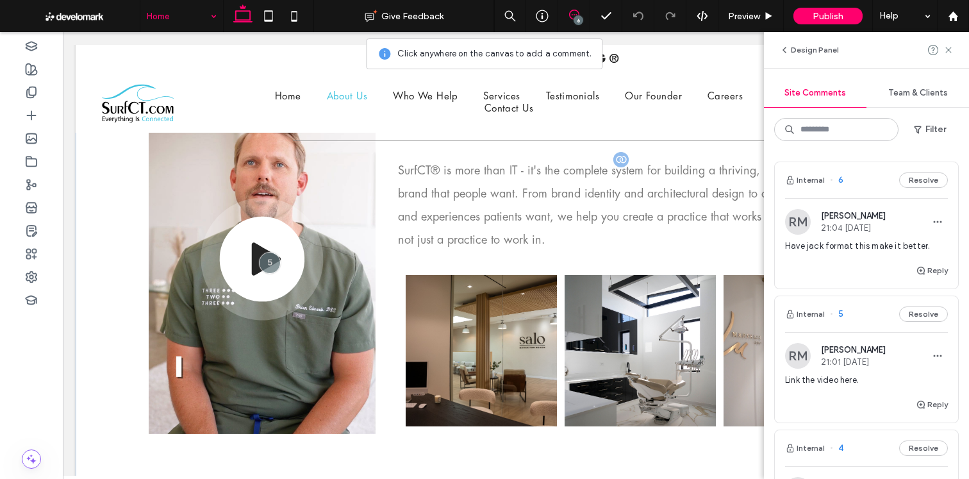
click at [528, 229] on p "SurfCT® is more than IT - it's the complete system for building a thriving, ele…" at bounding box center [640, 206] width 485 height 92
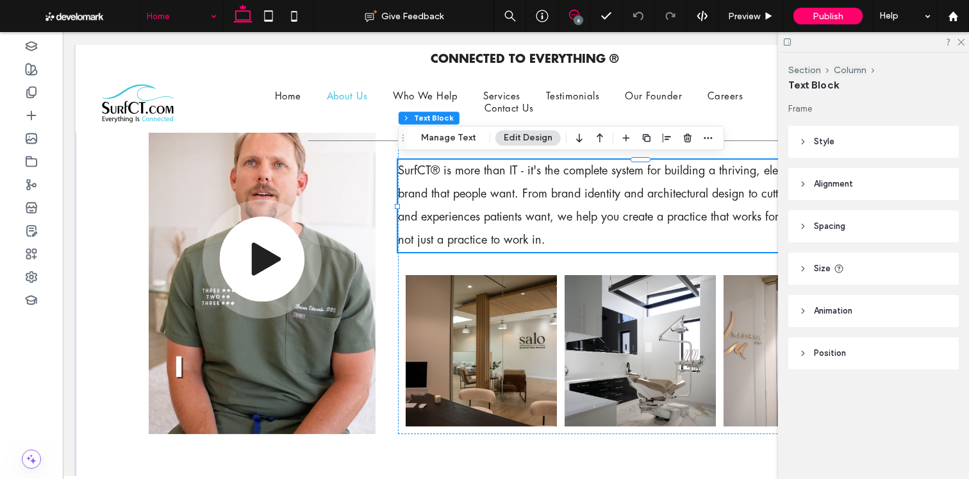
drag, startPoint x: 574, startPoint y: 13, endPoint x: 560, endPoint y: 31, distance: 22.4
click at [574, 13] on icon at bounding box center [574, 15] width 10 height 10
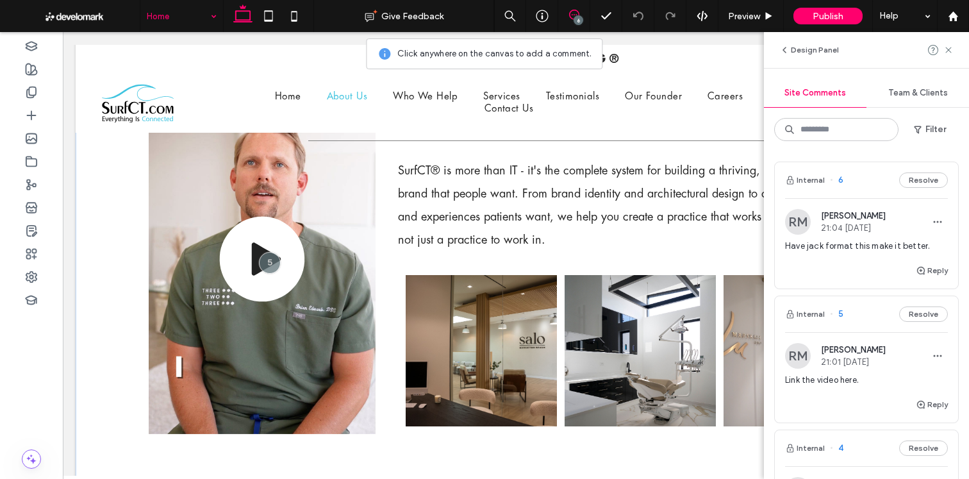
click at [489, 263] on div "The SurfCT® Story SurfCT® is more than IT - it's the complete system for buildi…" at bounding box center [640, 252] width 485 height 361
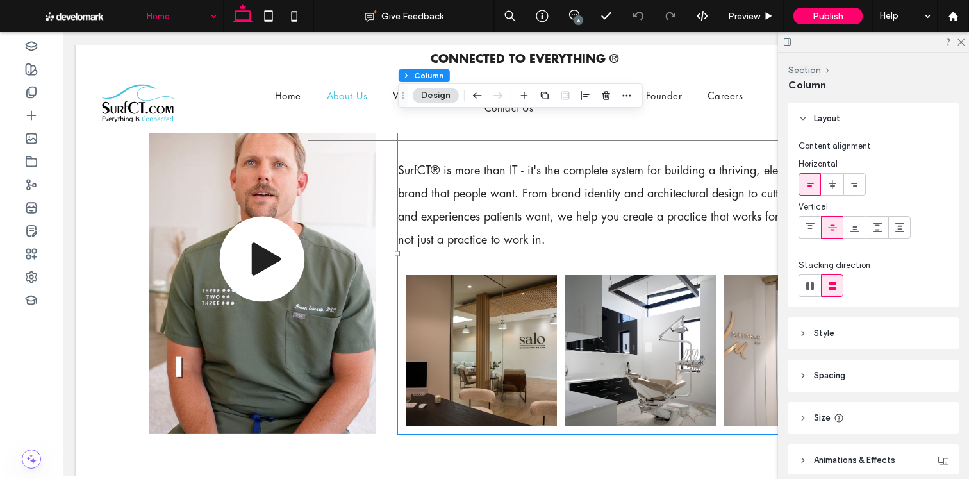
click at [580, 20] on div "6" at bounding box center [578, 20] width 10 height 10
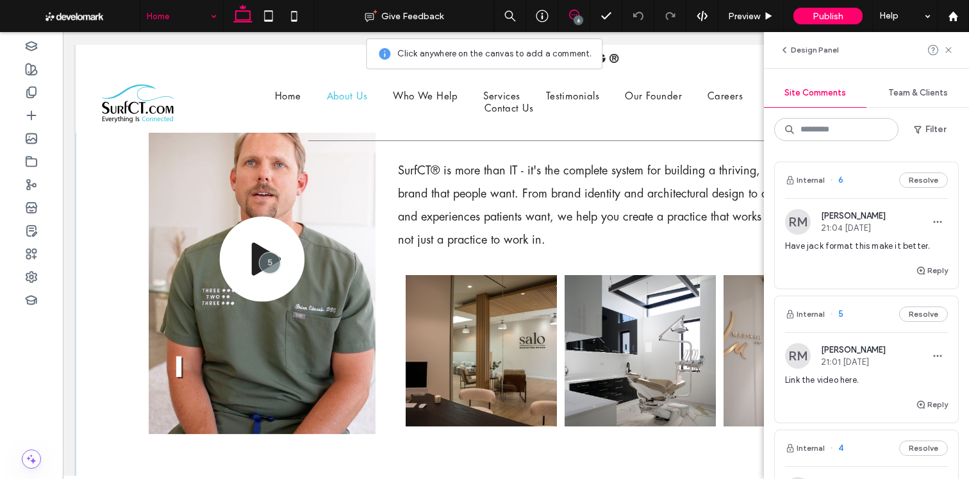
click at [373, 146] on div at bounding box center [262, 252] width 227 height 361
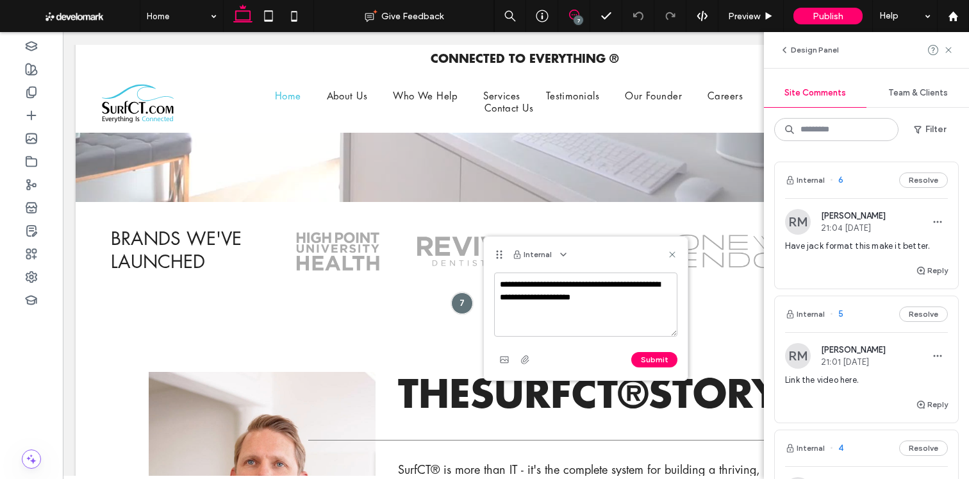
type textarea "**********"
click at [633, 346] on div "**********" at bounding box center [585, 320] width 183 height 97
click at [638, 359] on button "Submit" at bounding box center [654, 359] width 46 height 15
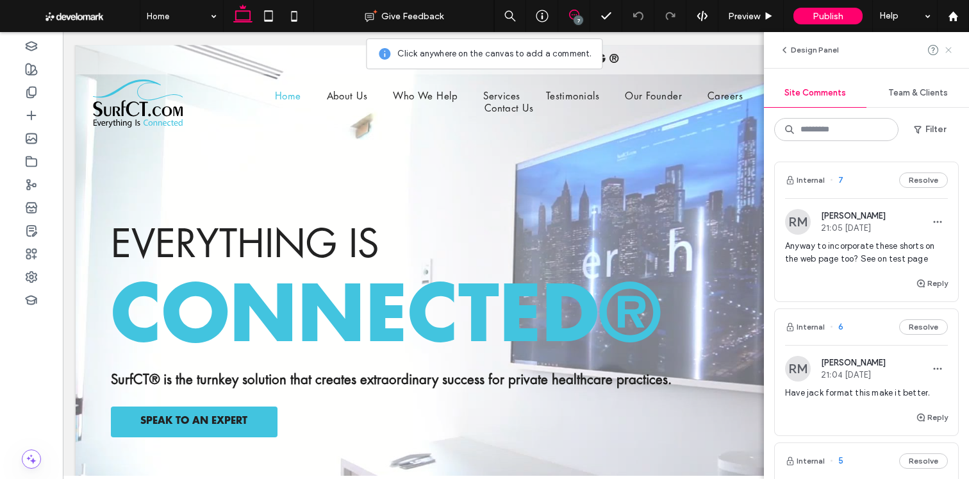
click at [952, 49] on icon at bounding box center [948, 50] width 10 height 10
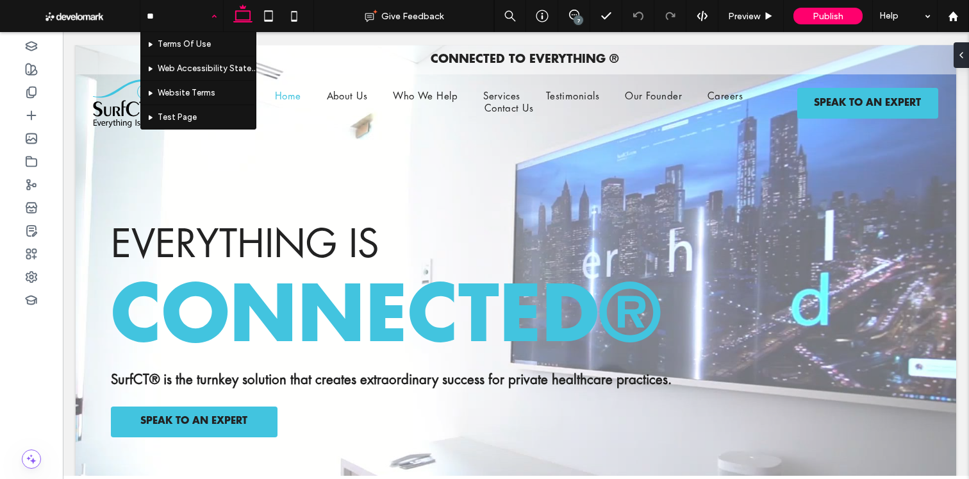
type input "***"
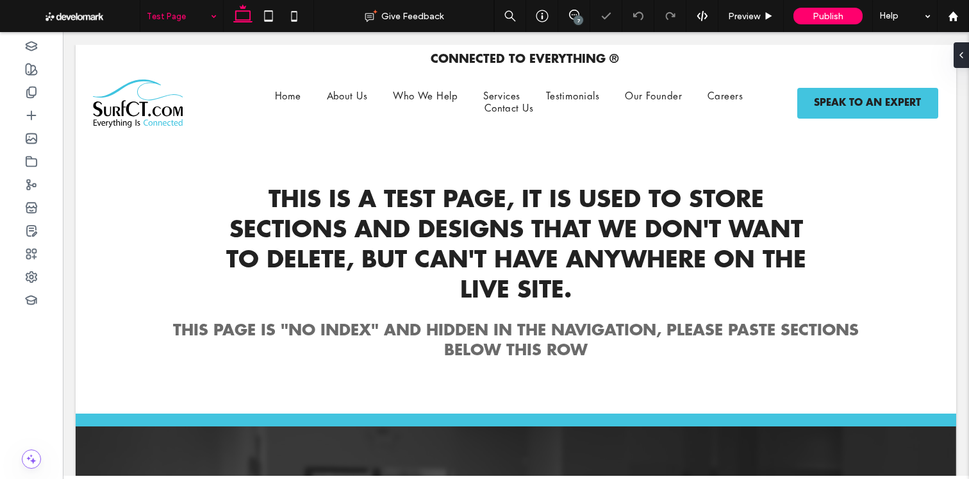
click at [214, 14] on div "Test Page" at bounding box center [181, 16] width 83 height 32
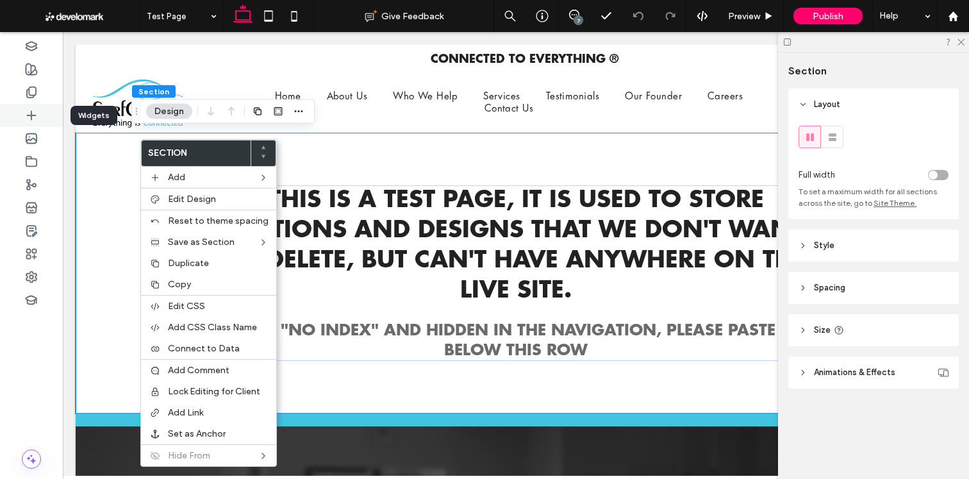
click at [53, 111] on div at bounding box center [31, 115] width 63 height 23
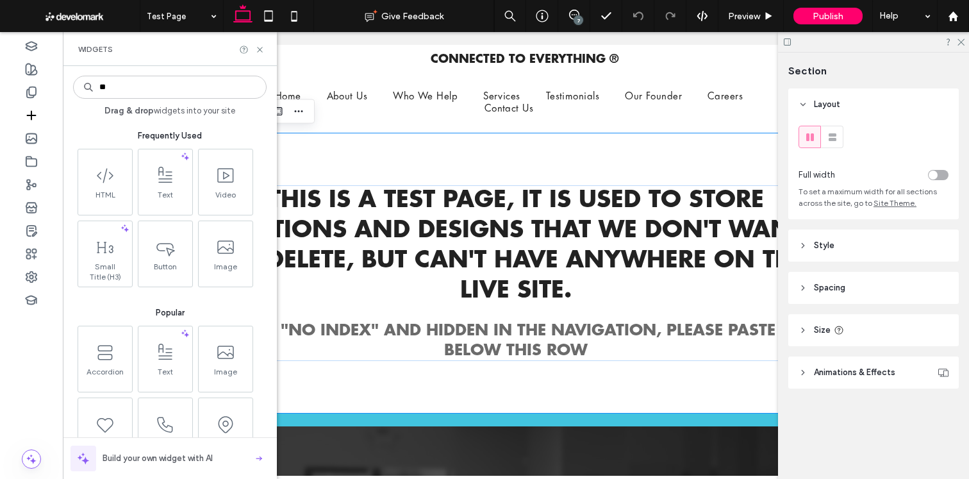
type input "***"
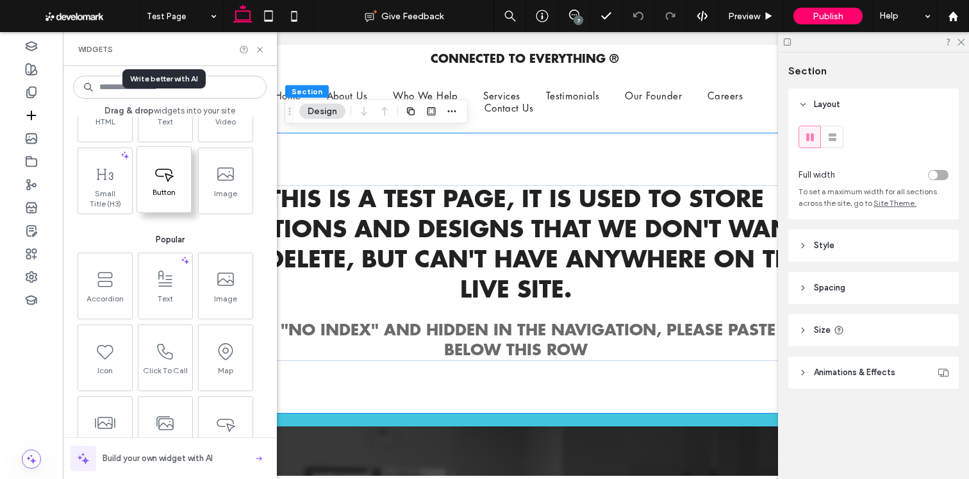
scroll to position [99, 0]
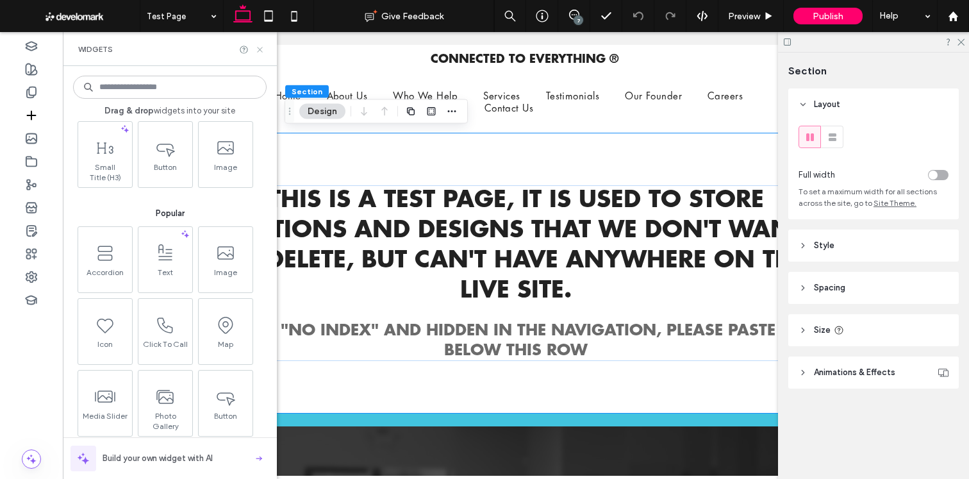
click at [259, 51] on icon at bounding box center [260, 50] width 10 height 10
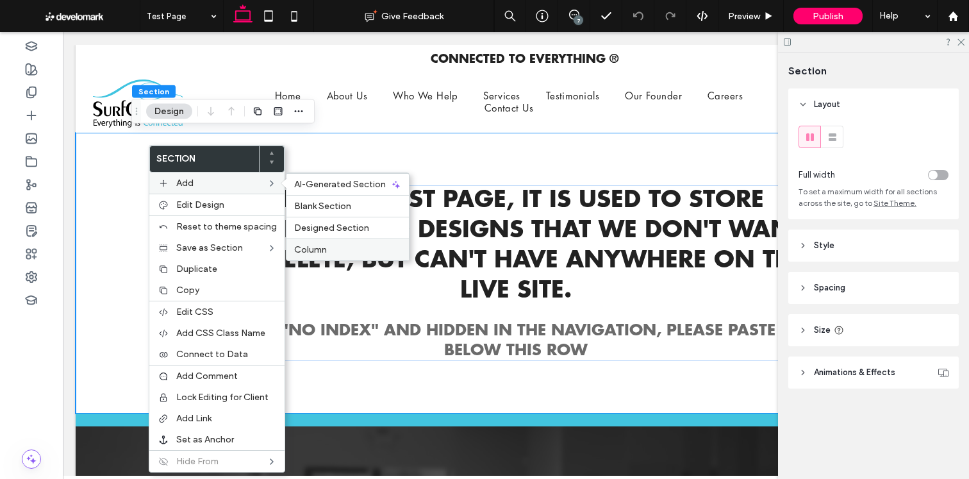
click at [328, 249] on label "Column" at bounding box center [347, 249] width 107 height 11
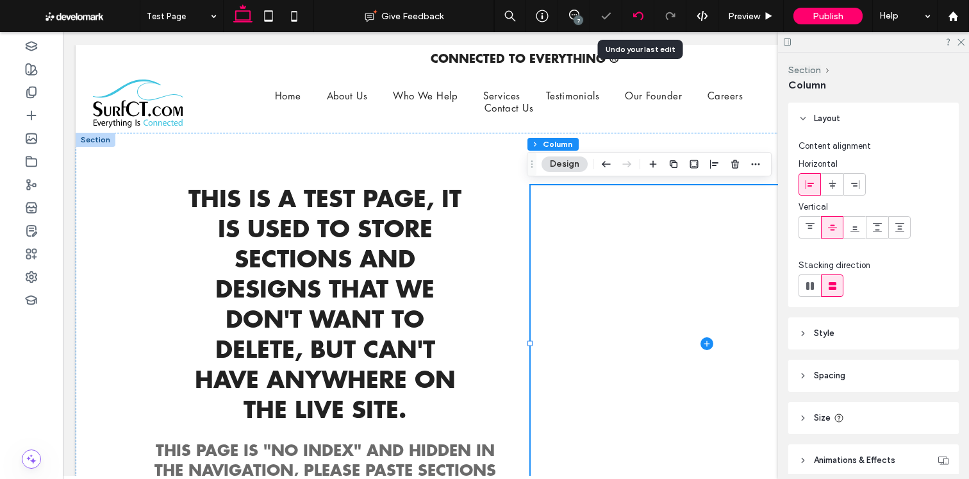
click at [635, 14] on use at bounding box center [637, 16] width 10 height 8
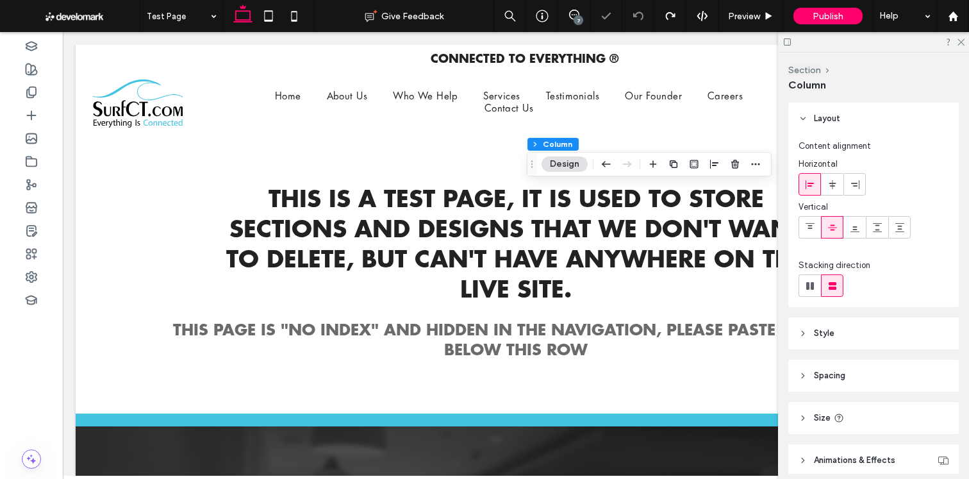
scroll to position [0, 0]
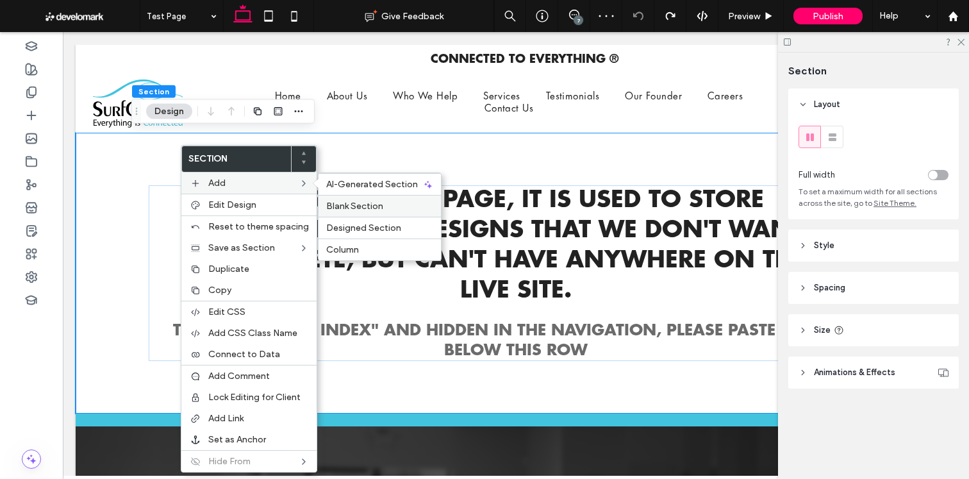
click at [349, 202] on span "Blank Section" at bounding box center [354, 205] width 57 height 11
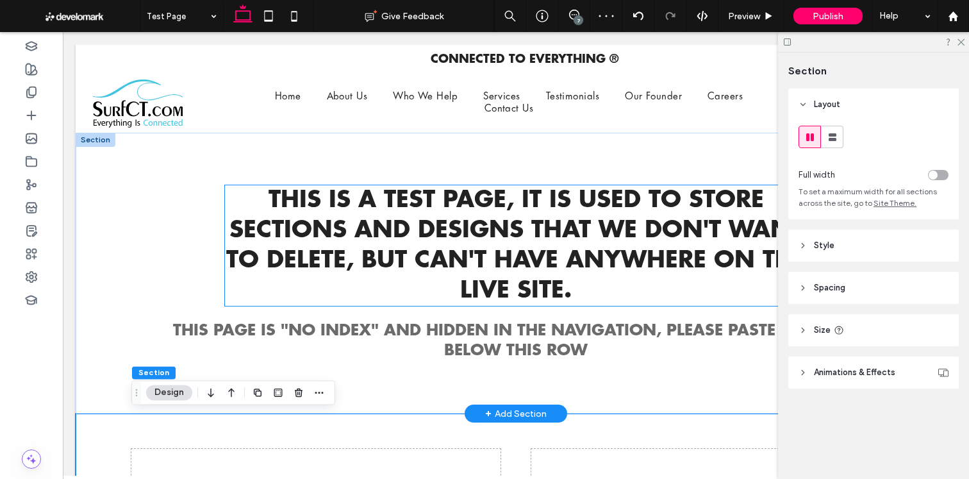
scroll to position [174, 0]
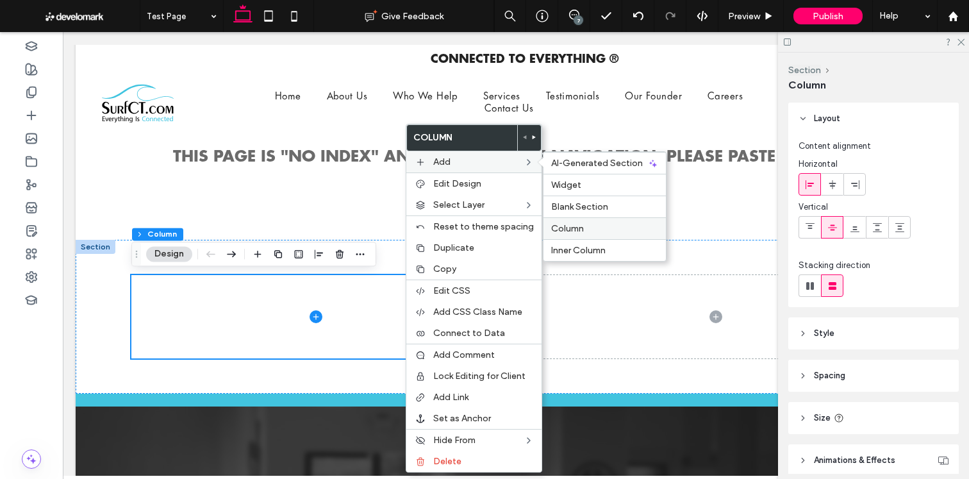
click at [564, 229] on span "Column" at bounding box center [567, 228] width 33 height 11
type input "**"
type input "*****"
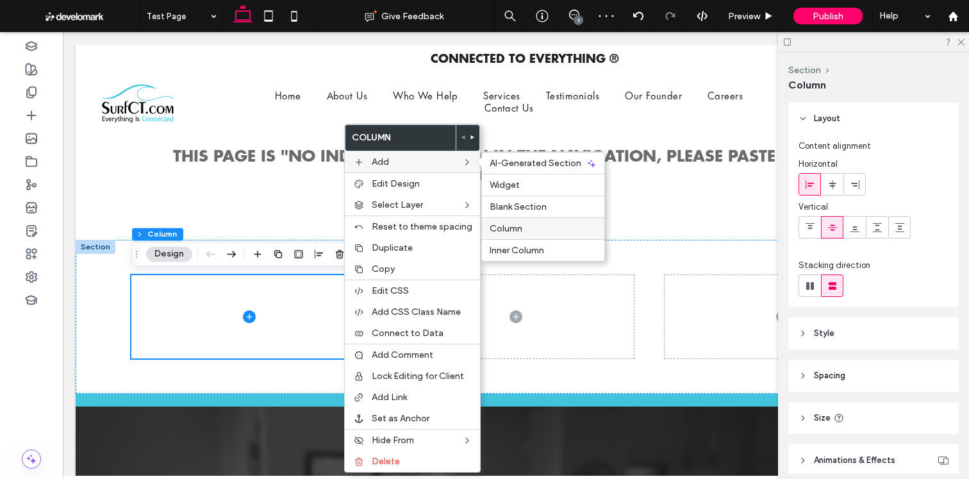
click at [546, 227] on label "Column" at bounding box center [542, 228] width 107 height 11
type input "**"
type input "***"
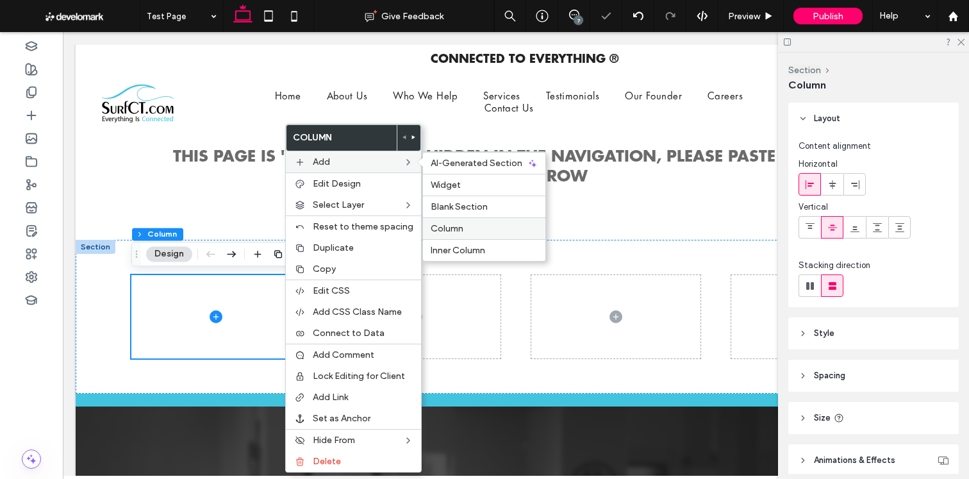
click at [452, 219] on div "Column" at bounding box center [484, 228] width 122 height 22
type input "**"
type input "*****"
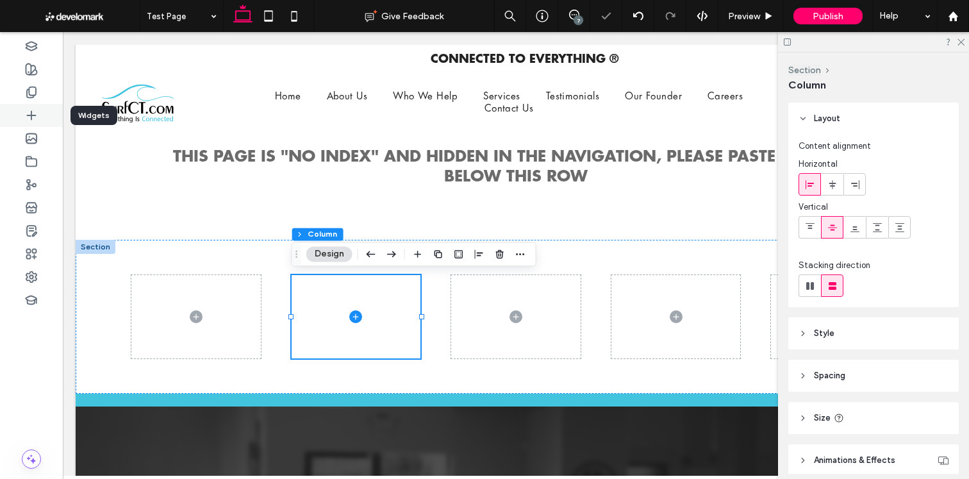
click at [39, 118] on div at bounding box center [31, 115] width 63 height 23
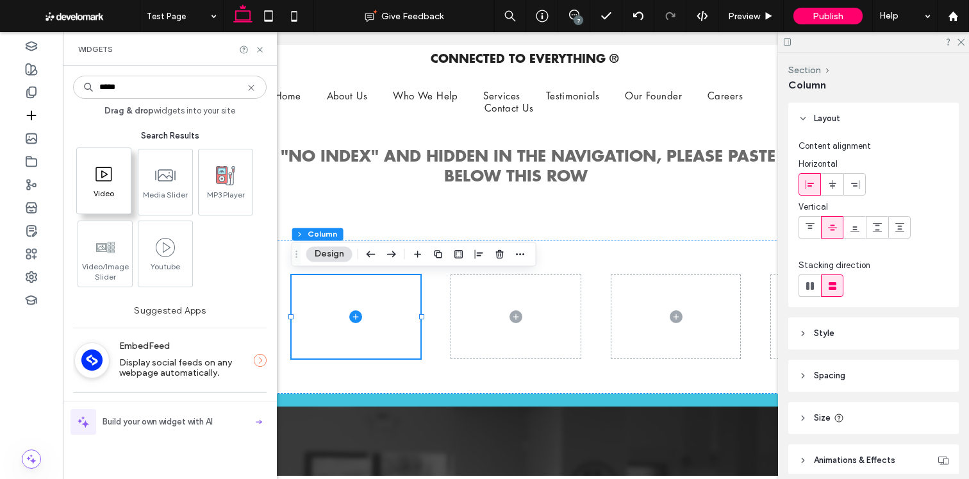
type input "*****"
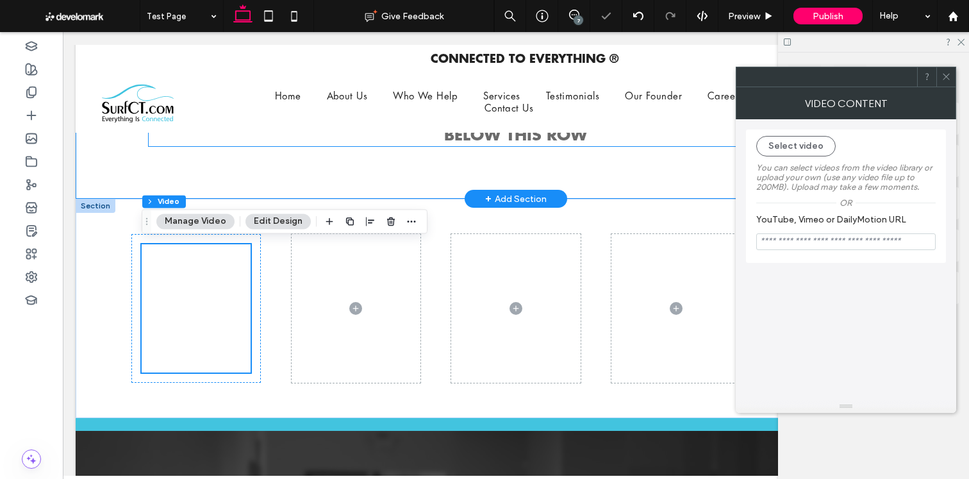
scroll to position [220, 0]
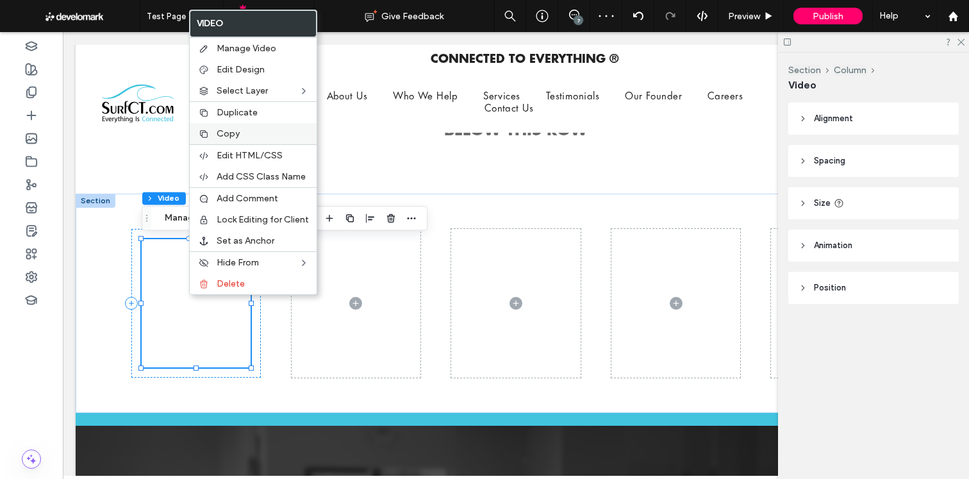
click at [231, 134] on span "Copy" at bounding box center [228, 133] width 23 height 11
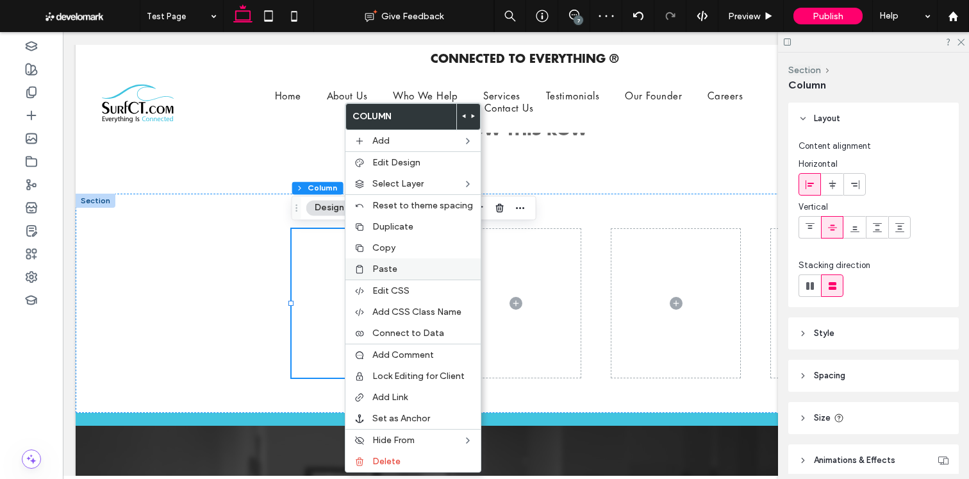
click at [389, 259] on div "Paste" at bounding box center [412, 268] width 135 height 21
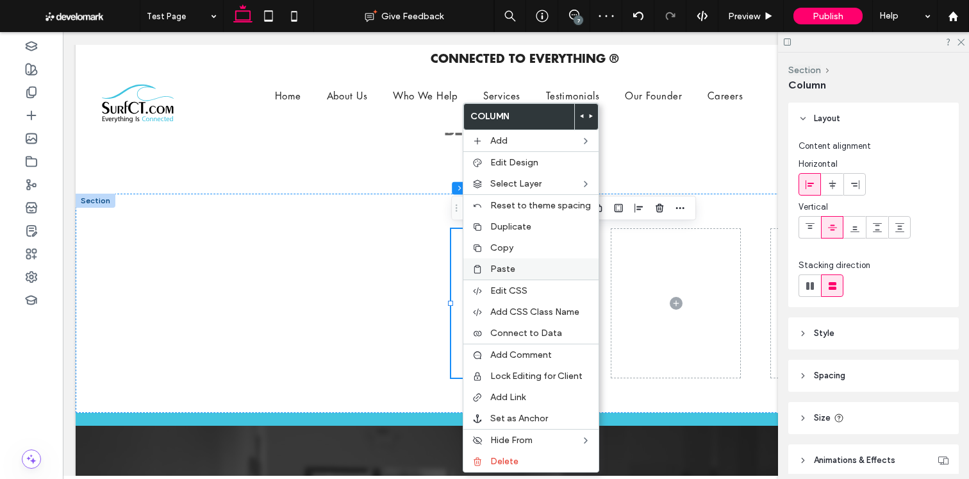
click at [523, 264] on label "Paste" at bounding box center [540, 268] width 101 height 11
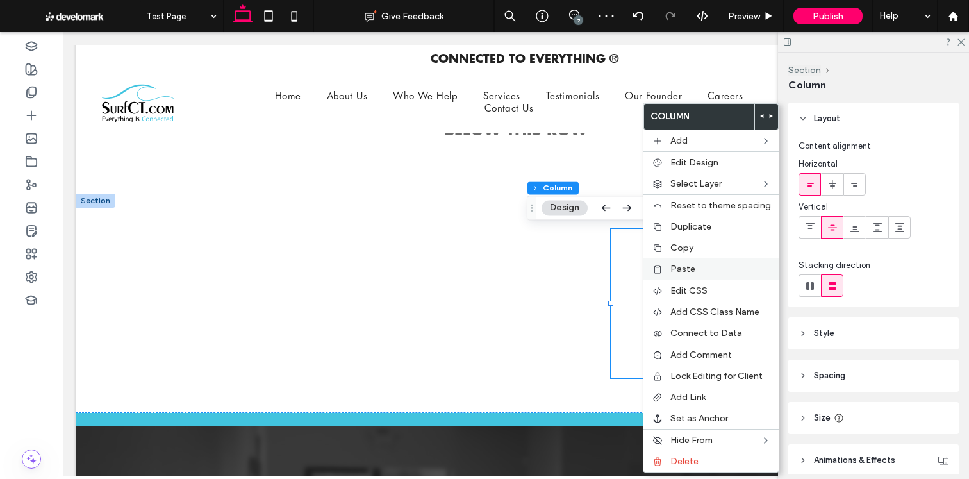
click at [675, 263] on span "Paste" at bounding box center [682, 268] width 25 height 11
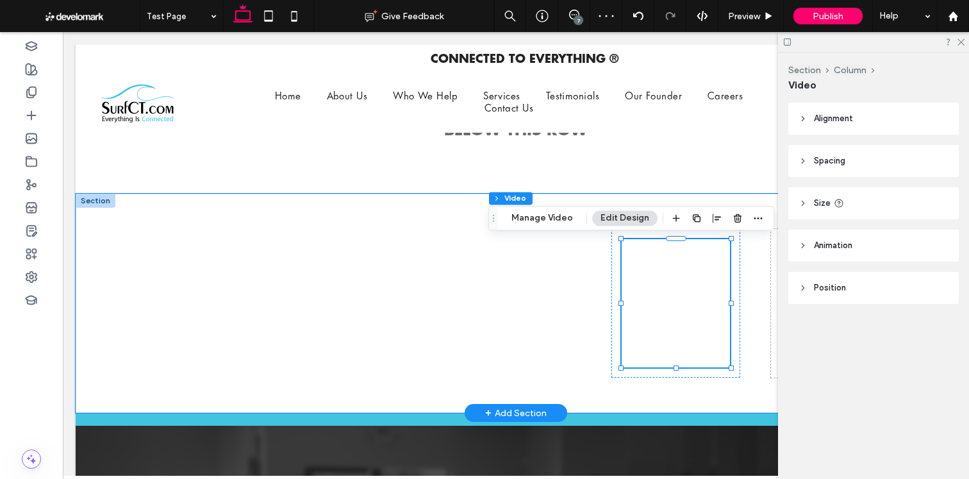
scroll to position [0, 191]
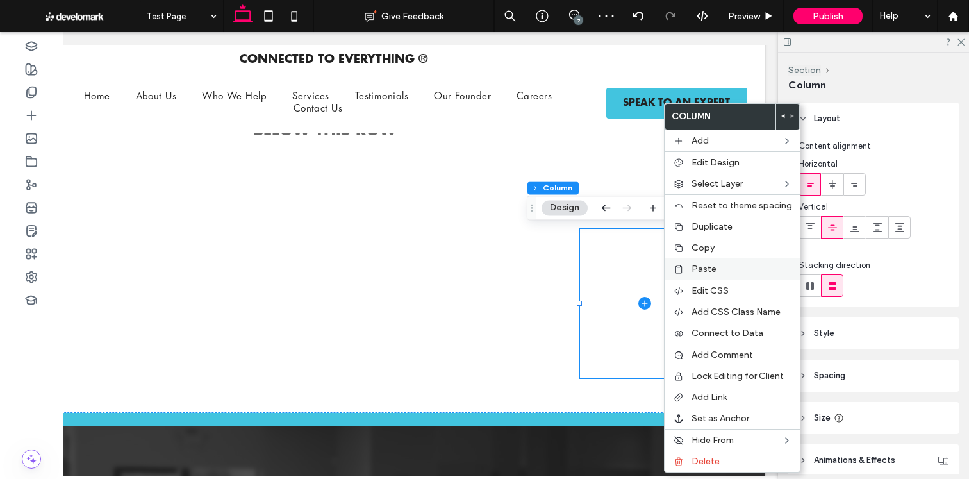
click at [681, 263] on div "Paste" at bounding box center [731, 268] width 135 height 21
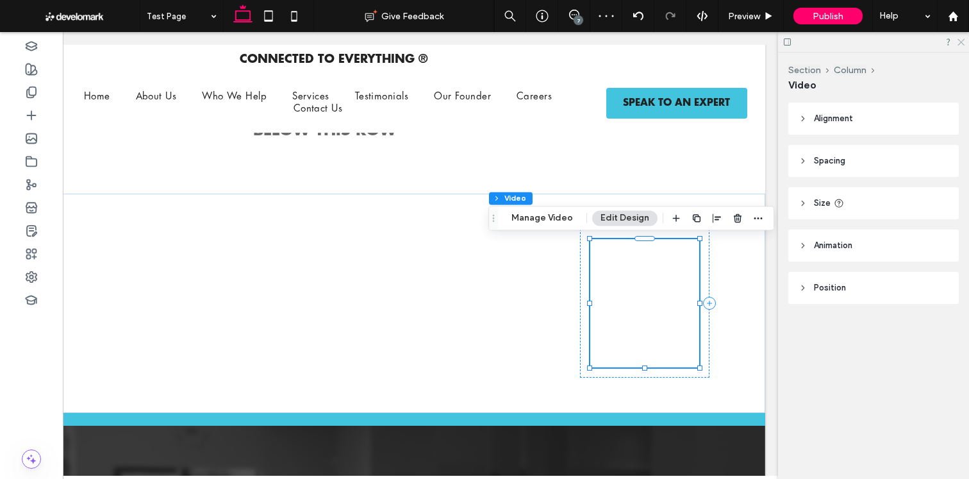
click at [958, 38] on icon at bounding box center [960, 41] width 8 height 8
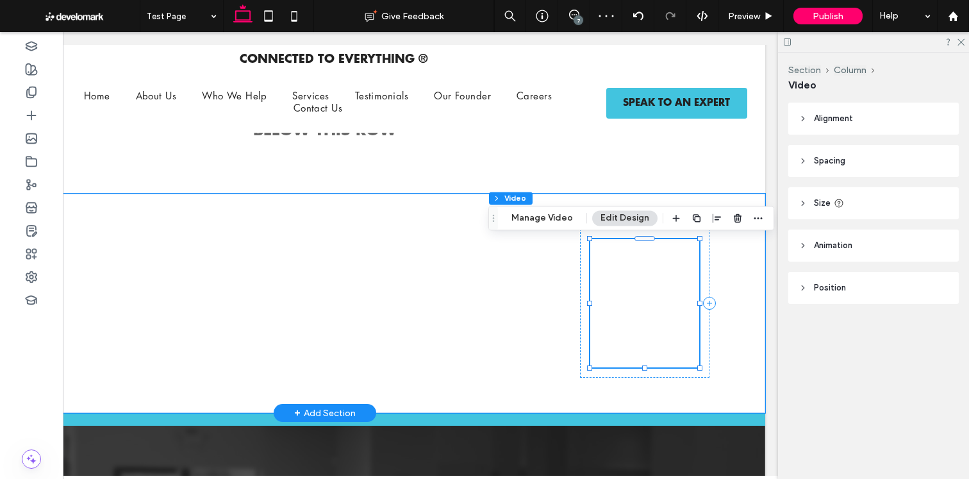
scroll to position [0, 0]
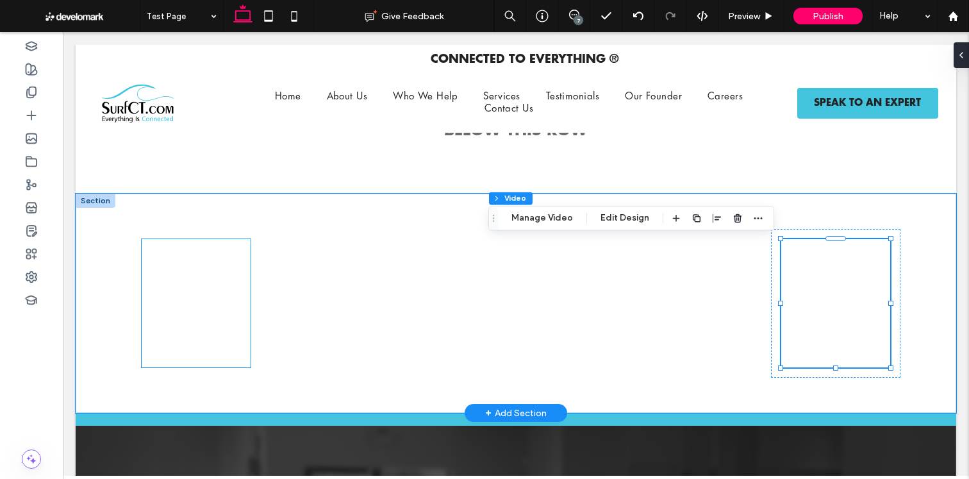
click at [199, 272] on div at bounding box center [196, 303] width 109 height 128
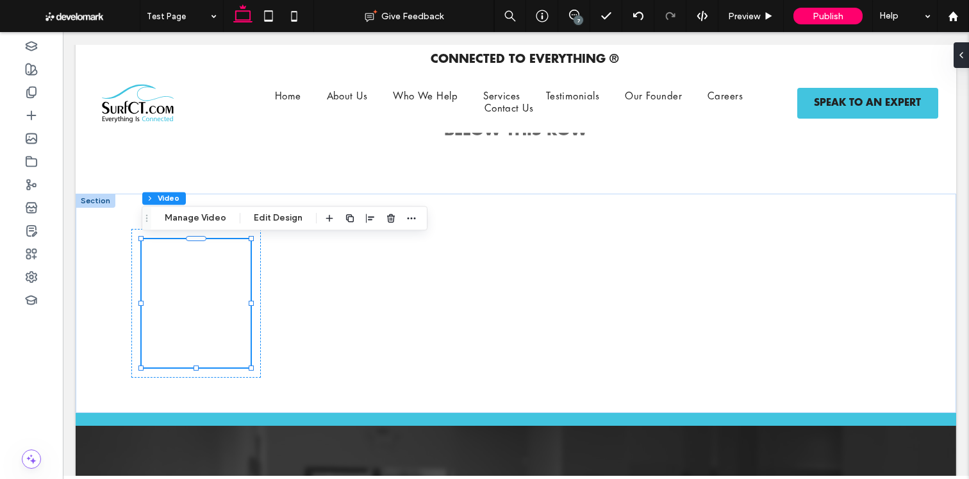
drag, startPoint x: 224, startPoint y: 220, endPoint x: 230, endPoint y: 227, distance: 10.0
click at [224, 220] on button "Manage Video" at bounding box center [195, 217] width 78 height 15
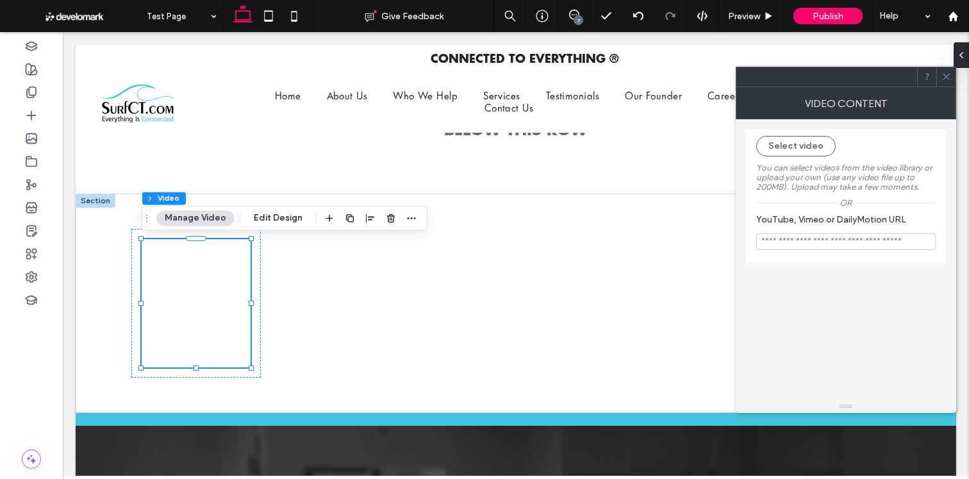
drag, startPoint x: 842, startPoint y: 241, endPoint x: 829, endPoint y: 254, distance: 17.7
click at [842, 241] on input "YouTube, Vimeo or DailyMotion URL" at bounding box center [845, 241] width 179 height 17
paste input "**********"
type input "**********"
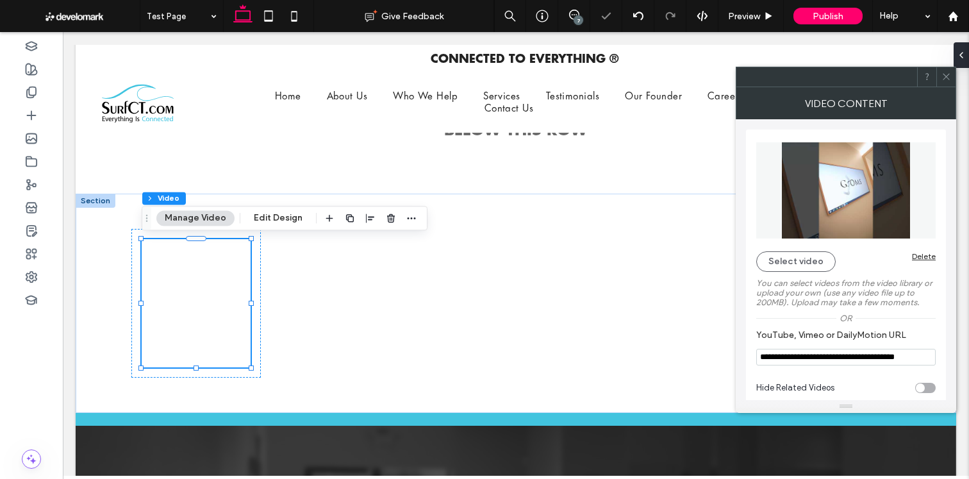
click at [944, 79] on icon at bounding box center [946, 77] width 10 height 10
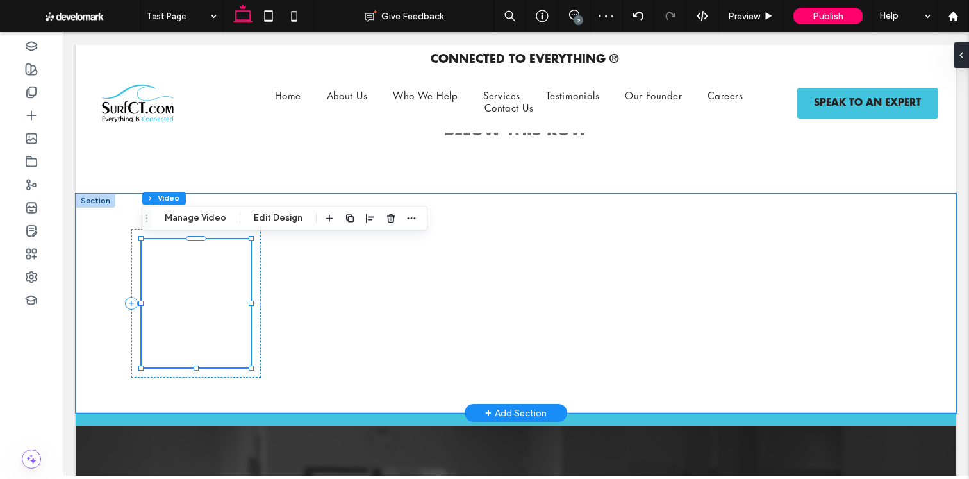
click at [217, 332] on div at bounding box center [196, 303] width 109 height 128
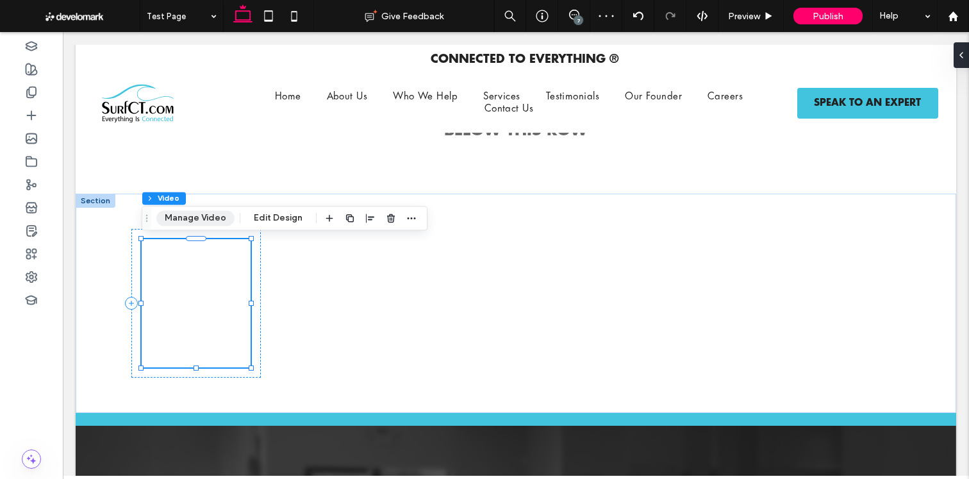
click at [225, 224] on button "Manage Video" at bounding box center [195, 217] width 78 height 15
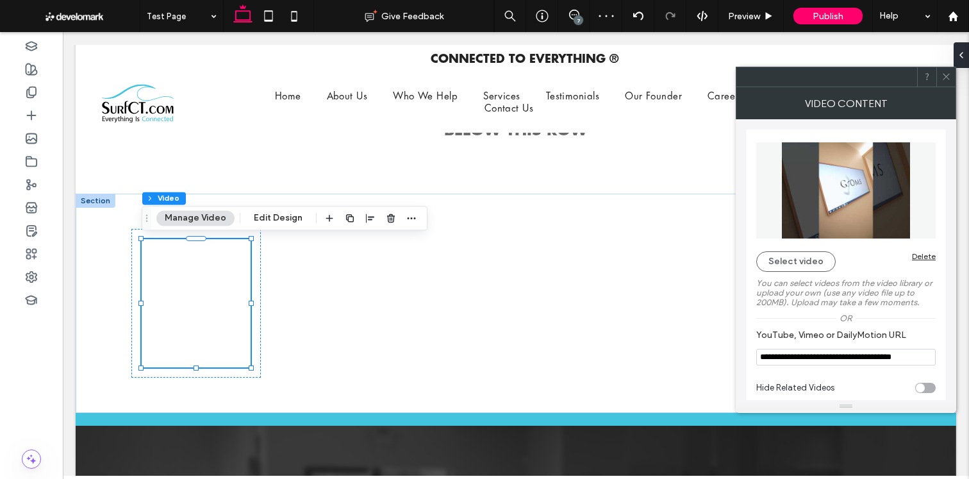
scroll to position [14, 0]
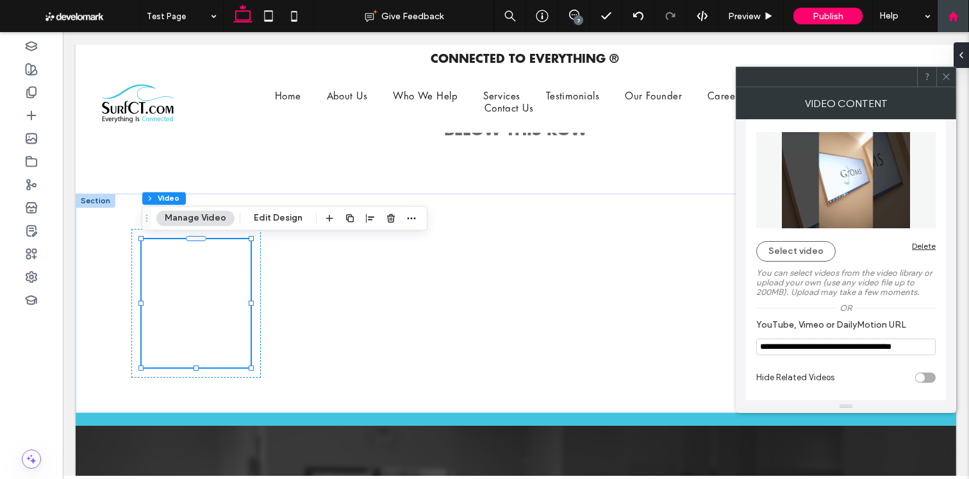
drag, startPoint x: 926, startPoint y: 375, endPoint x: 961, endPoint y: 28, distance: 349.0
click at [926, 375] on div "toggle" at bounding box center [925, 377] width 20 height 10
type input "**********"
click at [944, 76] on icon at bounding box center [946, 77] width 10 height 10
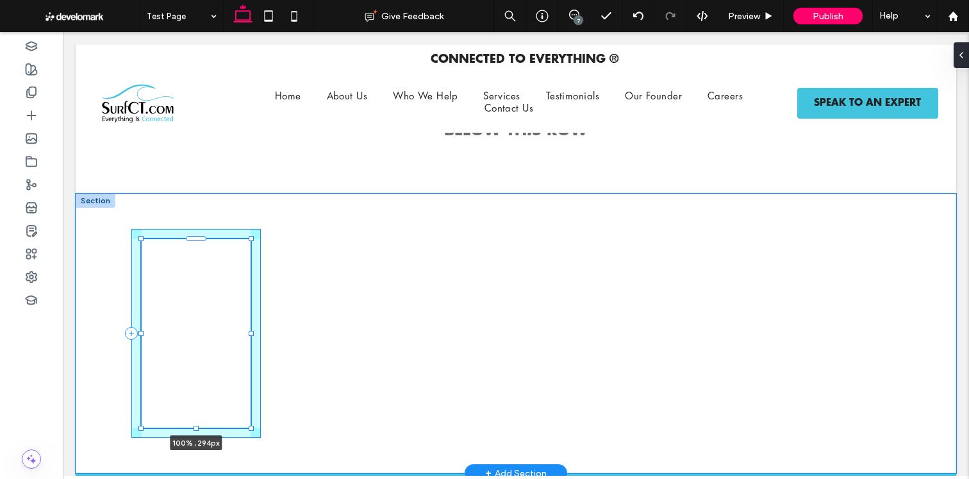
drag, startPoint x: 197, startPoint y: 367, endPoint x: 278, endPoint y: 368, distance: 80.7
click at [206, 397] on div "100% , 294px" at bounding box center [515, 332] width 769 height 279
type input "***"
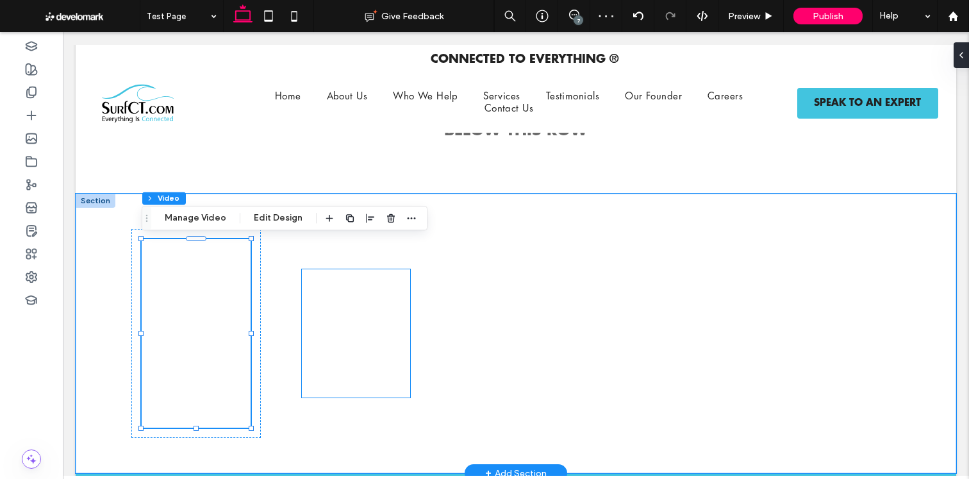
click at [400, 336] on div at bounding box center [356, 333] width 109 height 128
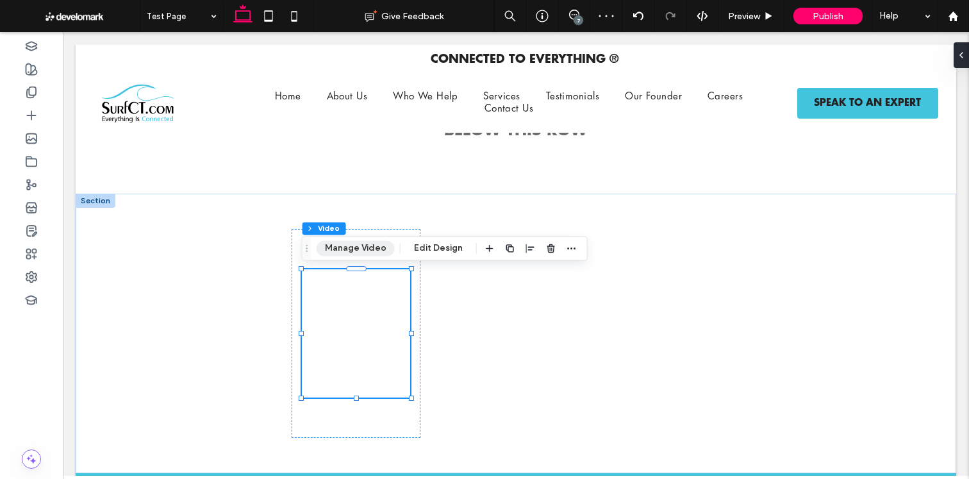
click at [369, 247] on button "Manage Video" at bounding box center [355, 247] width 78 height 15
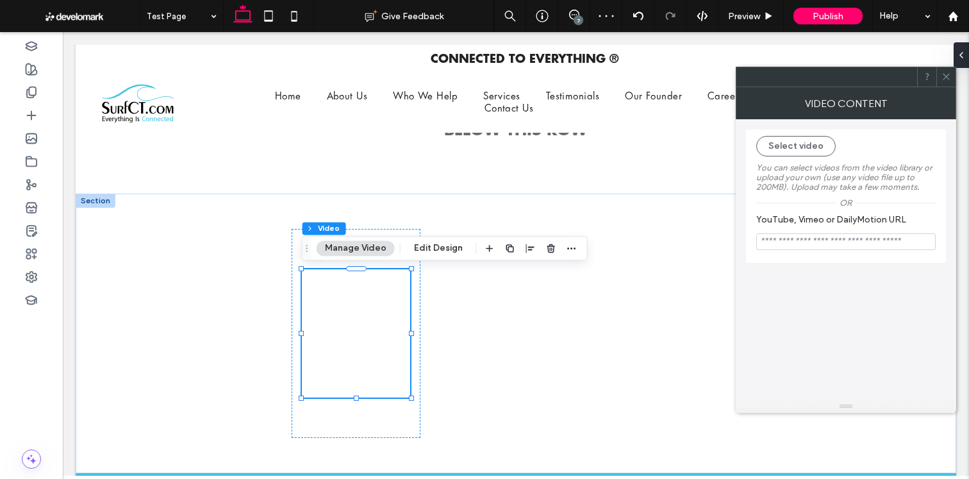
click at [821, 240] on input "YouTube, Vimeo or DailyMotion URL" at bounding box center [845, 241] width 179 height 17
paste input "**********"
type input "**********"
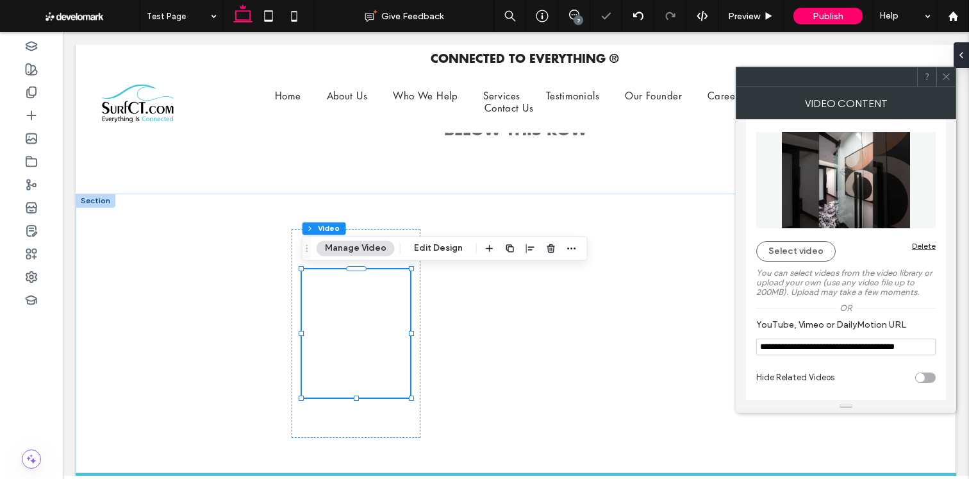
drag, startPoint x: 894, startPoint y: 253, endPoint x: 968, endPoint y: 186, distance: 99.3
click at [919, 373] on div "toggle" at bounding box center [919, 377] width 9 height 9
type input "**********"
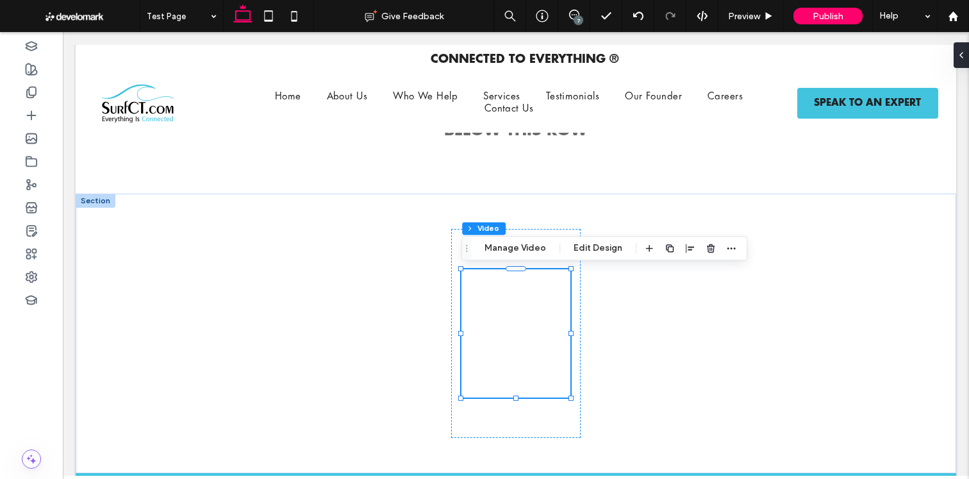
drag, startPoint x: 500, startPoint y: 249, endPoint x: 540, endPoint y: 259, distance: 41.5
click at [499, 249] on button "Manage Video" at bounding box center [515, 247] width 78 height 15
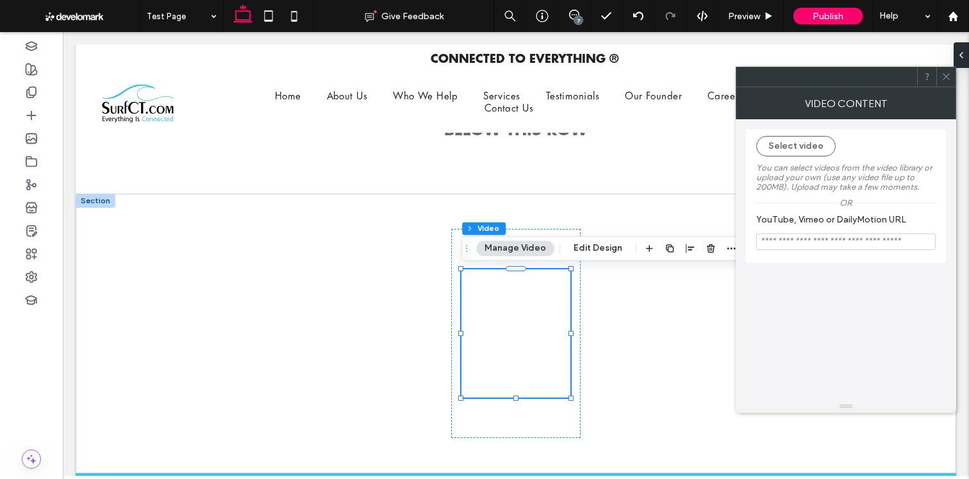
drag, startPoint x: 812, startPoint y: 247, endPoint x: 805, endPoint y: 254, distance: 10.0
click at [812, 247] on input "YouTube, Vimeo or DailyMotion URL" at bounding box center [845, 241] width 179 height 17
paste input "**********"
type input "**********"
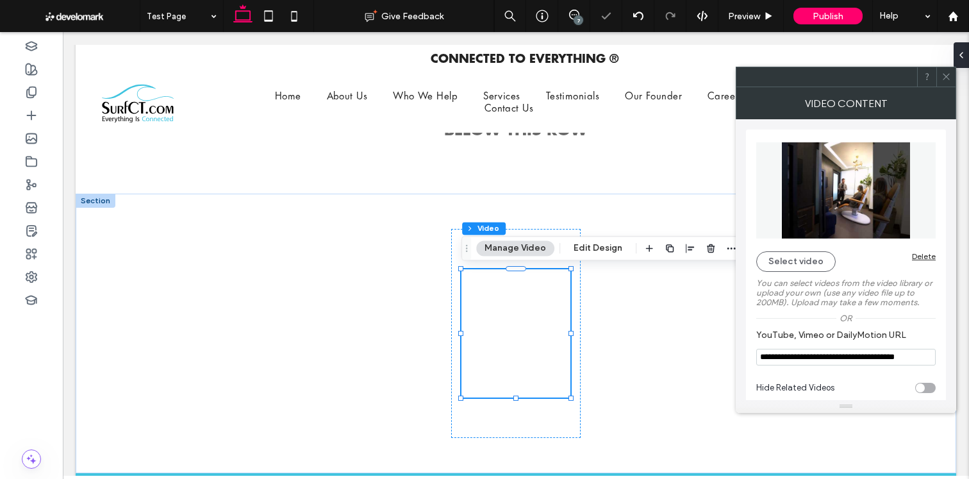
drag, startPoint x: 928, startPoint y: 389, endPoint x: 932, endPoint y: 303, distance: 85.9
click at [928, 389] on div "toggle" at bounding box center [925, 387] width 20 height 10
type input "**********"
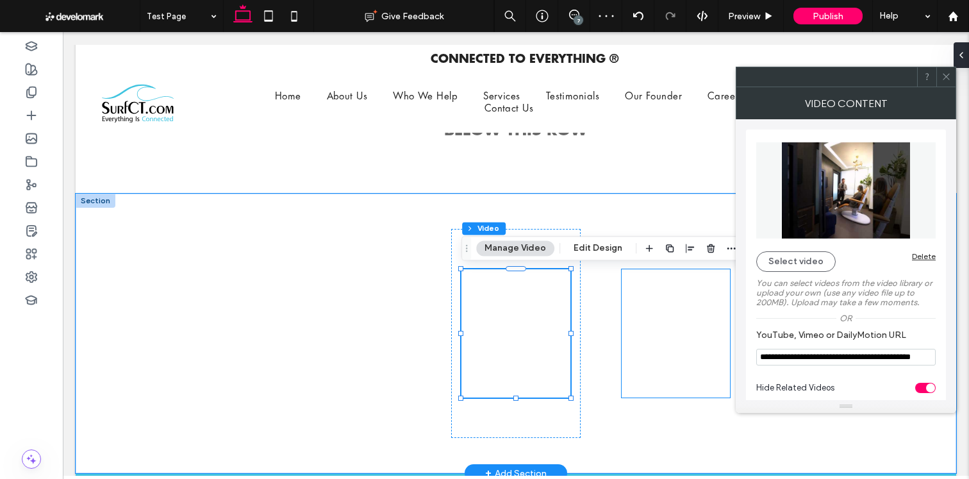
click at [682, 288] on div at bounding box center [675, 333] width 109 height 128
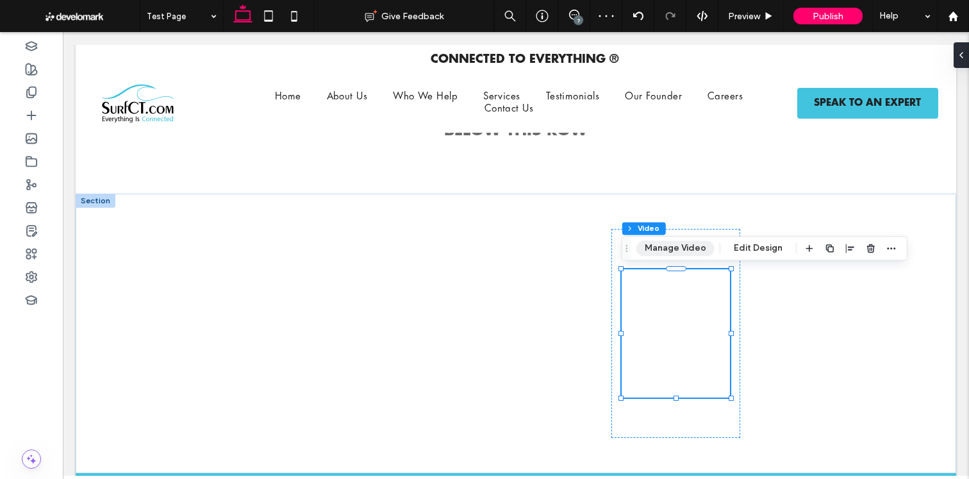
click at [705, 247] on button "Manage Video" at bounding box center [675, 247] width 78 height 15
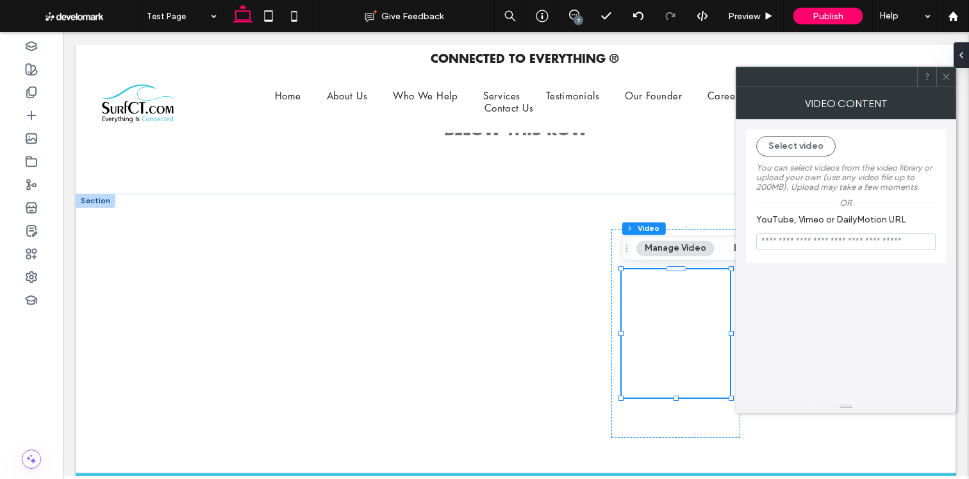
click at [844, 246] on input "YouTube, Vimeo or DailyMotion URL" at bounding box center [845, 241] width 179 height 17
paste input "**********"
type input "**********"
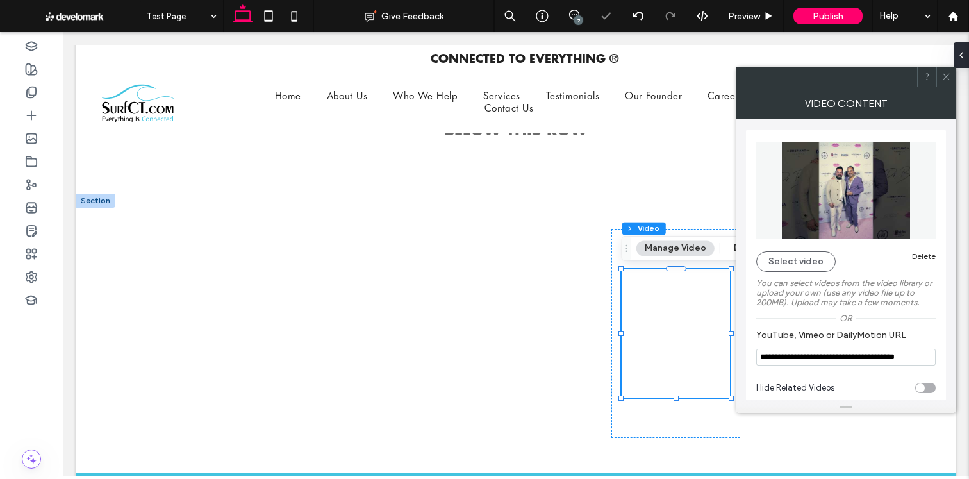
drag, startPoint x: 927, startPoint y: 394, endPoint x: 912, endPoint y: 388, distance: 16.4
click at [927, 393] on div "toggle" at bounding box center [925, 387] width 20 height 10
type input "**********"
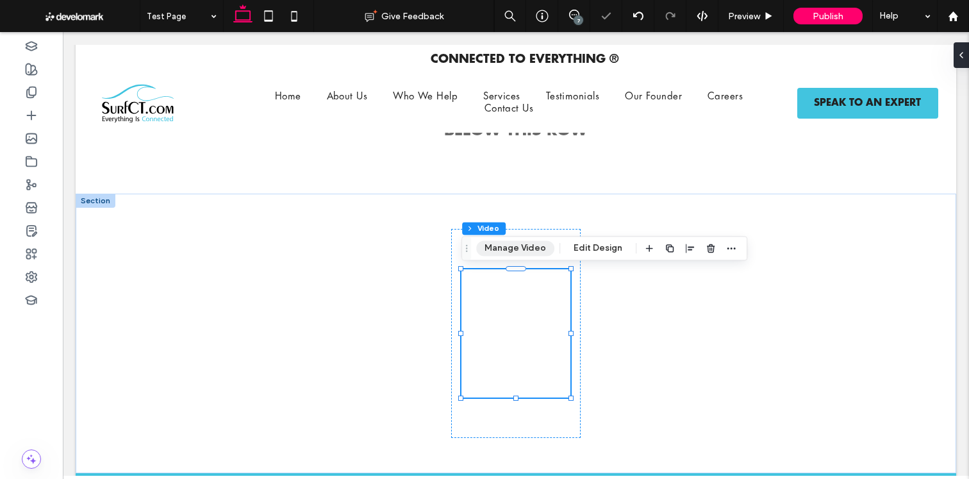
click at [543, 257] on div "Section Column Video Manage Video Edit Design" at bounding box center [604, 248] width 286 height 24
drag, startPoint x: 533, startPoint y: 254, endPoint x: 556, endPoint y: 259, distance: 23.6
click at [532, 254] on button "Manage Video" at bounding box center [515, 247] width 78 height 15
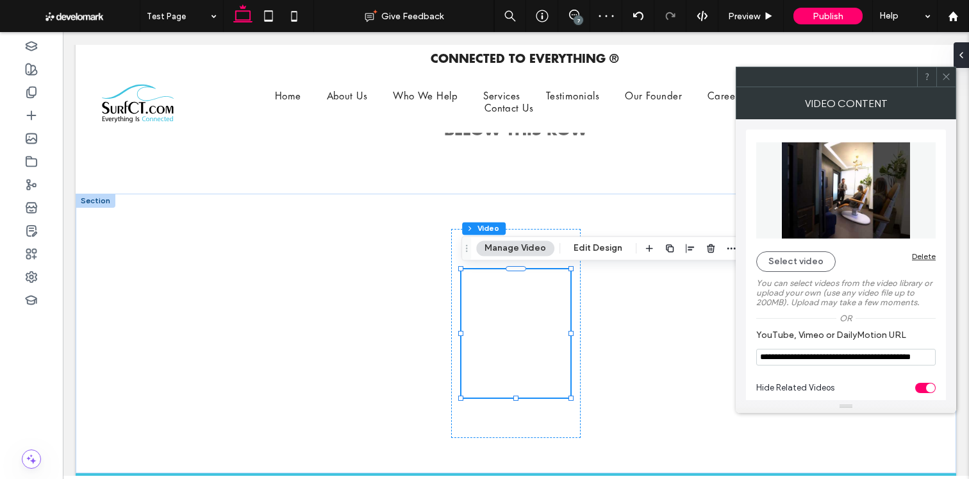
scroll to position [14, 0]
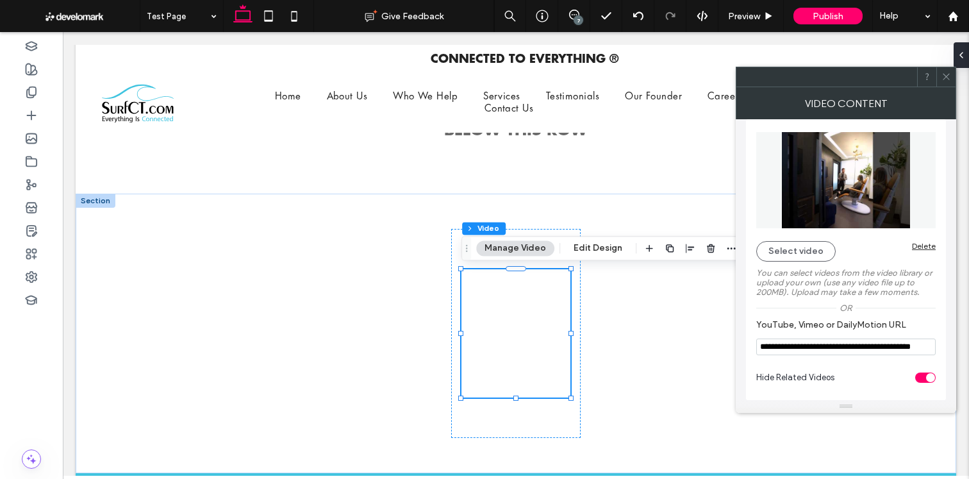
click at [944, 73] on icon at bounding box center [946, 77] width 10 height 10
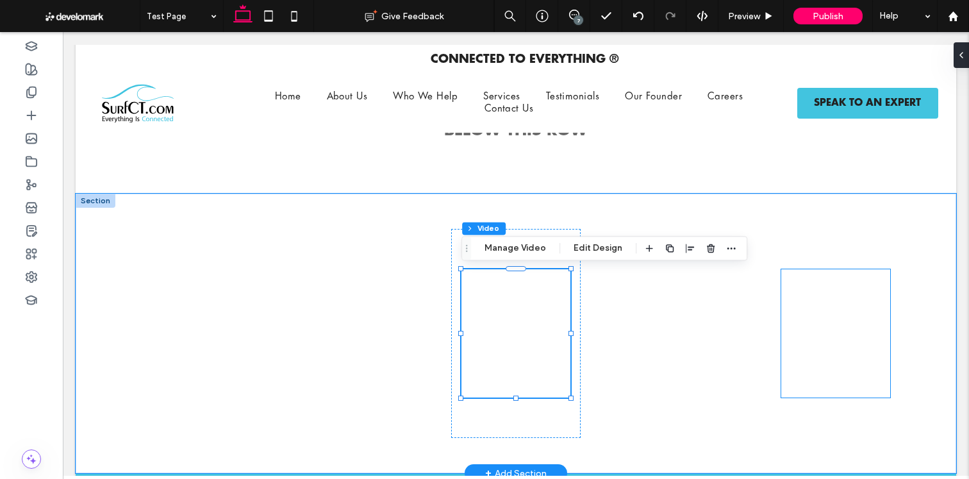
click at [800, 369] on div at bounding box center [835, 333] width 109 height 128
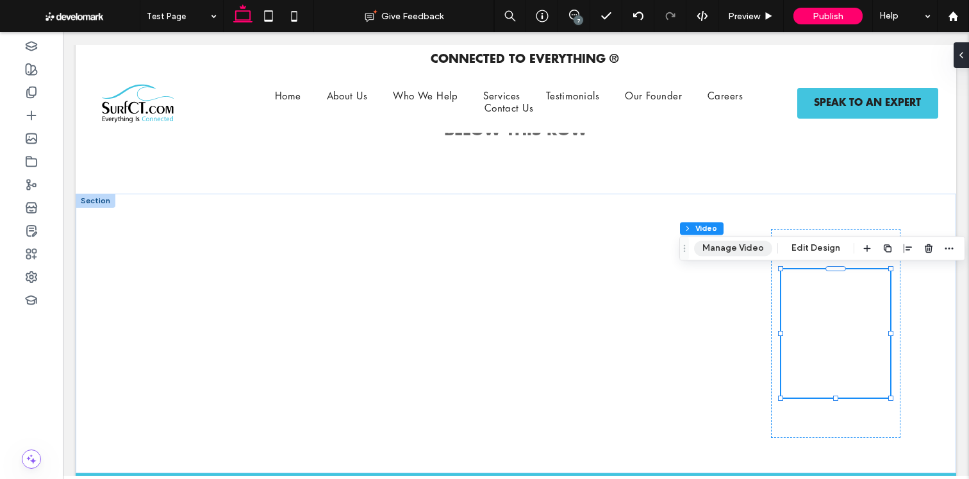
click at [708, 250] on button "Manage Video" at bounding box center [733, 247] width 78 height 15
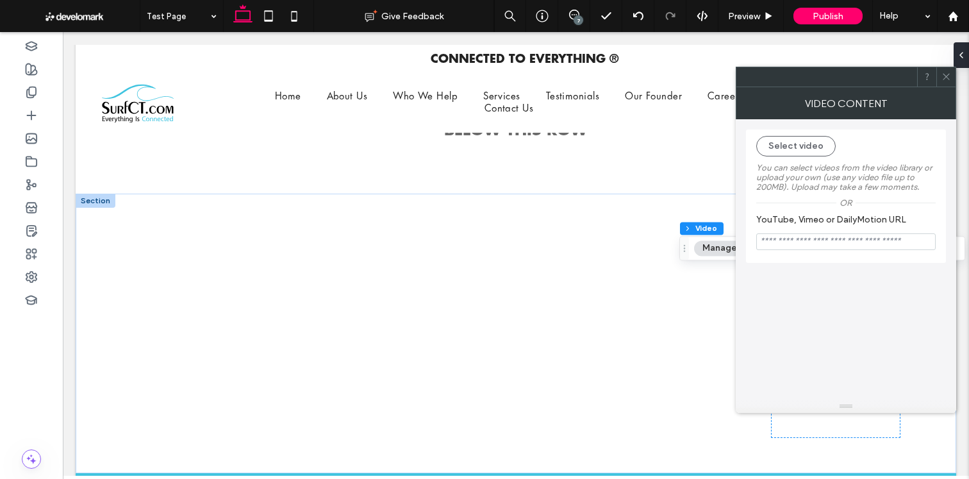
click at [817, 241] on input "YouTube, Vimeo or DailyMotion URL" at bounding box center [845, 241] width 179 height 17
paste input "**********"
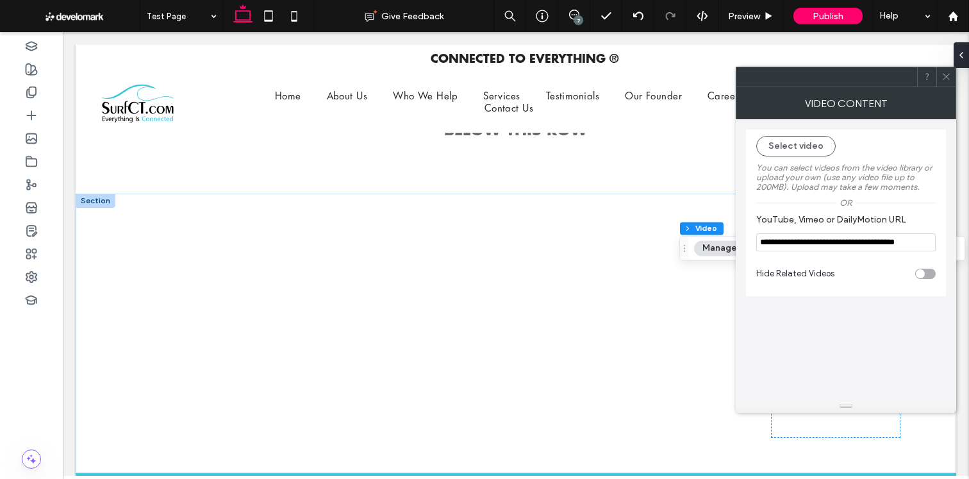
type input "**********"
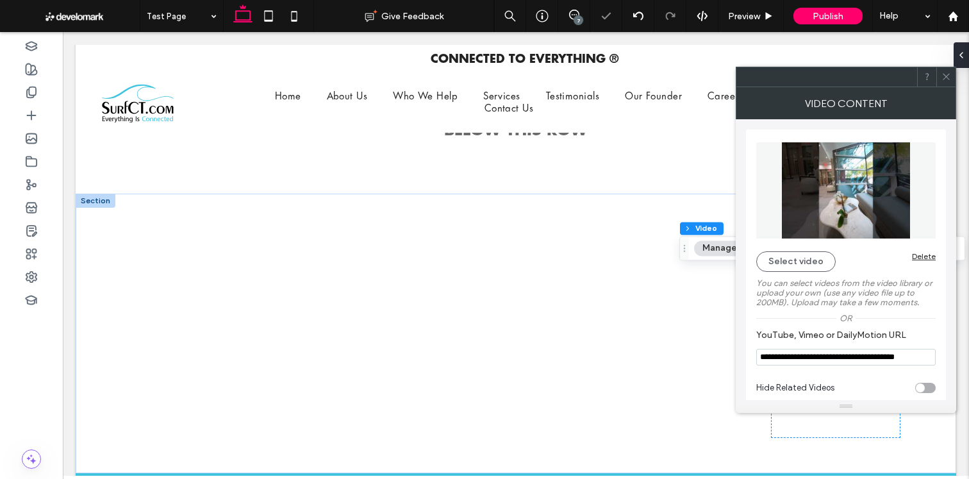
click at [918, 385] on div "Hide Related Videos" at bounding box center [845, 388] width 179 height 32
click at [924, 389] on div "toggle" at bounding box center [919, 387] width 9 height 9
type input "**********"
